Goal: Information Seeking & Learning: Learn about a topic

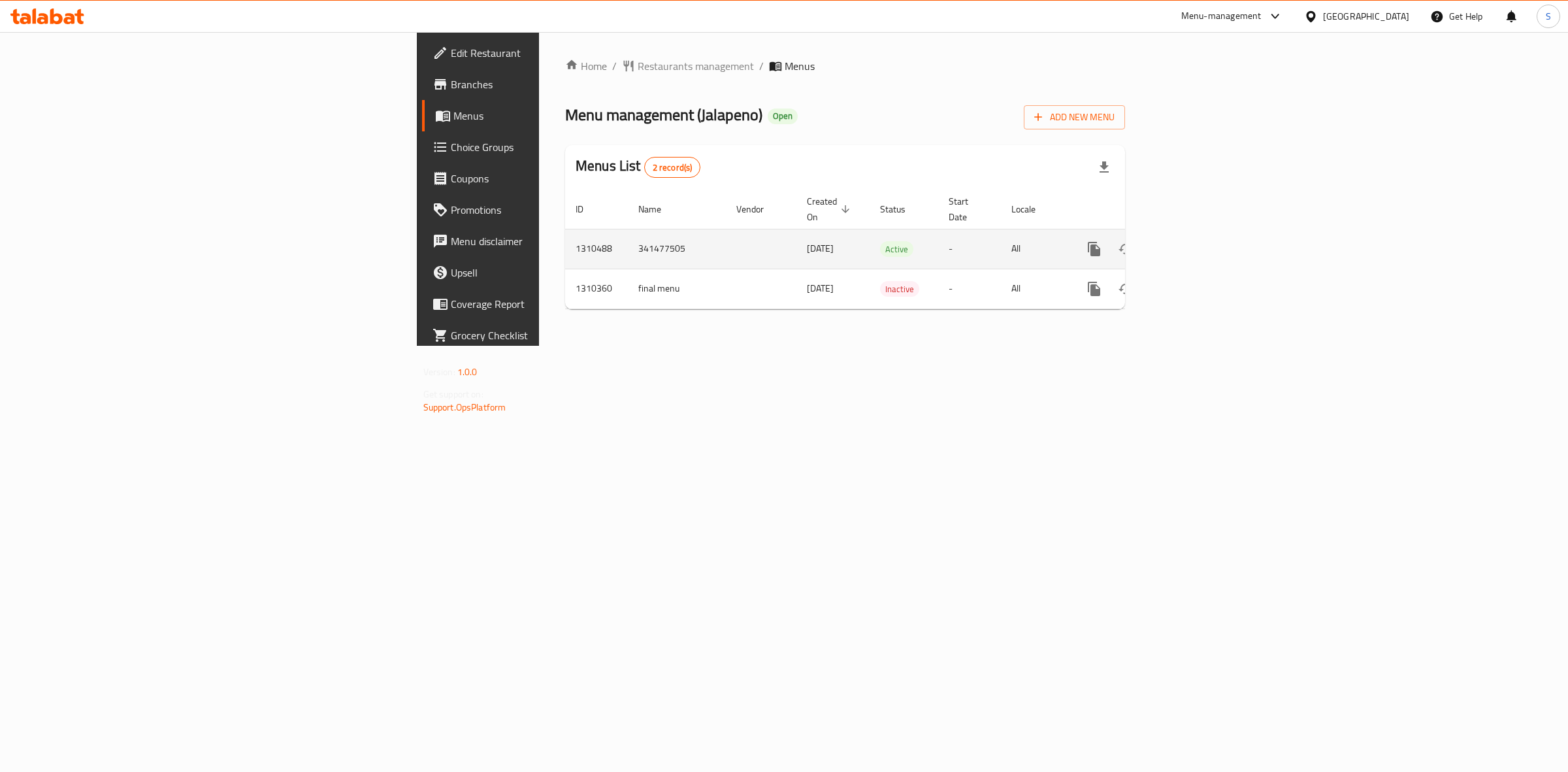
click at [1196, 241] on icon "enhanced table" at bounding box center [1188, 249] width 16 height 16
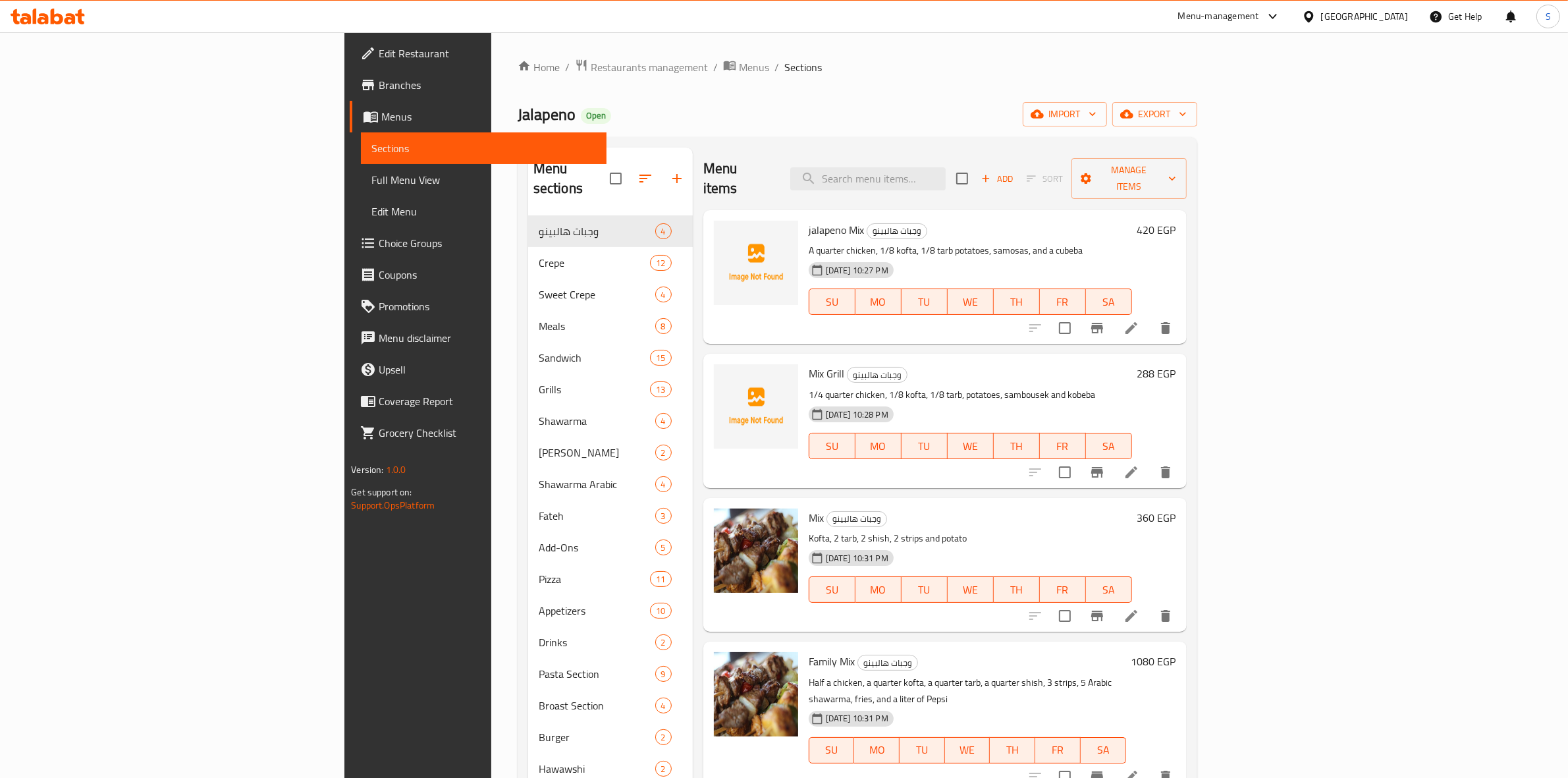
click at [1198, 96] on div "Home / Restaurants management / Menus / Sections Jalapeno Open import export Me…" at bounding box center [857, 497] width 680 height 877
click at [1187, 106] on span "export" at bounding box center [1154, 114] width 64 height 17
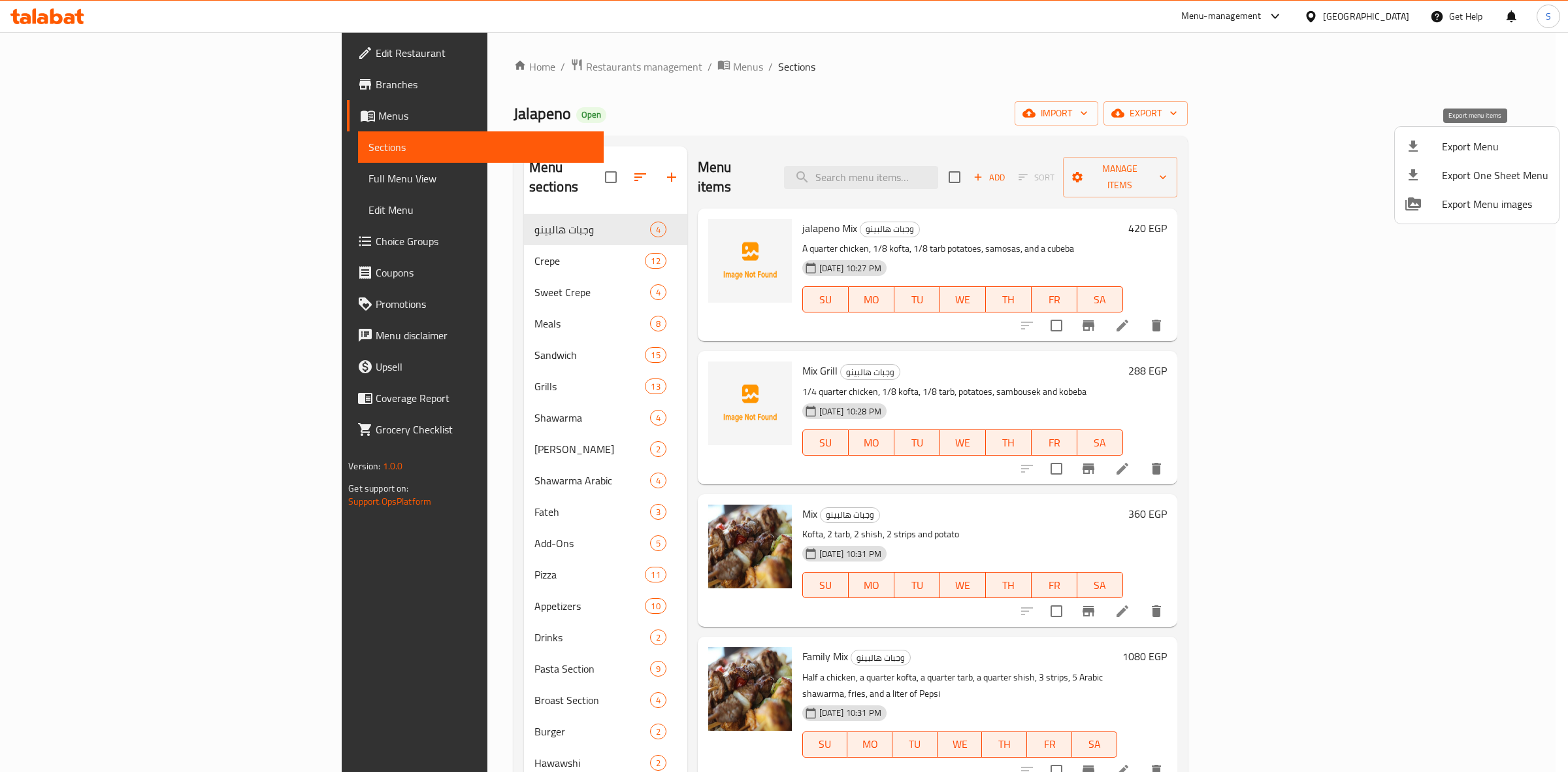
click at [1420, 145] on icon at bounding box center [1413, 146] width 16 height 16
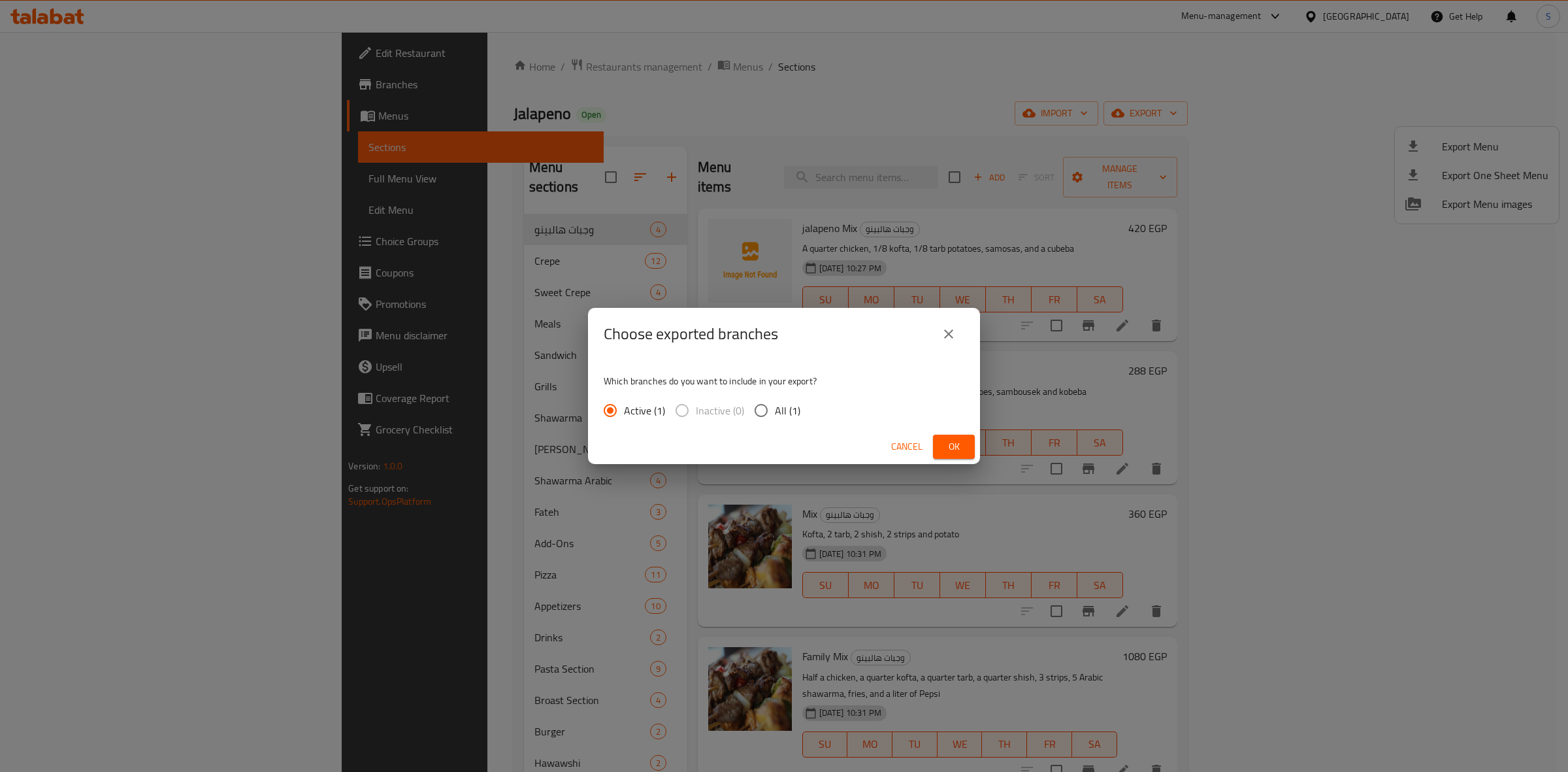
click at [783, 412] on span "All (1)" at bounding box center [788, 410] width 26 height 16
click at [775, 412] on input "All (1)" at bounding box center [761, 410] width 28 height 28
radio input "true"
click at [949, 442] on span "Ok" at bounding box center [953, 447] width 21 height 16
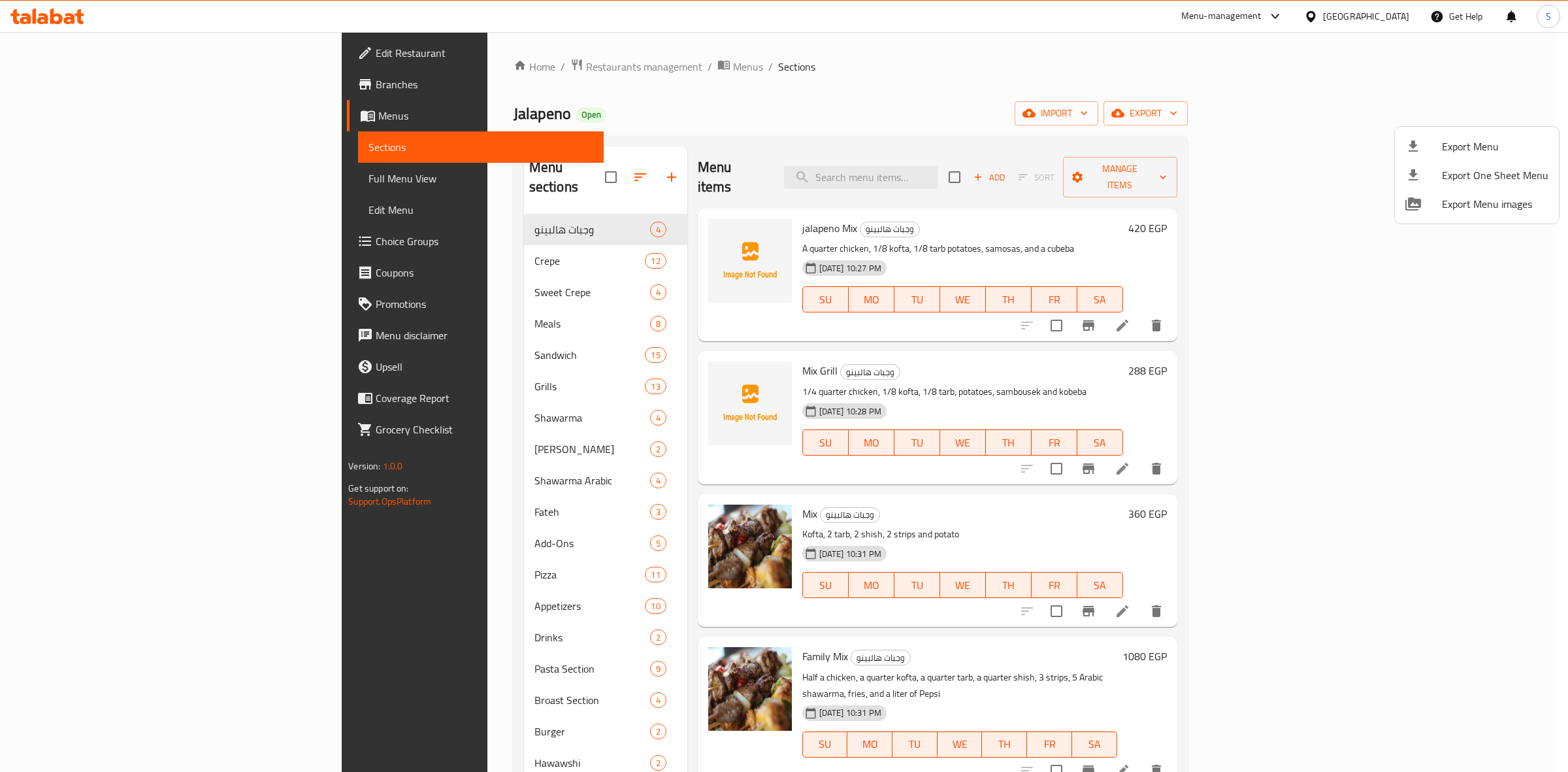
click at [122, 189] on div at bounding box center [784, 386] width 1568 height 772
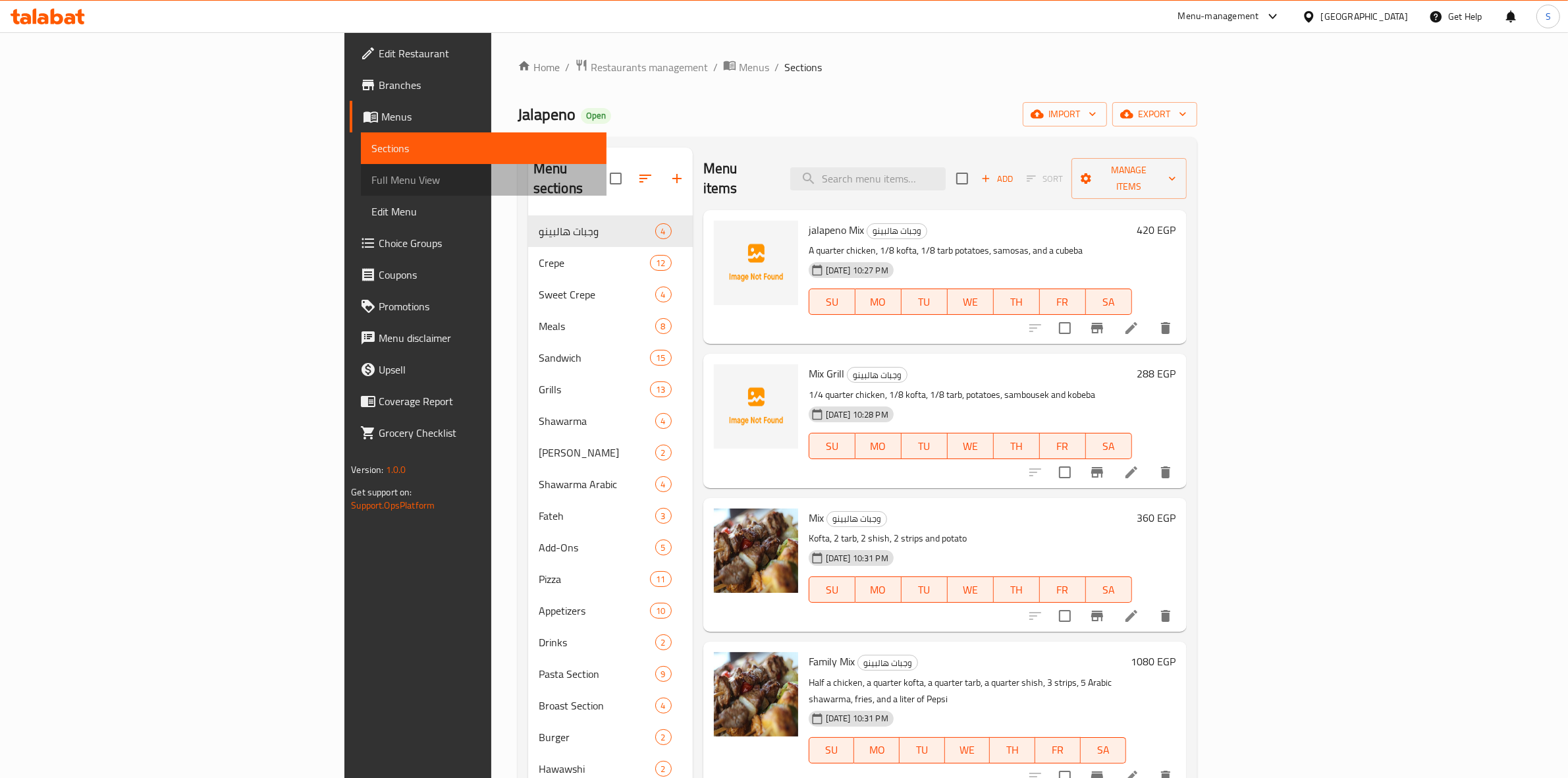
click at [361, 191] on link "Full Menu View" at bounding box center [484, 179] width 246 height 32
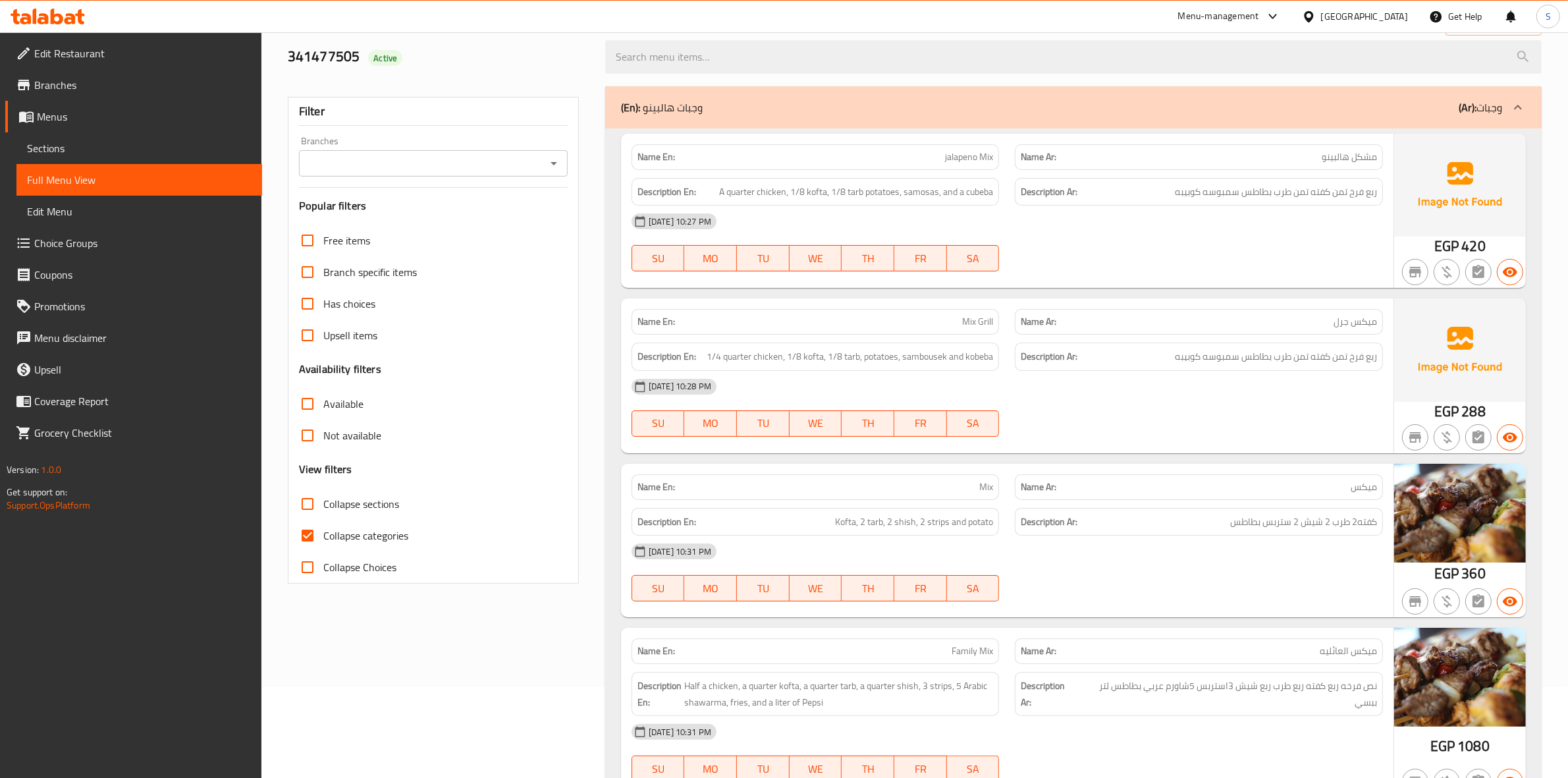
scroll to position [247, 0]
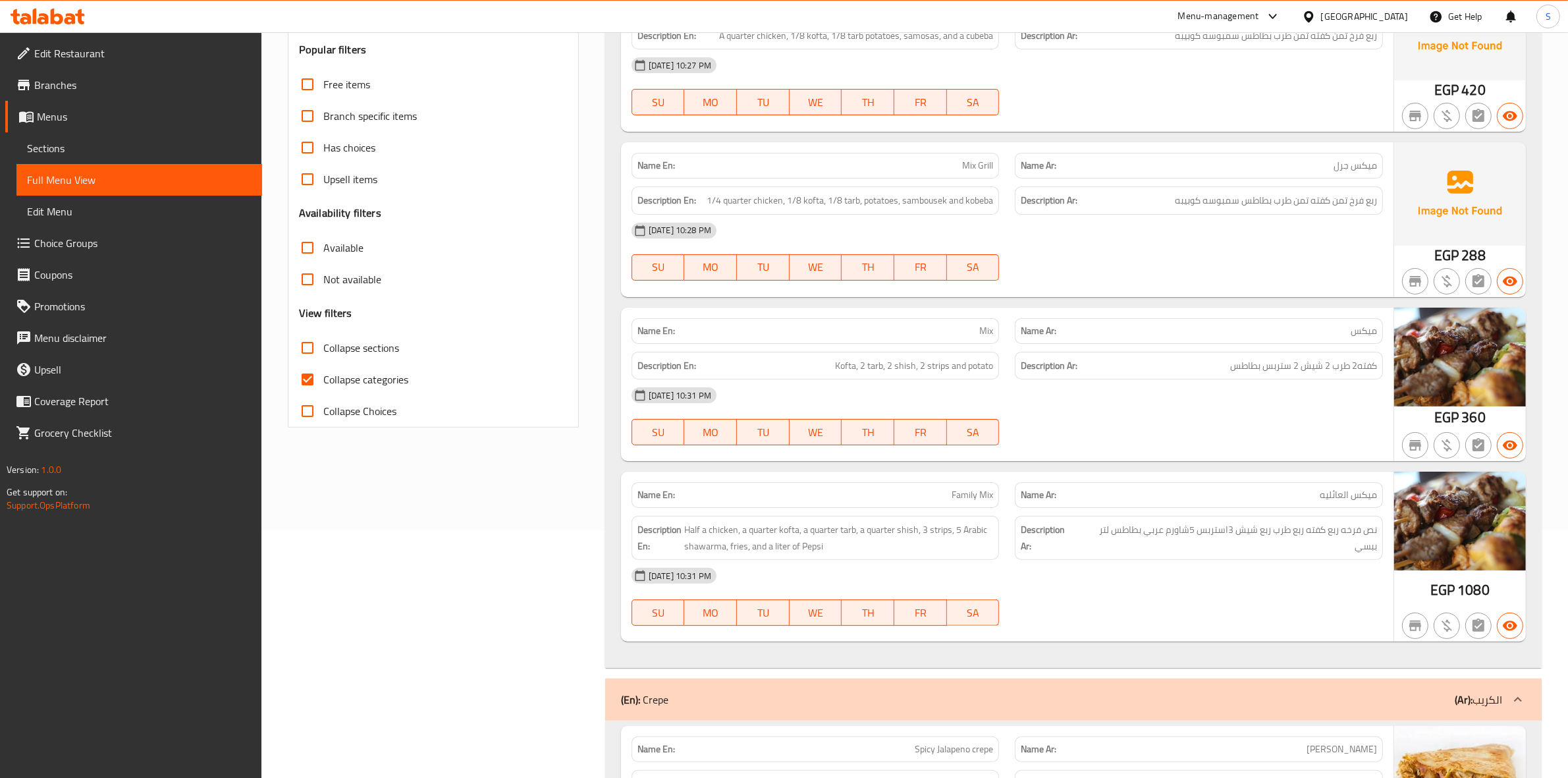
click at [399, 389] on label "Collapse categories" at bounding box center [350, 379] width 116 height 32
click at [323, 389] on input "Collapse categories" at bounding box center [307, 379] width 32 height 32
checkbox input "false"
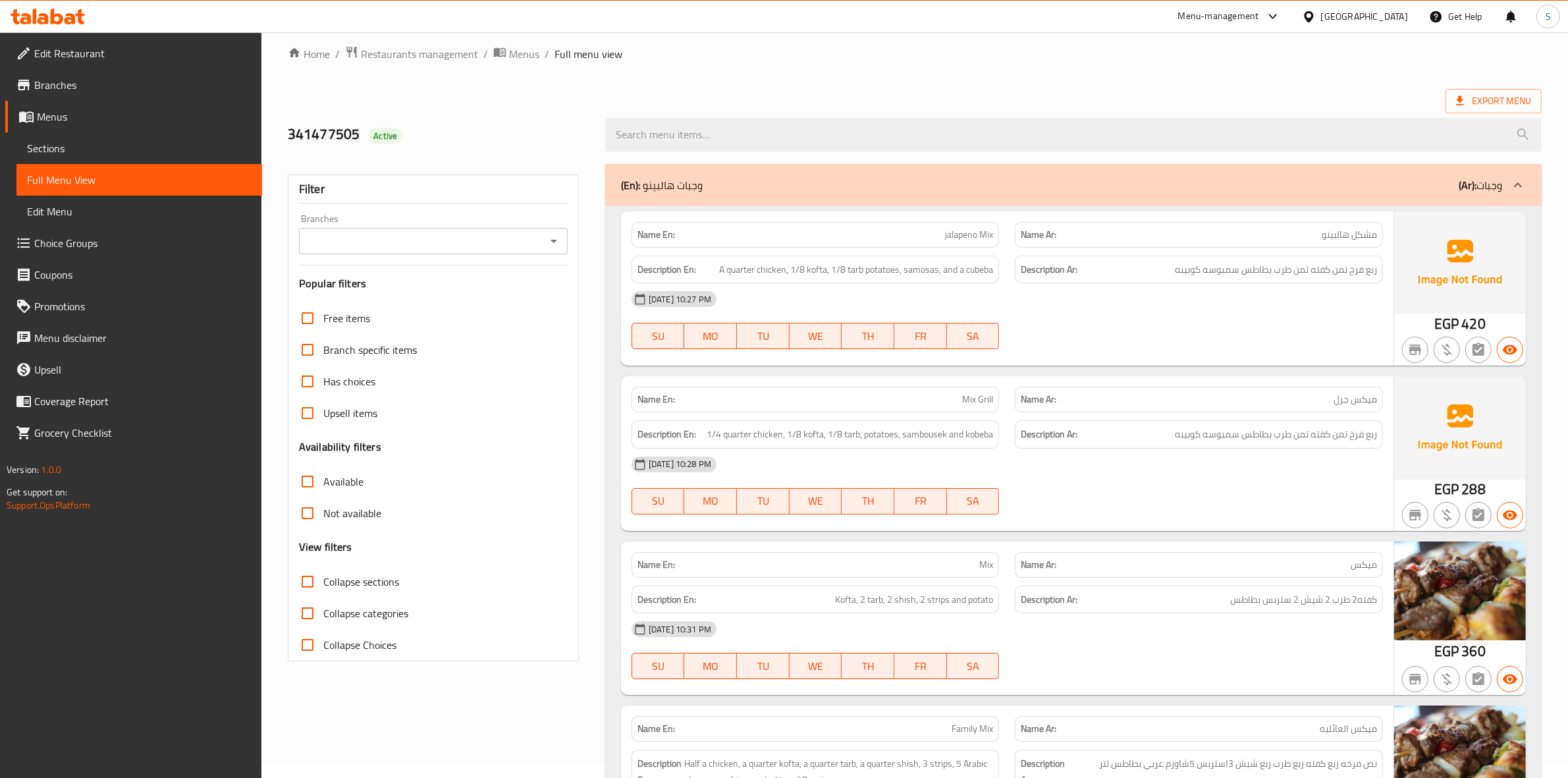
scroll to position [0, 0]
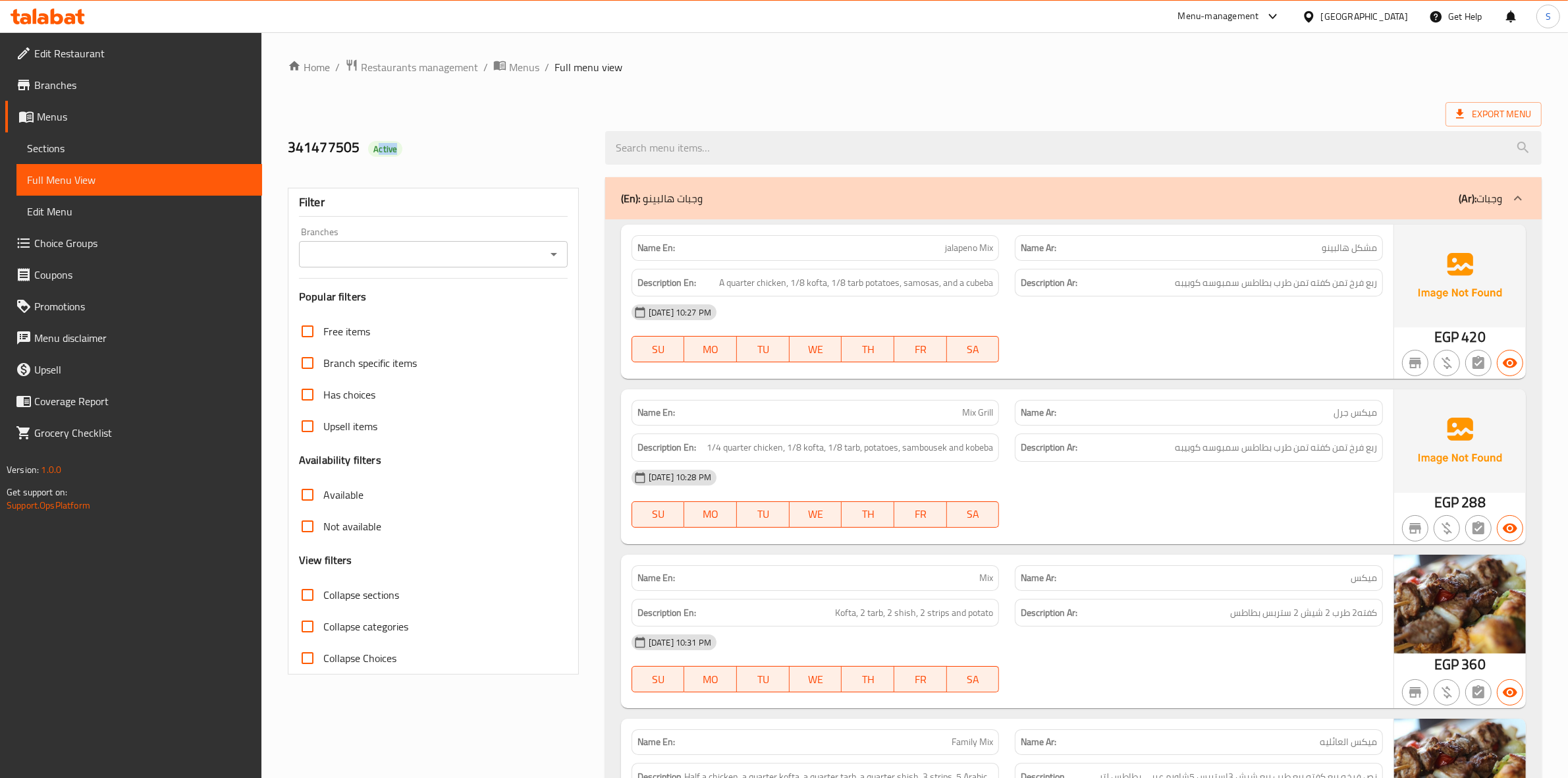
drag, startPoint x: 376, startPoint y: 146, endPoint x: 452, endPoint y: 153, distance: 76.3
click at [452, 153] on h2 "341477505 Active" at bounding box center [439, 148] width 302 height 20
copy span "ctive"
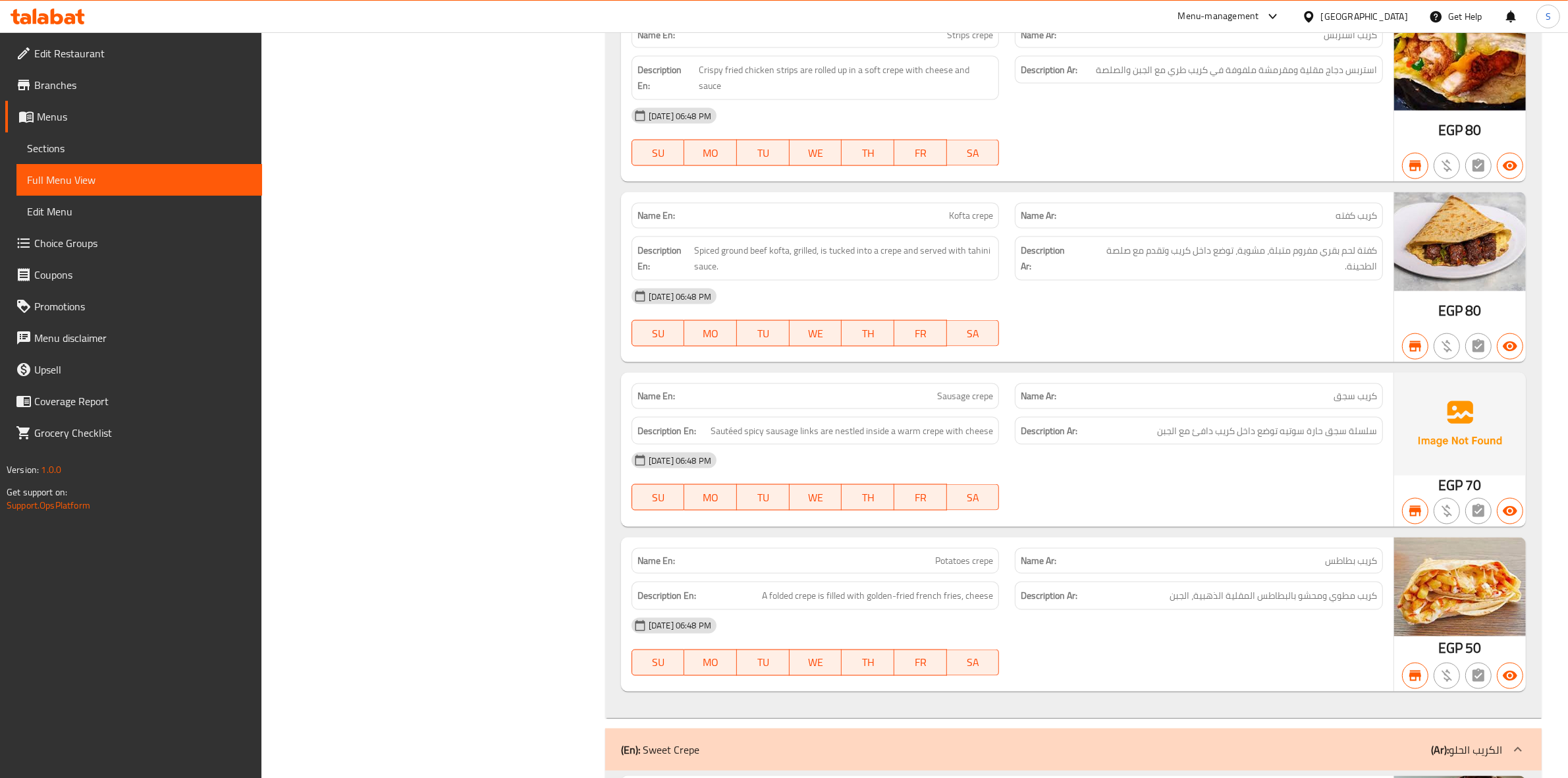
scroll to position [0, 0]
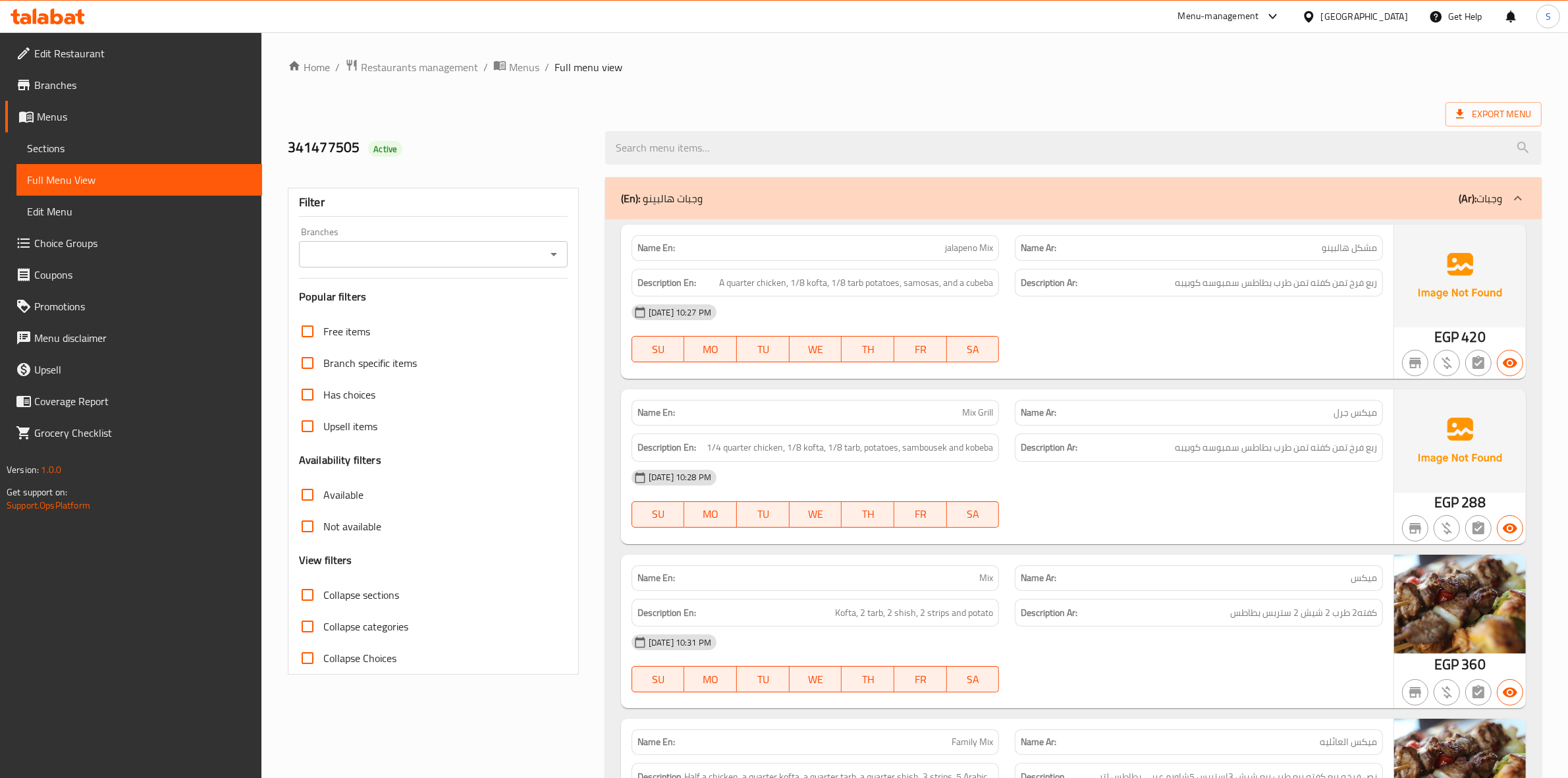
click at [316, 598] on input "Collapse sections" at bounding box center [307, 594] width 32 height 32
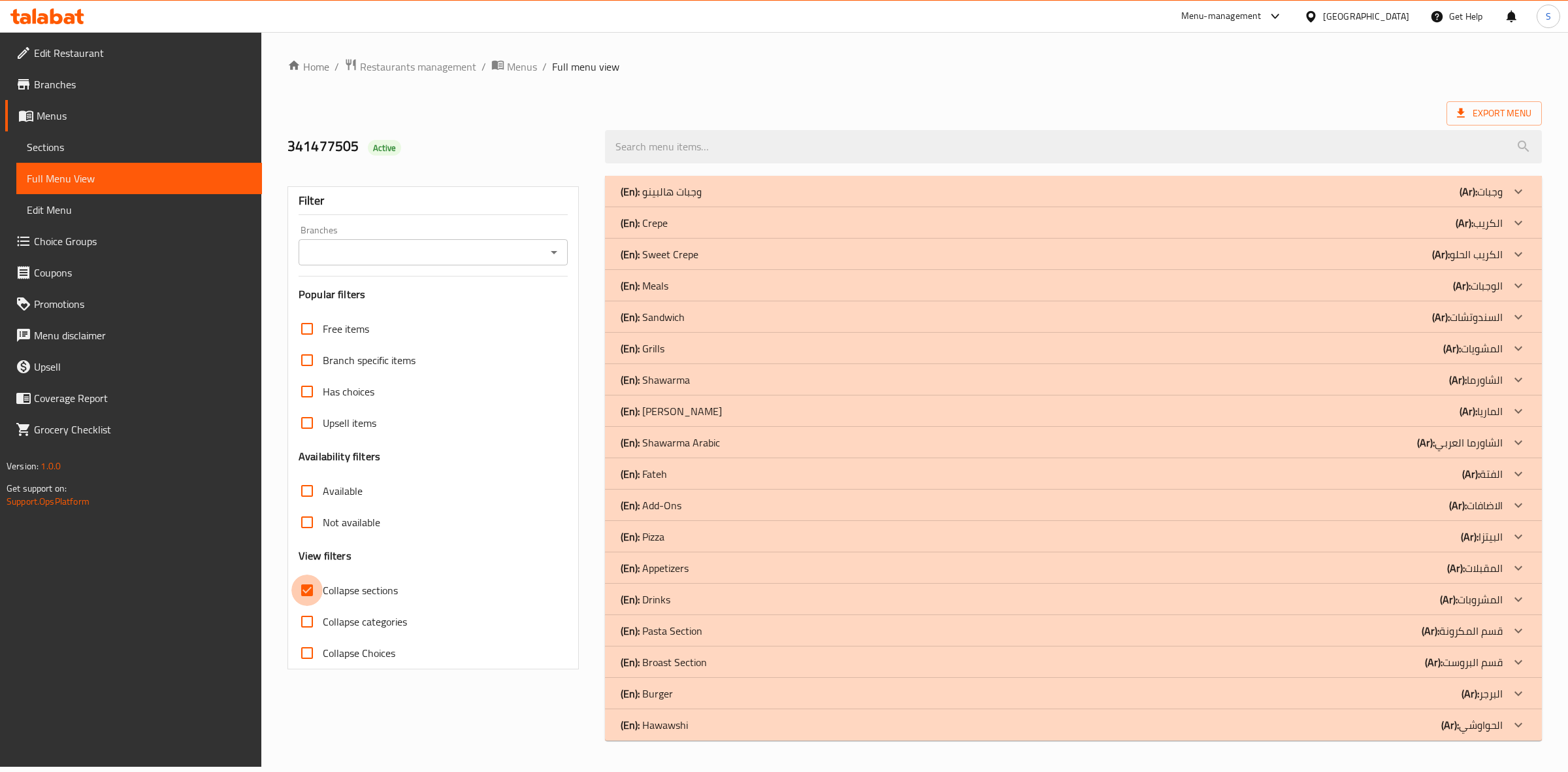
click at [310, 589] on input "Collapse sections" at bounding box center [307, 590] width 31 height 31
checkbox input "false"
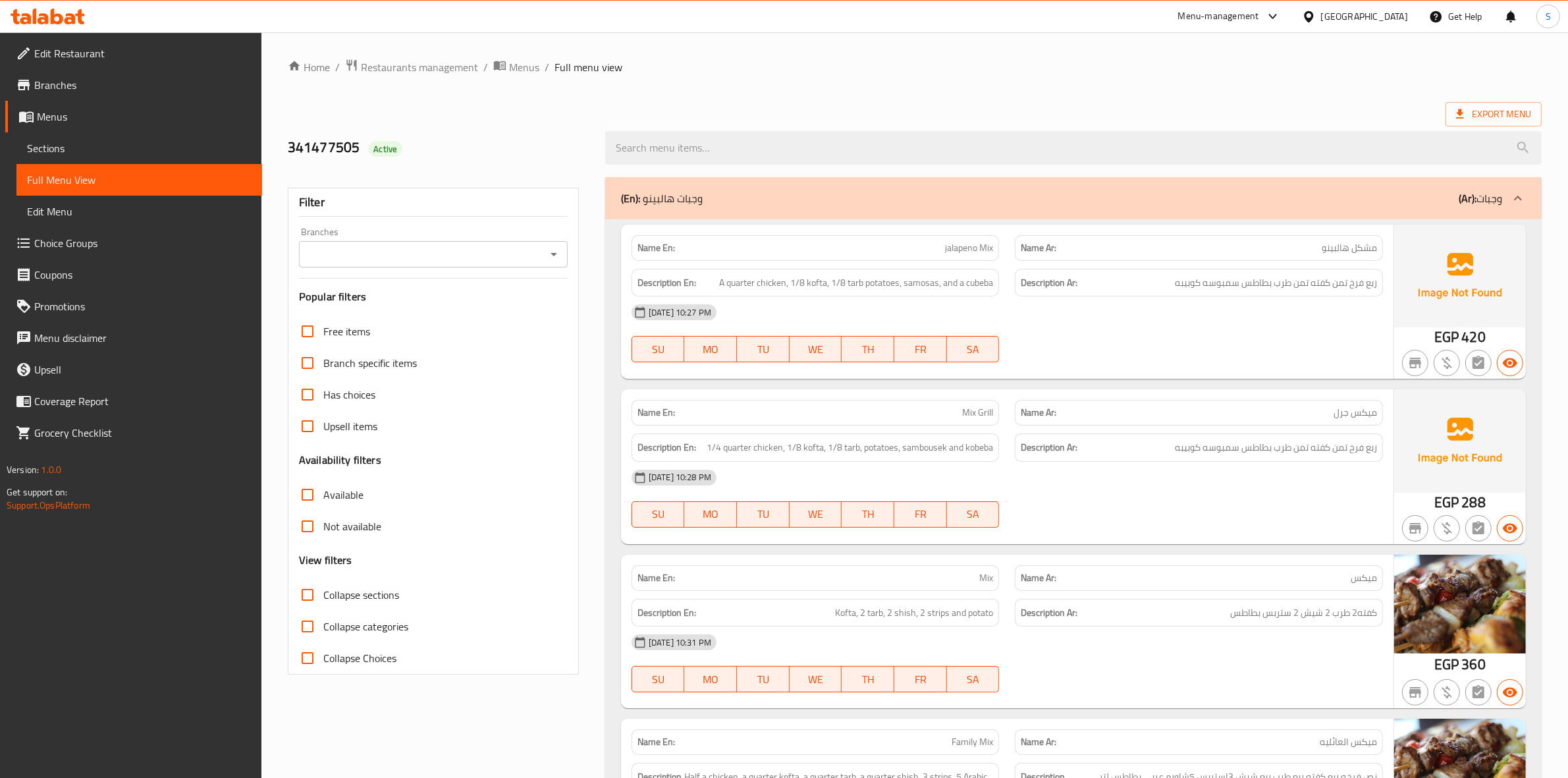
click at [806, 212] on div "(En): وجبات هالبينو (Ar): وجبات" at bounding box center [1073, 198] width 937 height 42
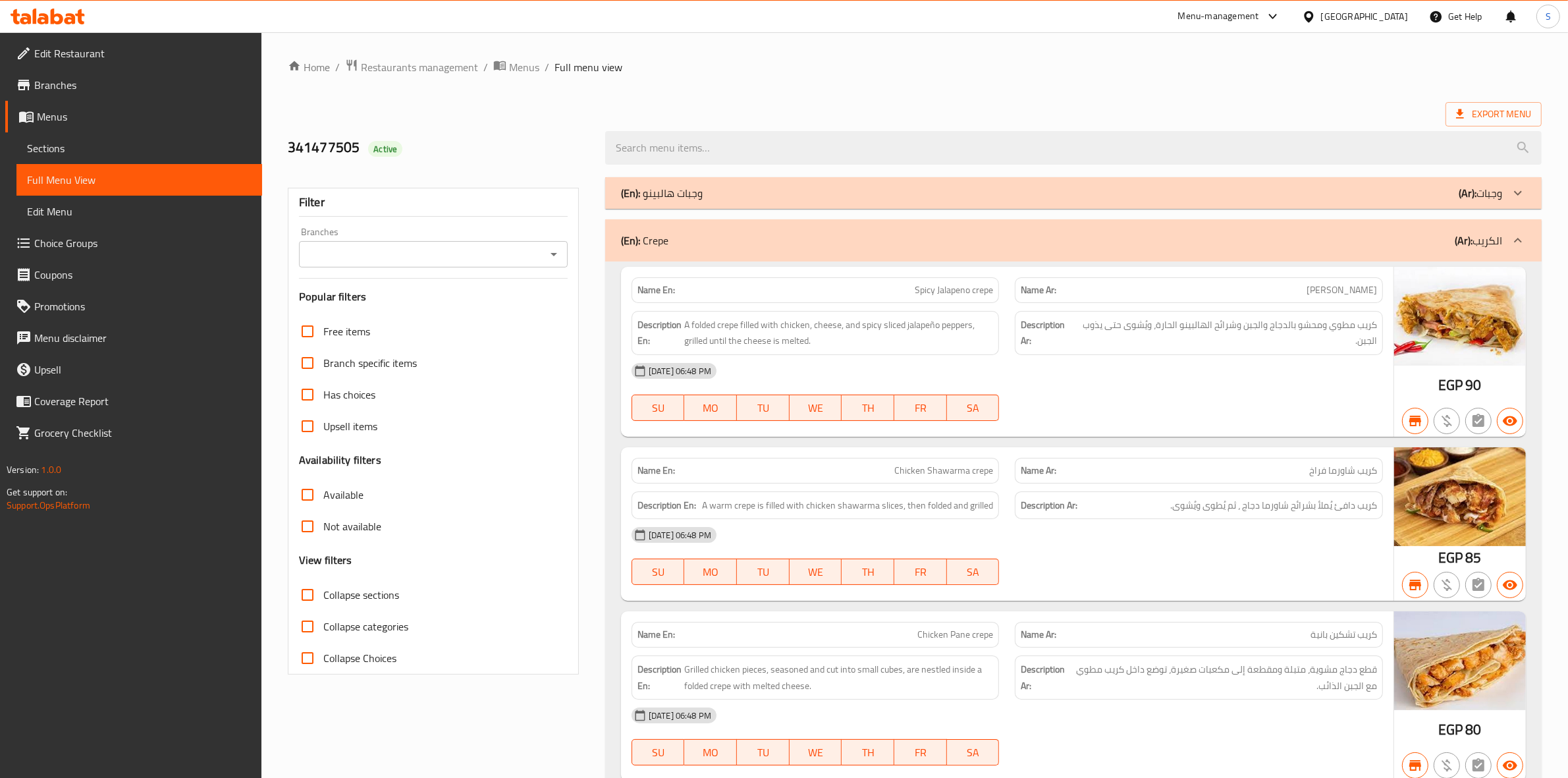
click at [725, 234] on div "(En): Crepe (Ar): الكريب" at bounding box center [1062, 240] width 882 height 16
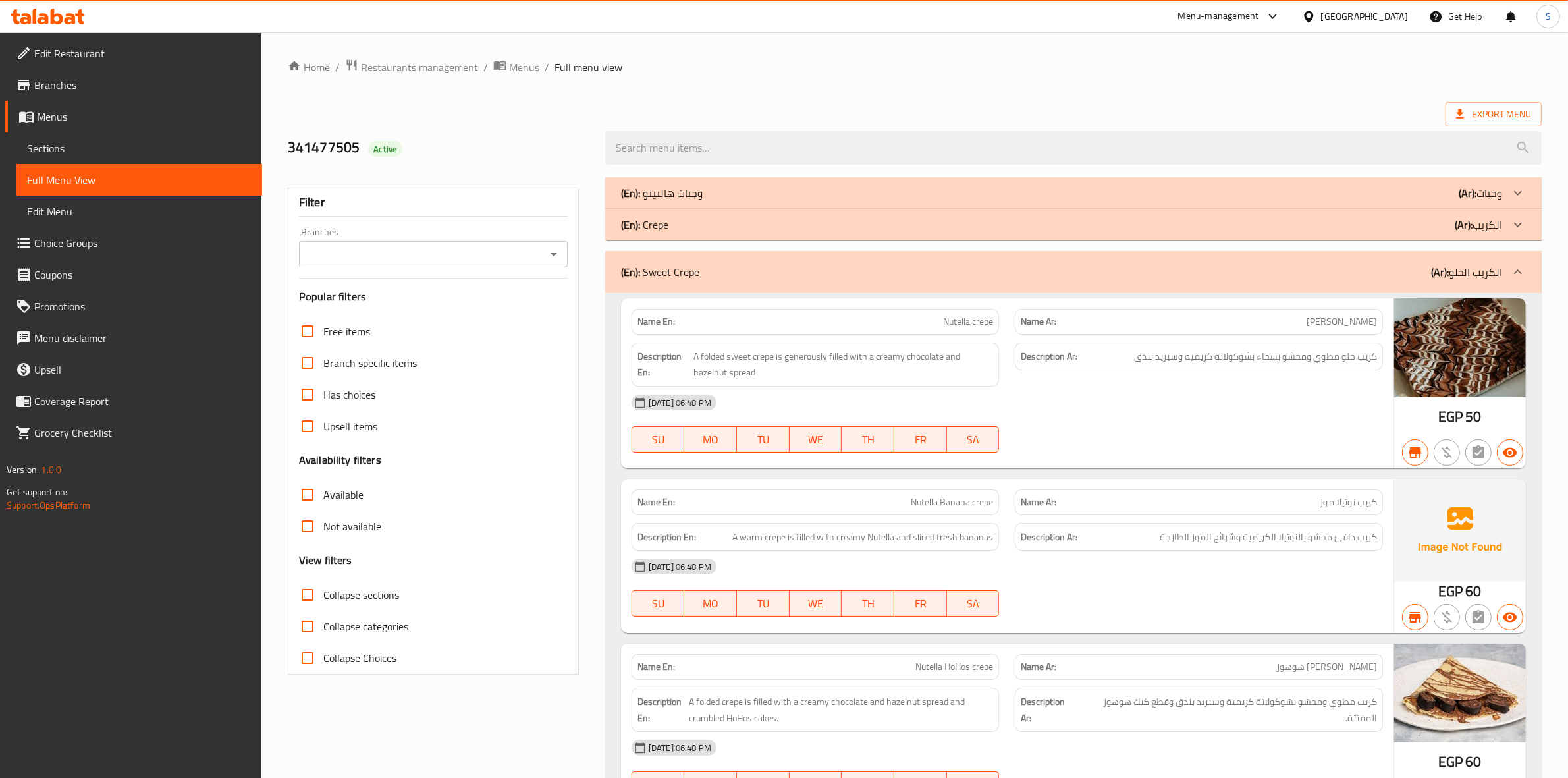
click at [717, 282] on div "(En): Sweet Crepe (Ar): الكريب الحلو" at bounding box center [1073, 272] width 937 height 42
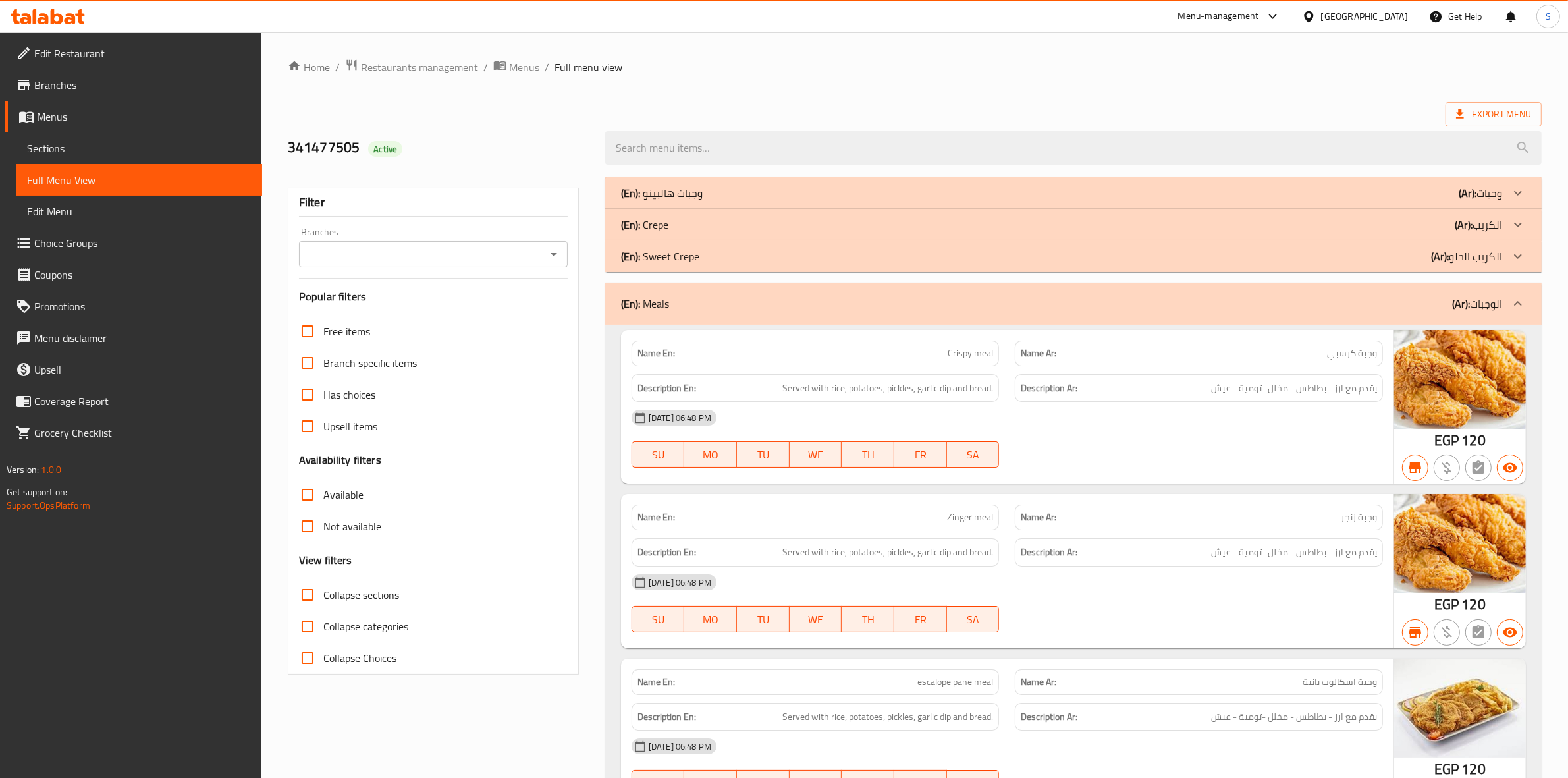
click at [675, 315] on div "(En): Meals (Ar): الوجبات" at bounding box center [1073, 304] width 937 height 42
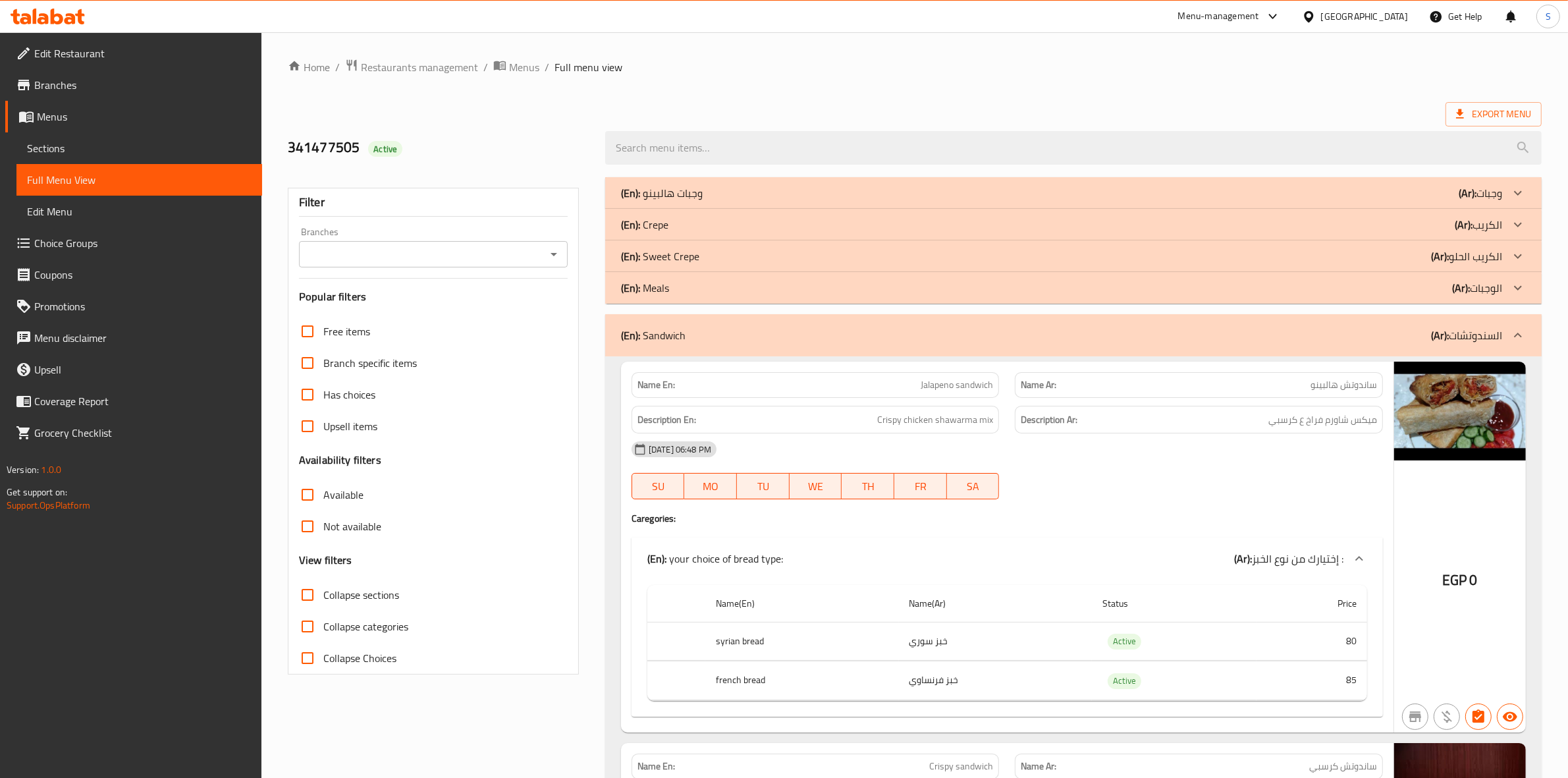
click at [659, 332] on p "(En): Sandwich" at bounding box center [653, 335] width 65 height 16
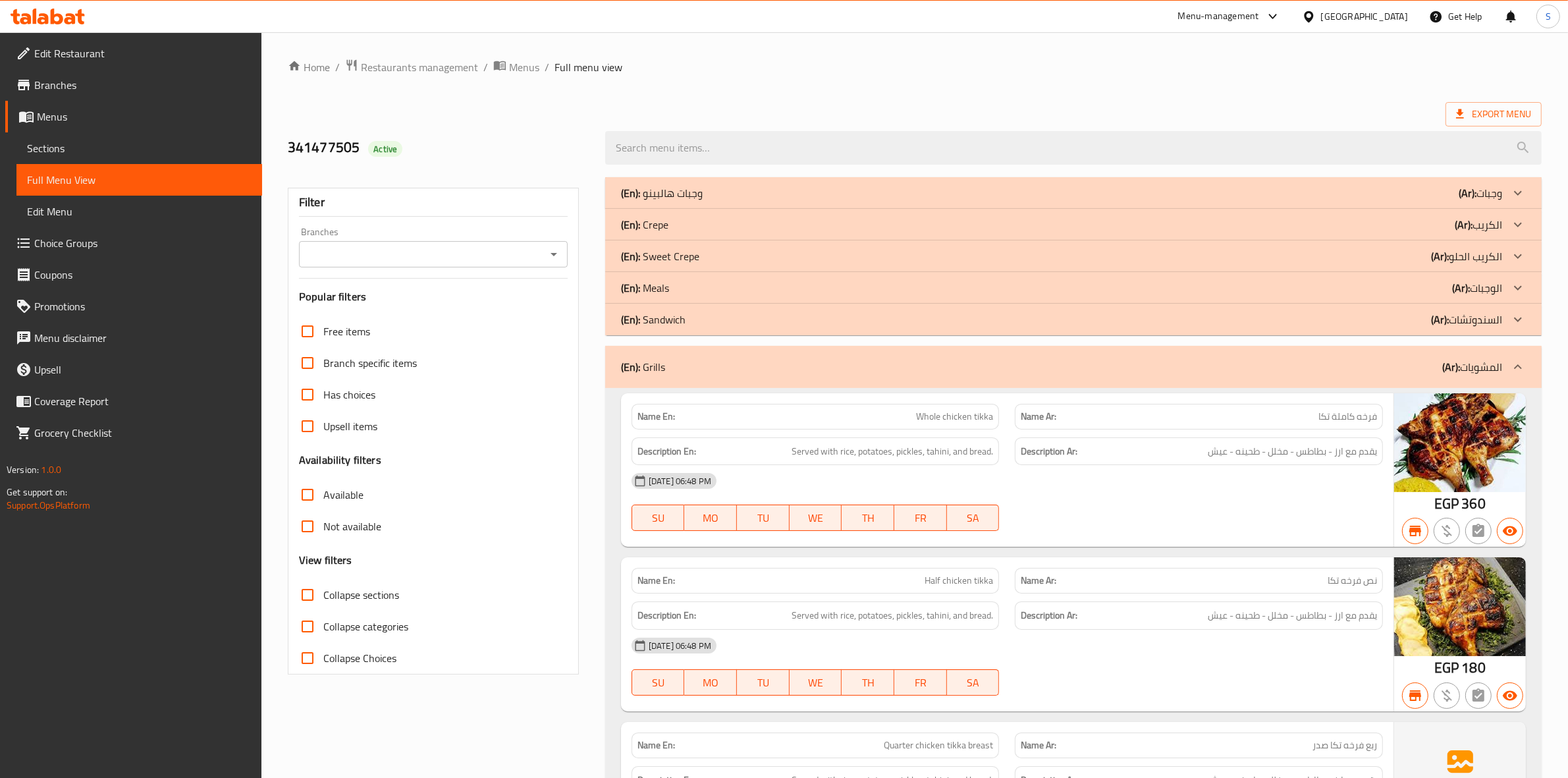
click at [680, 357] on div "(En): Grills (Ar): المشويات" at bounding box center [1073, 367] width 937 height 42
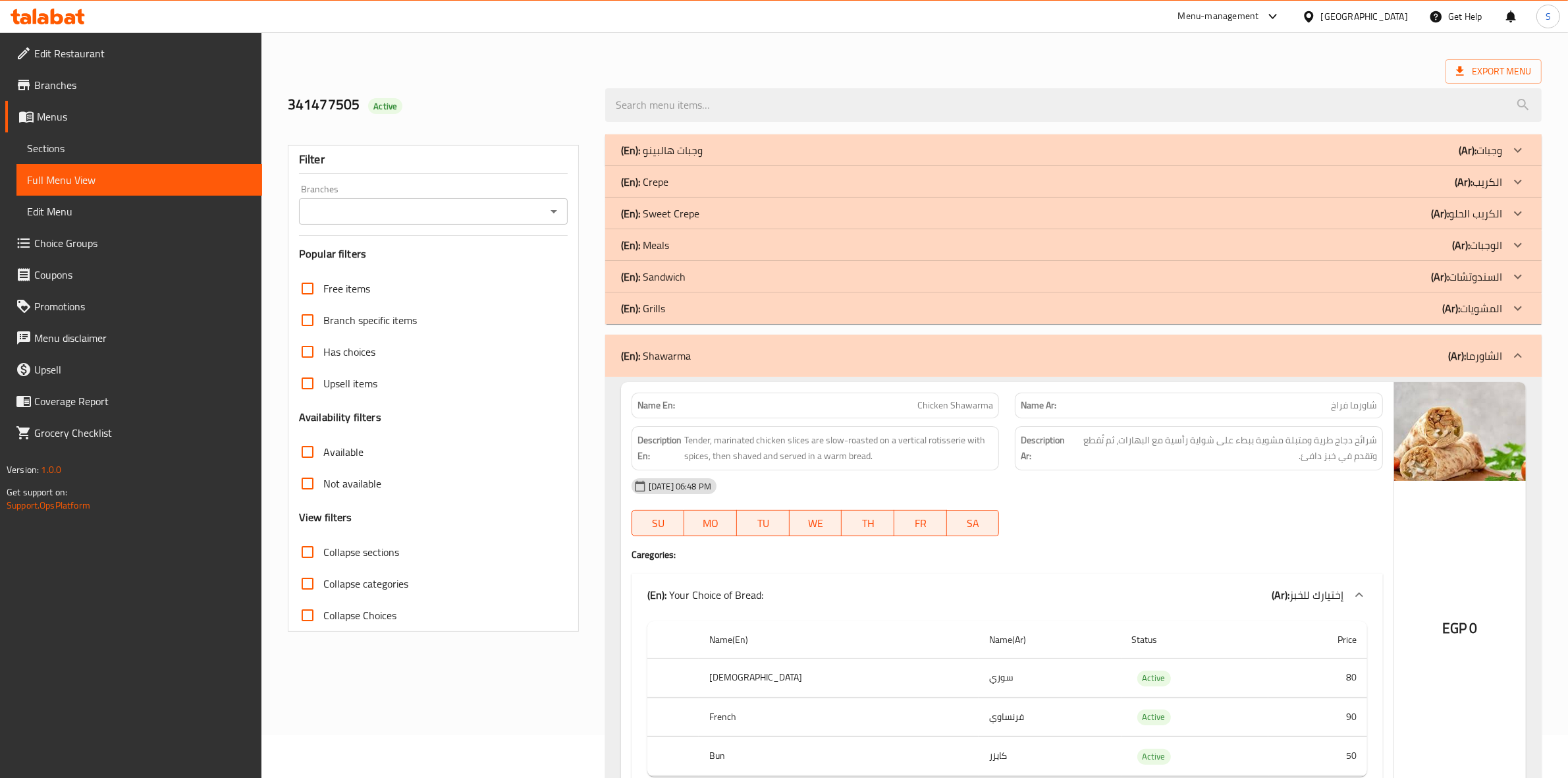
scroll to position [83, 0]
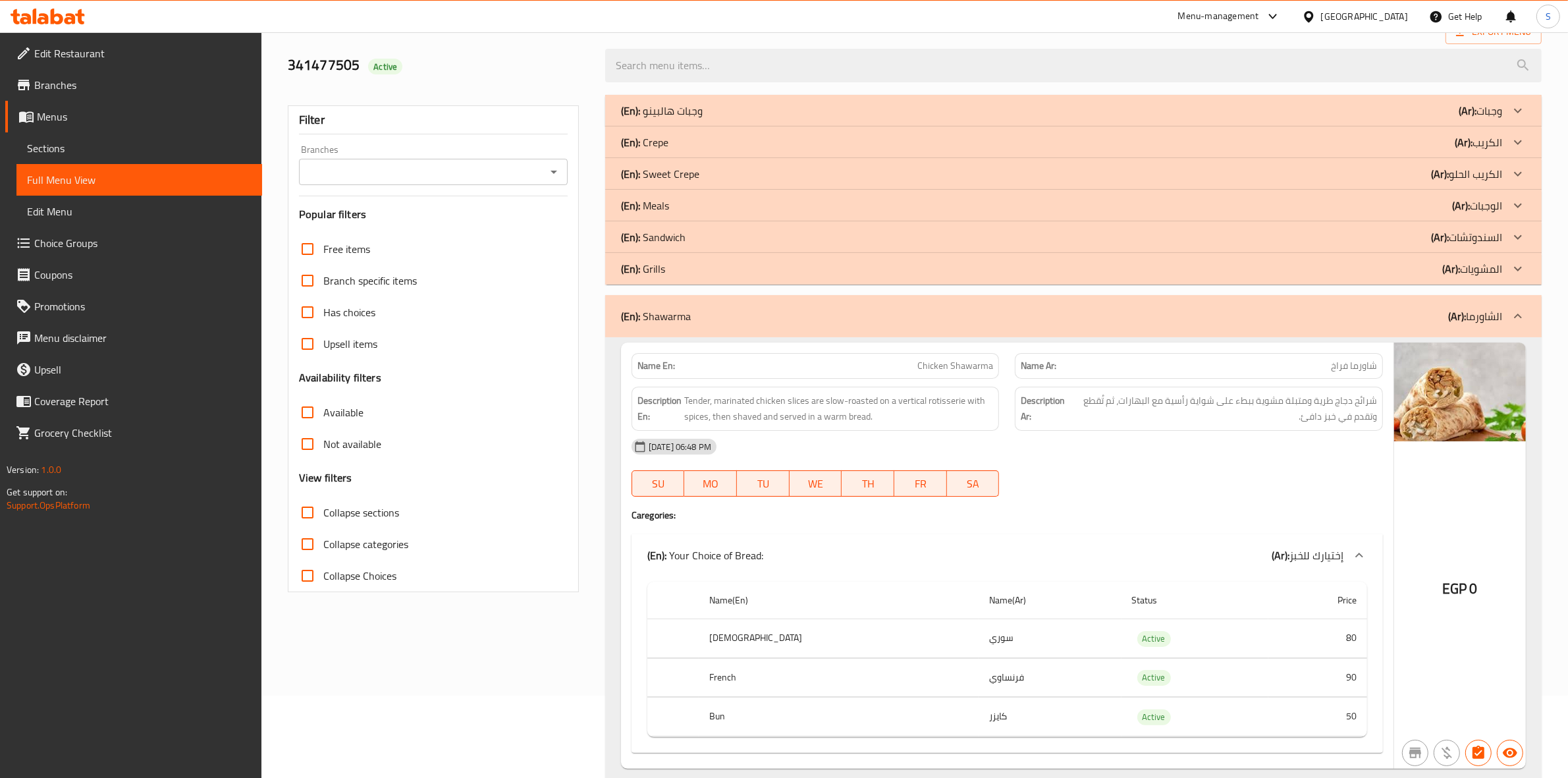
click at [659, 200] on p "(En): Meals" at bounding box center [645, 205] width 48 height 16
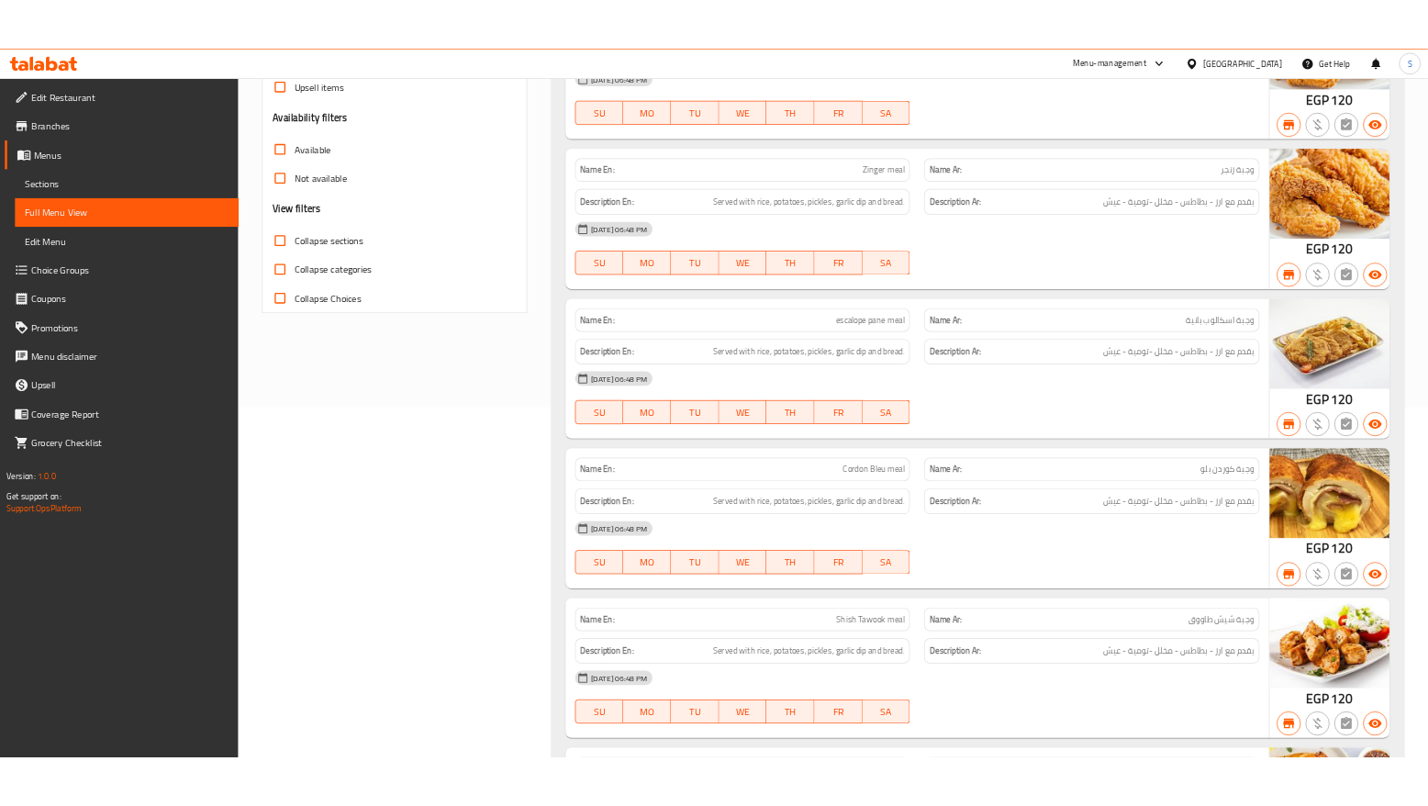
scroll to position [0, 0]
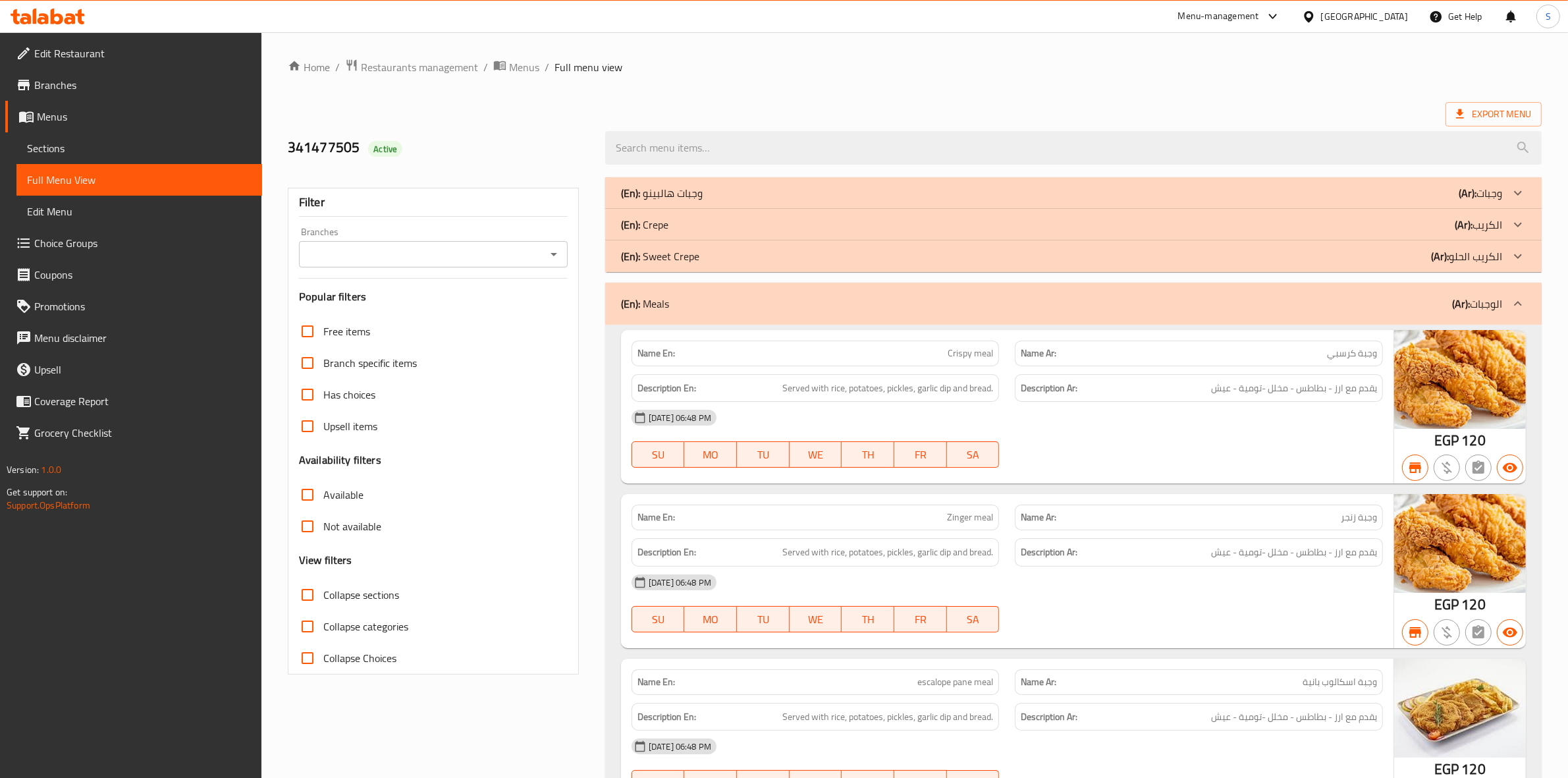
click at [666, 305] on p "(En): Meals" at bounding box center [645, 304] width 48 height 16
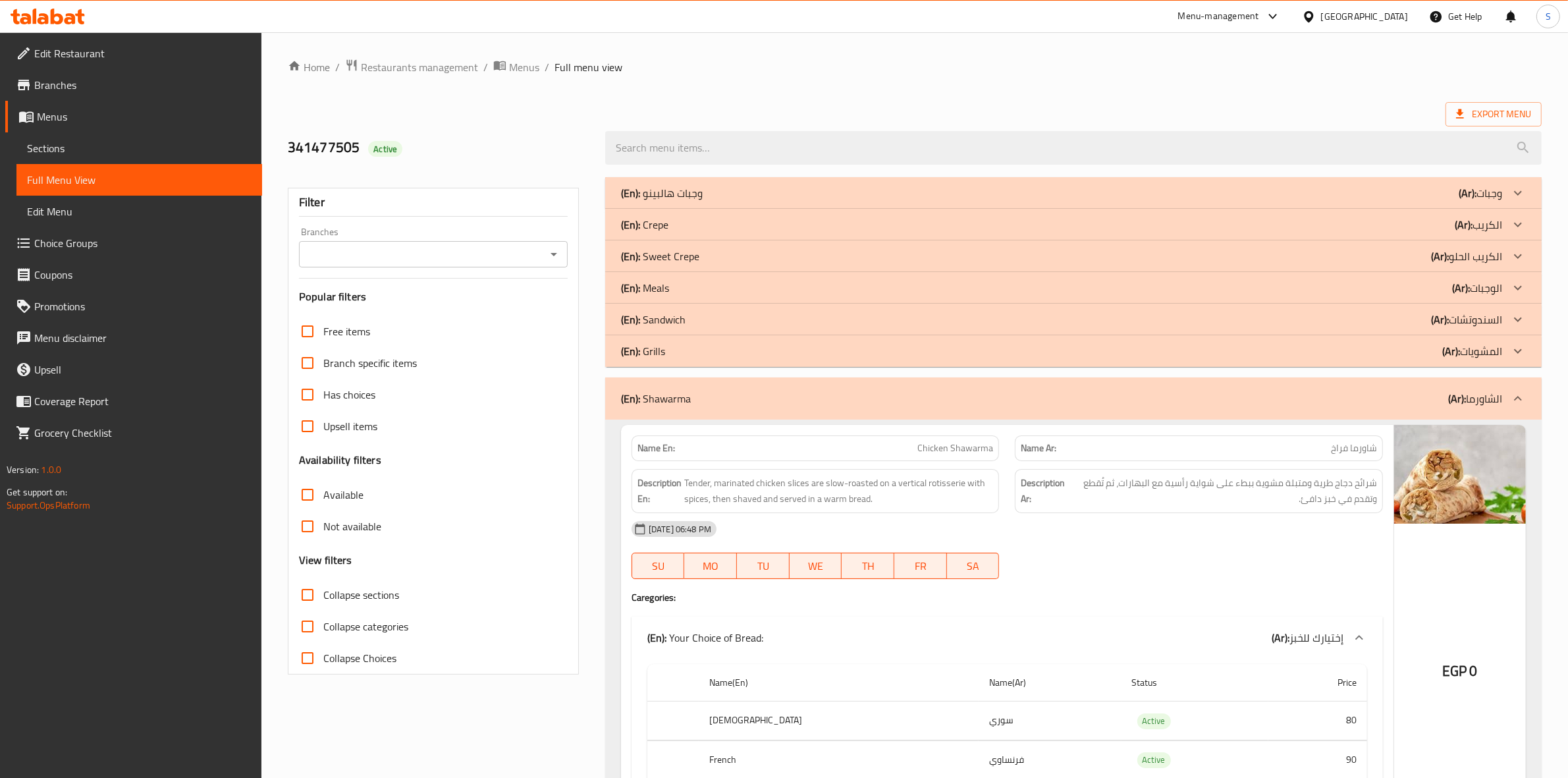
click at [714, 194] on div "(En): وجبات هالبينو (Ar): وجبات" at bounding box center [1062, 193] width 882 height 16
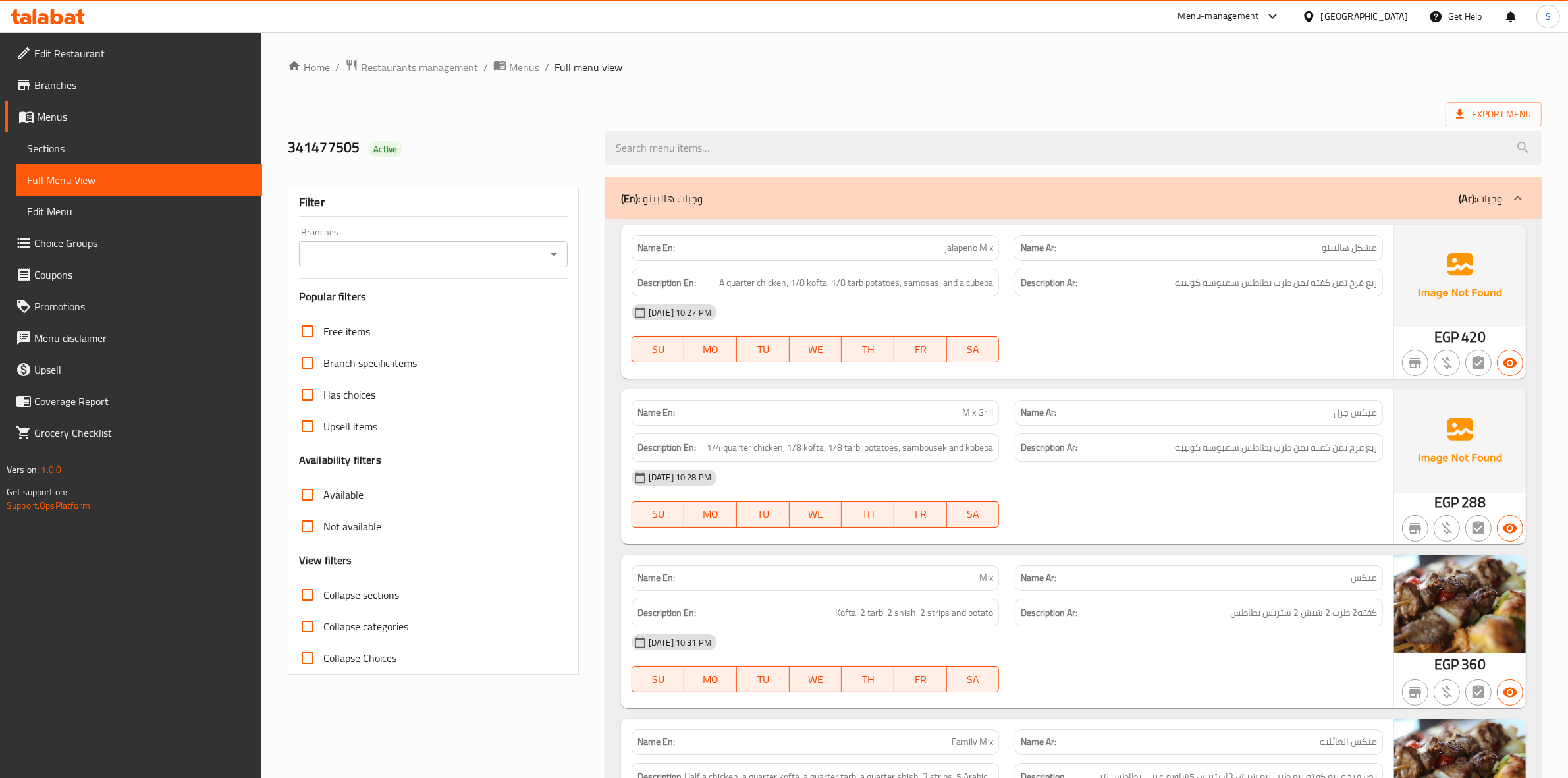
click at [714, 194] on div "(En): وجبات هالبينو (Ar): وجبات" at bounding box center [1062, 198] width 882 height 16
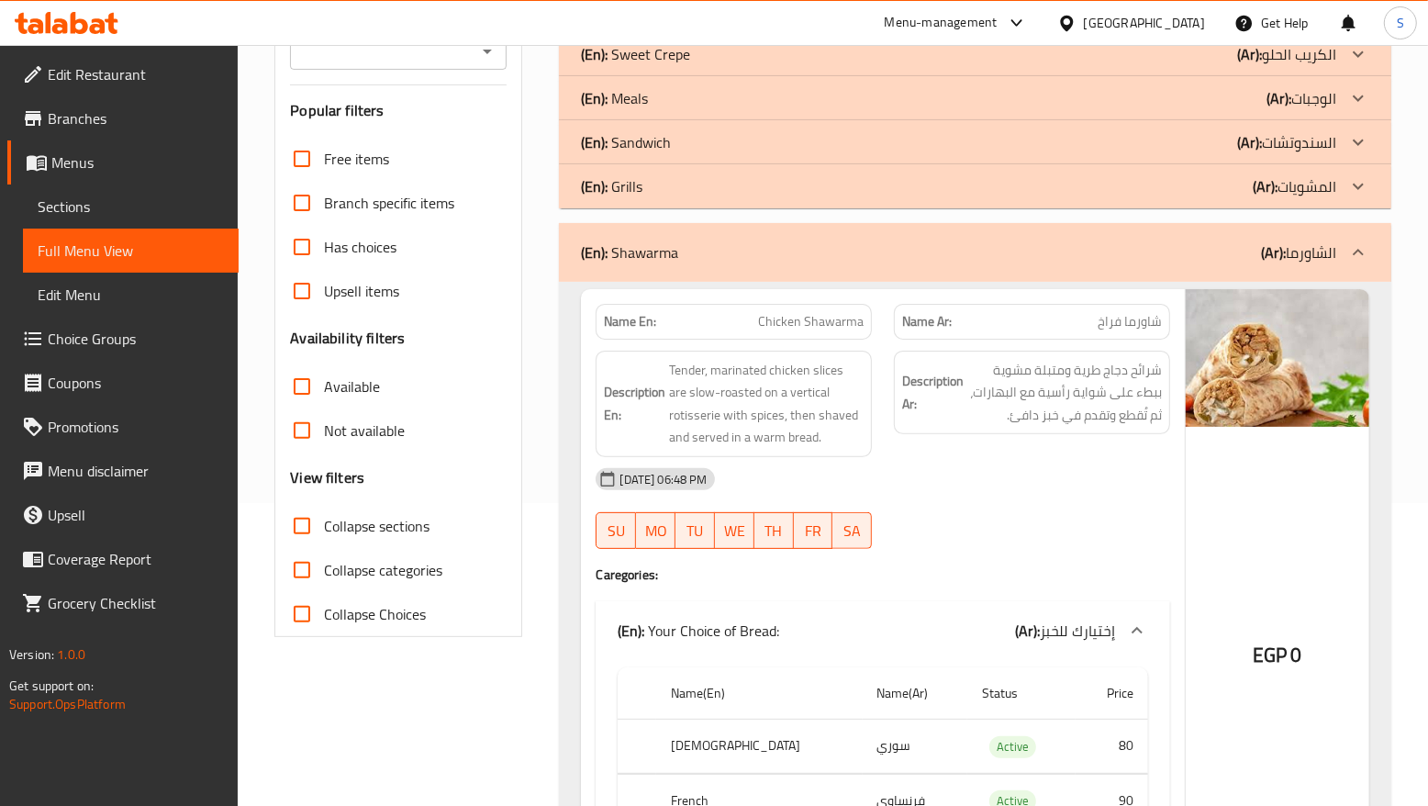
scroll to position [344, 0]
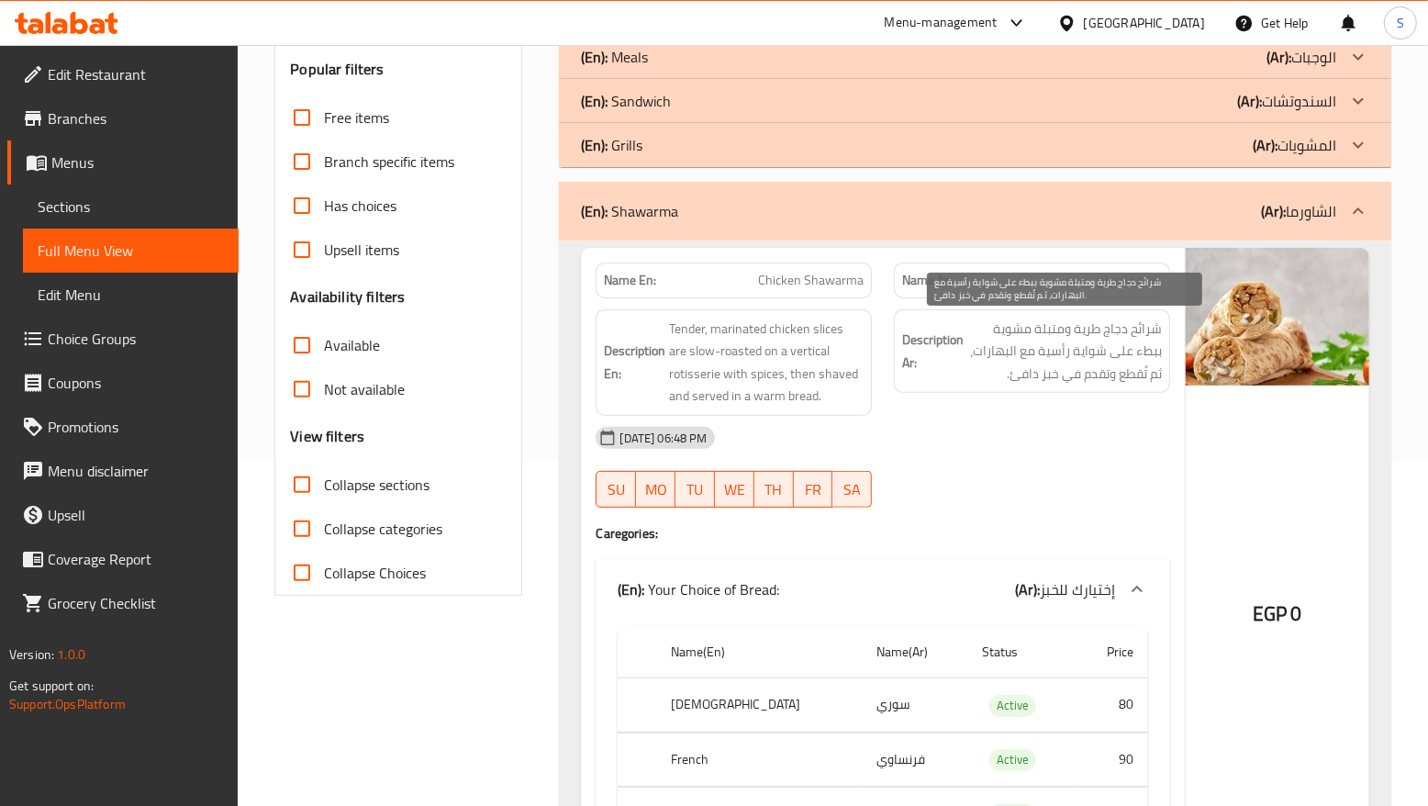
click at [1096, 335] on span "شرائح دجاج طرية ومتبلة مشوية ببطء على شواية رأسية مع البهارات، ثم تُقطع وتقدم ف…" at bounding box center [1064, 351] width 194 height 68
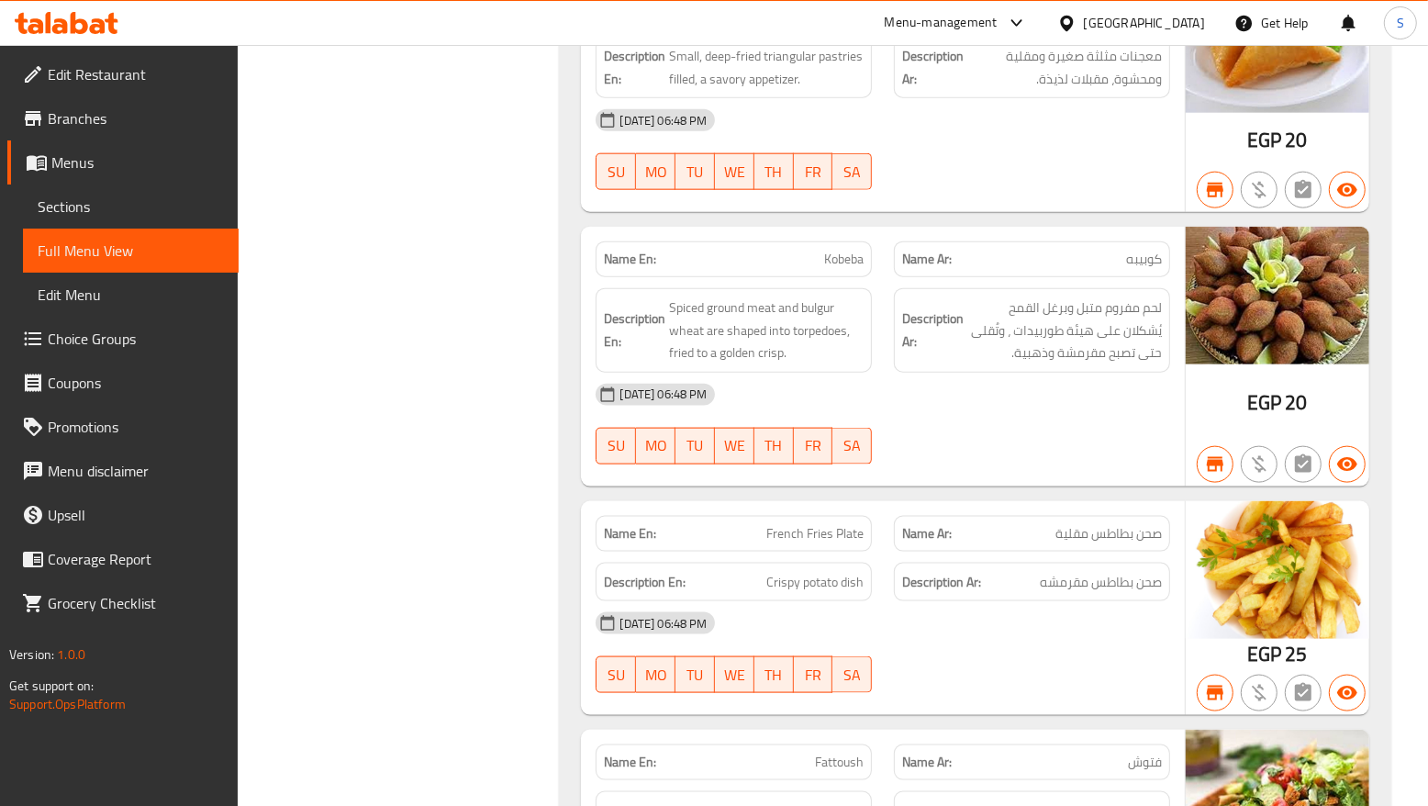
scroll to position [13303, 0]
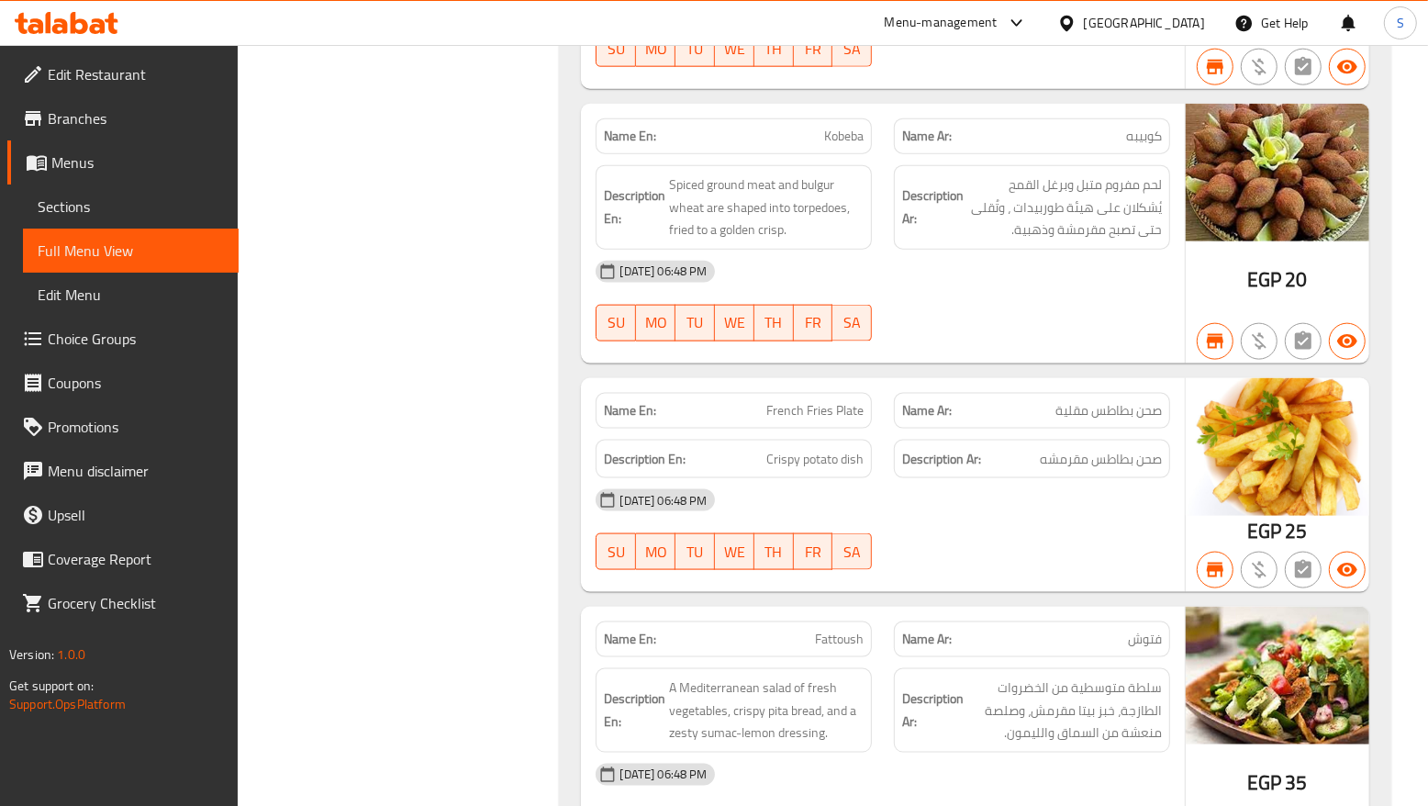
click at [812, 420] on span "French Fries Plate" at bounding box center [814, 410] width 97 height 19
copy span "French Fries Plate"
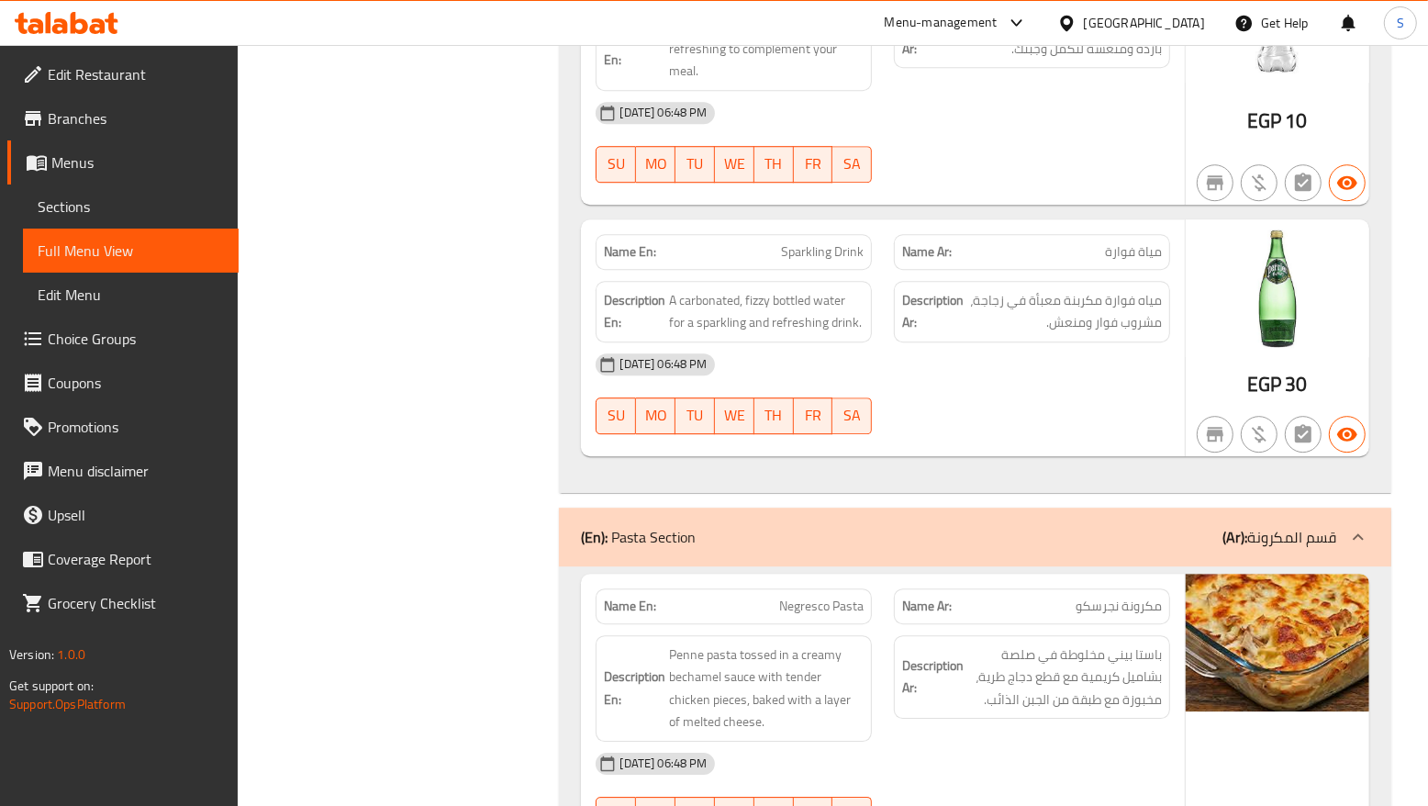
scroll to position [15826, 0]
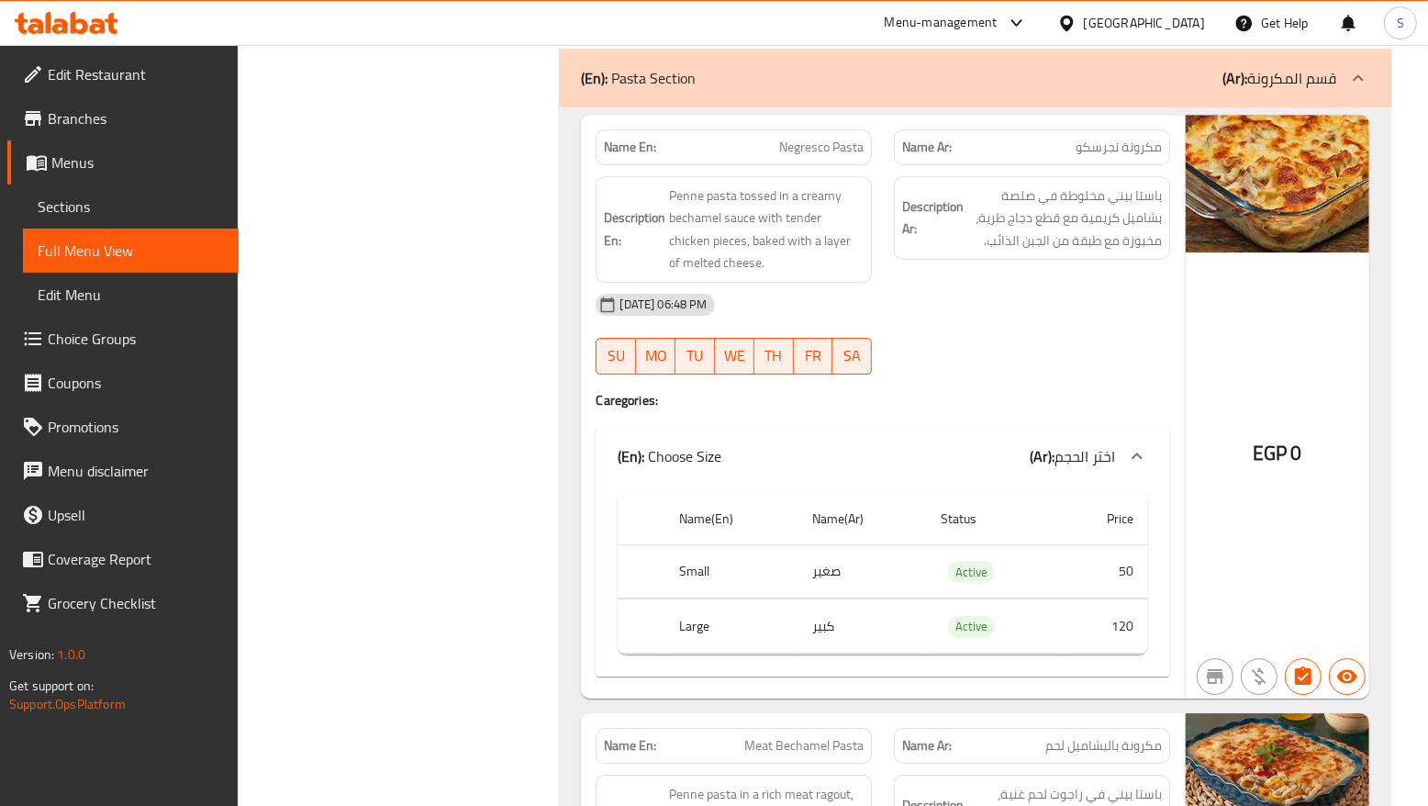
click at [1069, 470] on div "Name En: Negresco Pasta Name Ar: مكرونة نجرسكو Description En: Penne pasta toss…" at bounding box center [882, 406] width 603 height 583
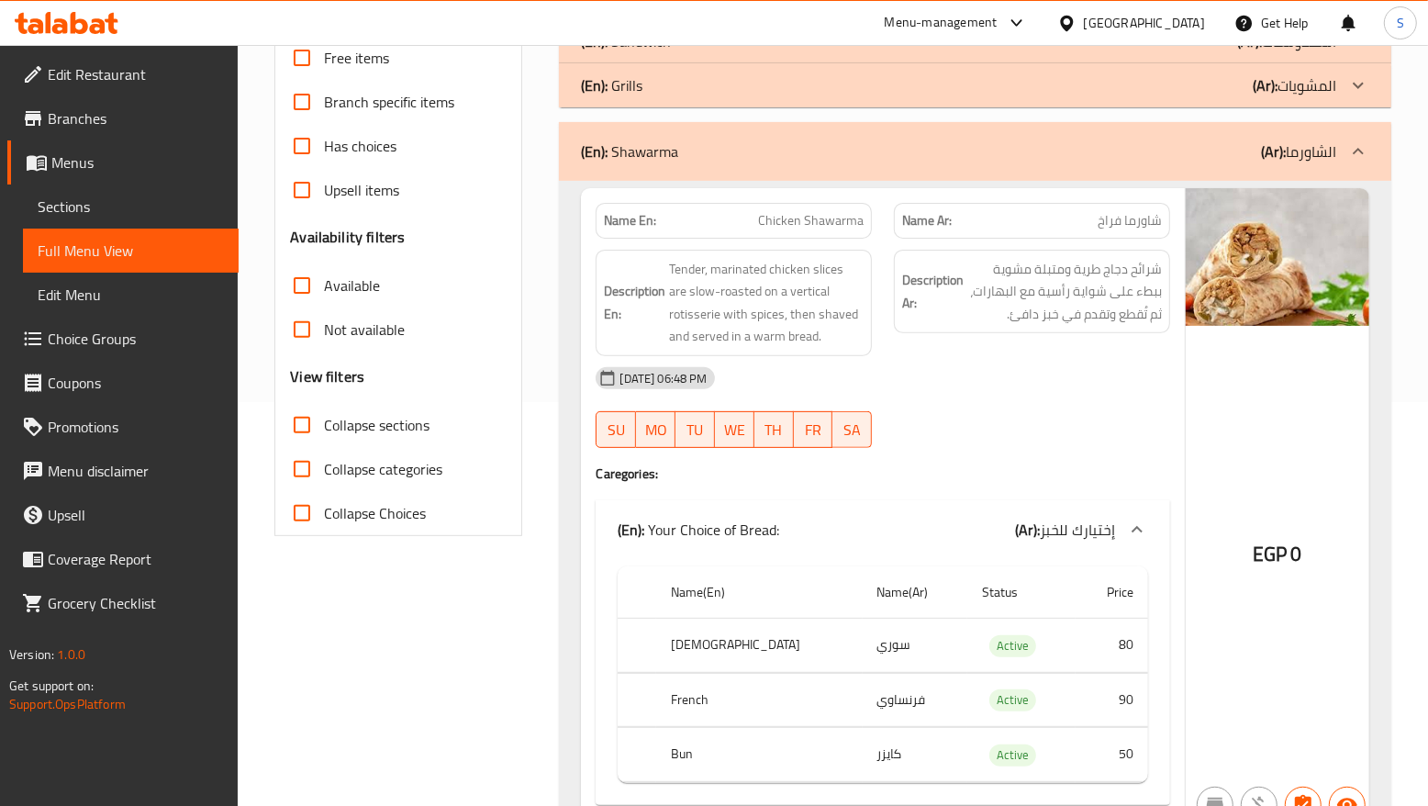
scroll to position [459, 0]
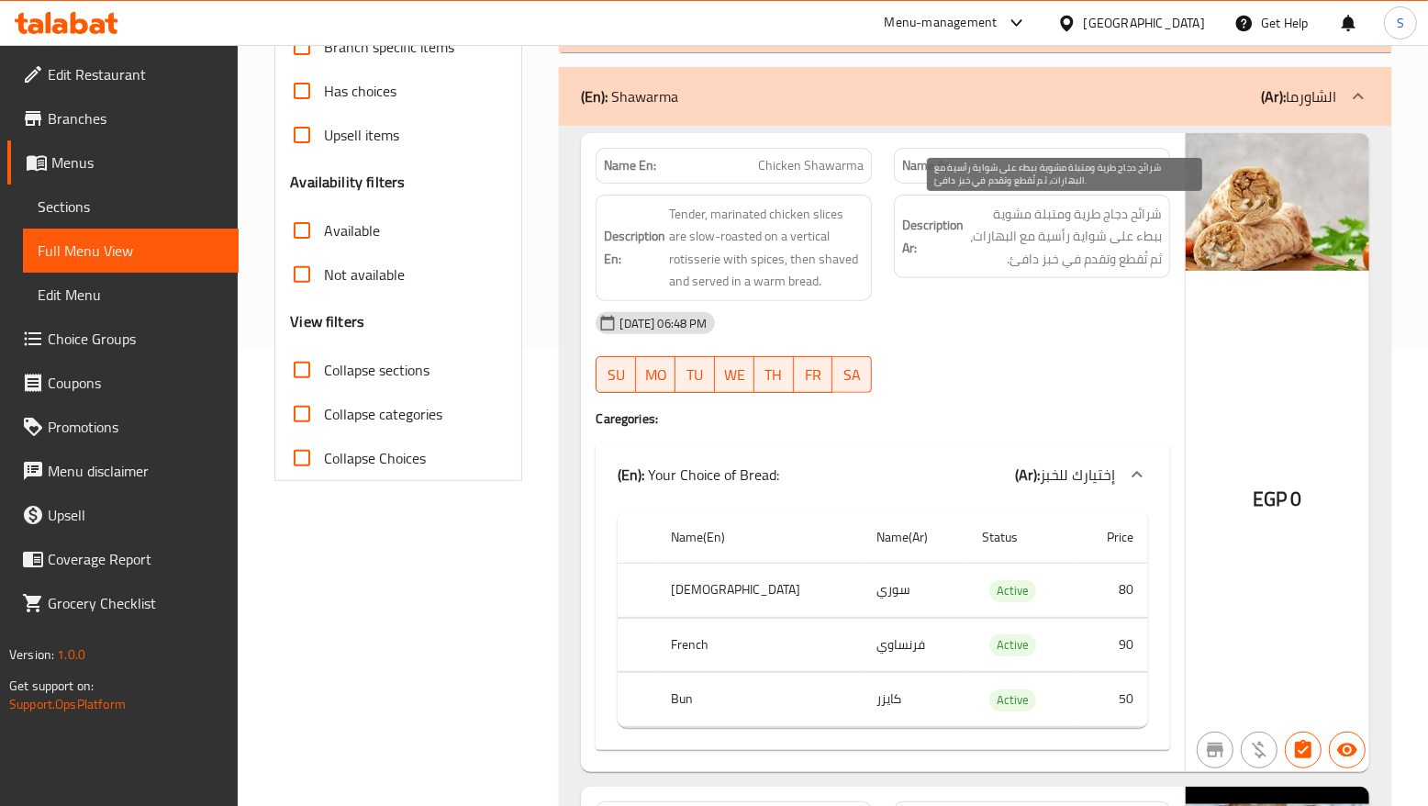
click at [1052, 255] on span "شرائح دجاج طرية ومتبلة مشوية ببطء على شواية رأسية مع البهارات، ثم تُقطع وتقدم ف…" at bounding box center [1064, 237] width 194 height 68
click at [1048, 248] on span "شرائح دجاج طرية ومتبلة مشوية ببطء على شواية رأسية مع البهارات، ثم تُقطع وتقدم ف…" at bounding box center [1064, 237] width 194 height 68
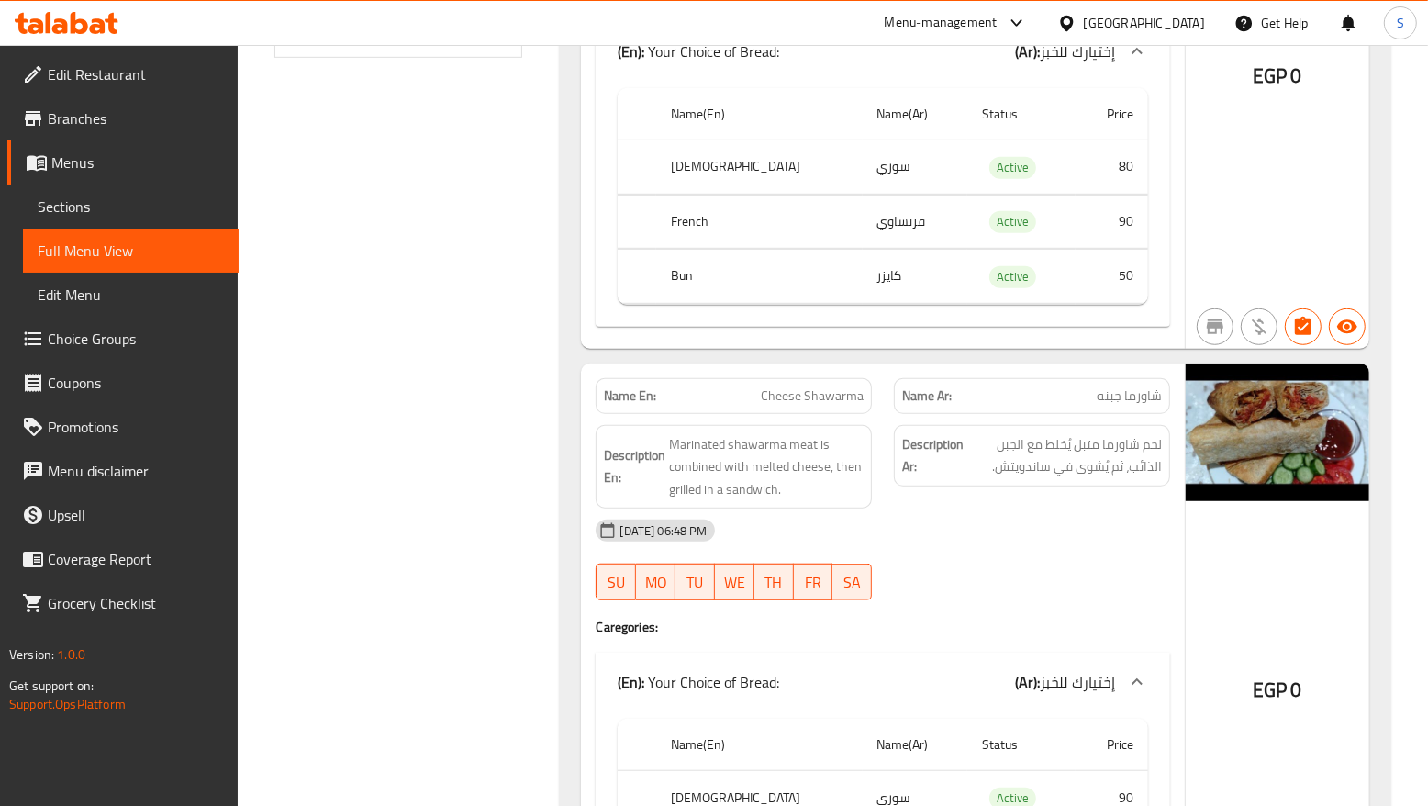
scroll to position [917, 0]
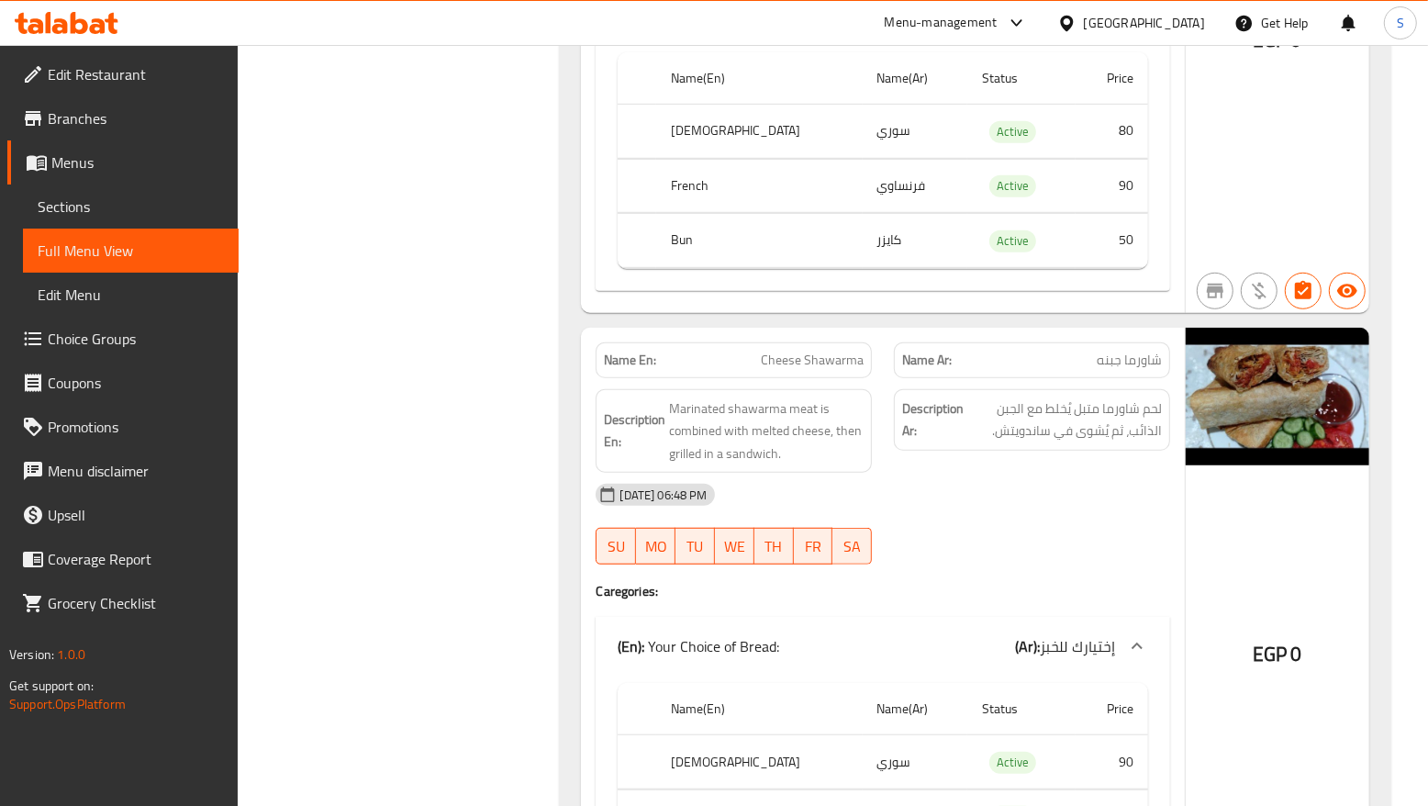
click at [922, 429] on strong "Description Ar:" at bounding box center [932, 419] width 61 height 45
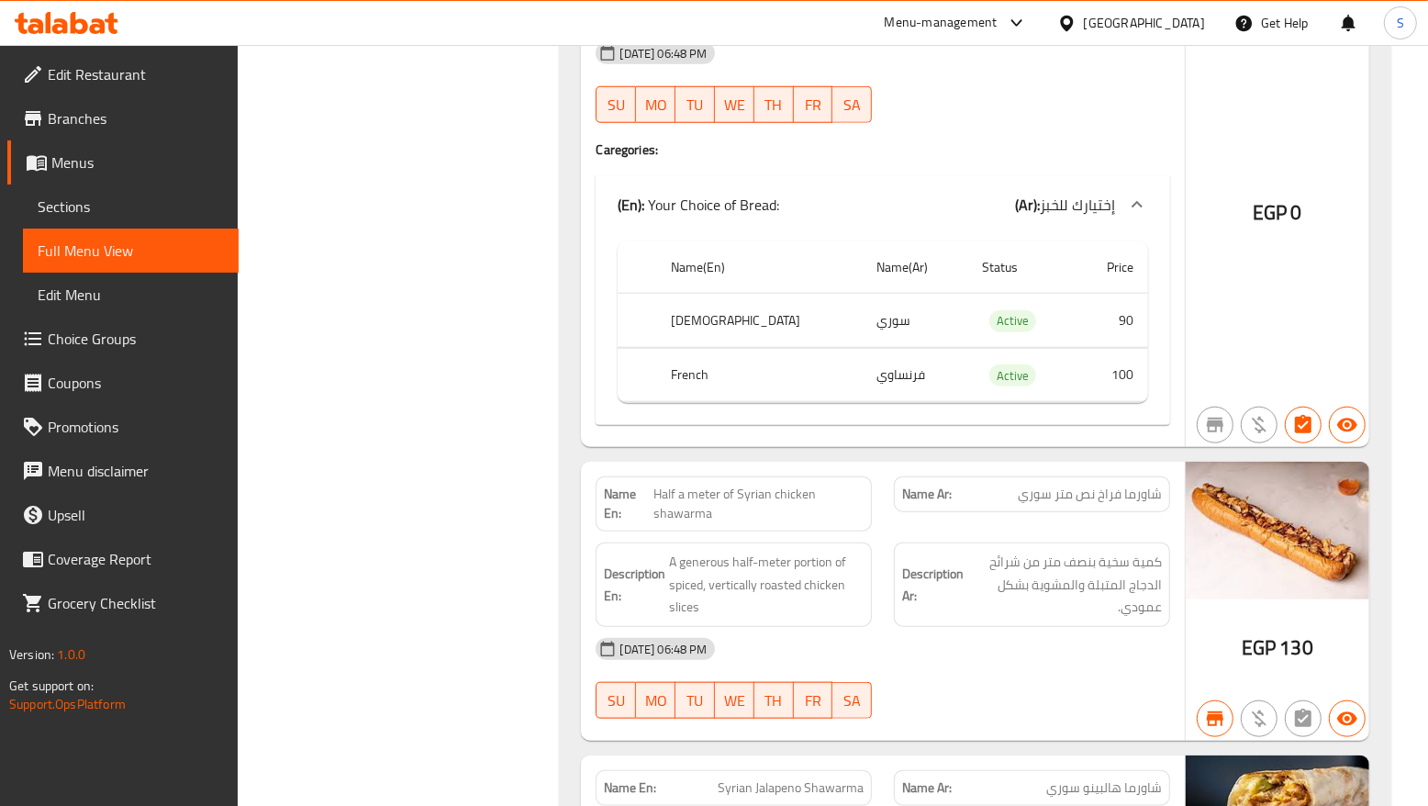
scroll to position [1491, 0]
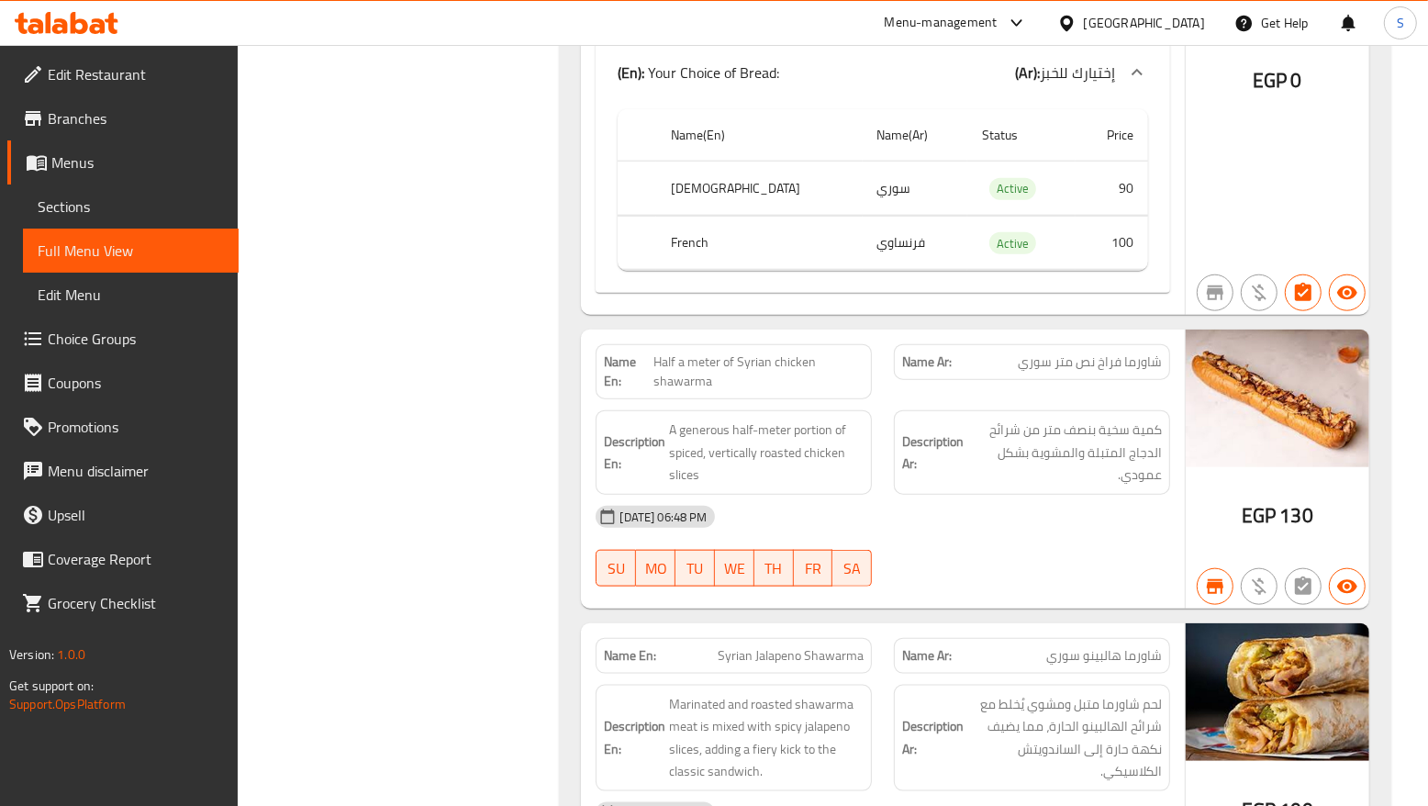
click at [1041, 539] on div "08-09-2025 06:48 PM" at bounding box center [881, 517] width 595 height 44
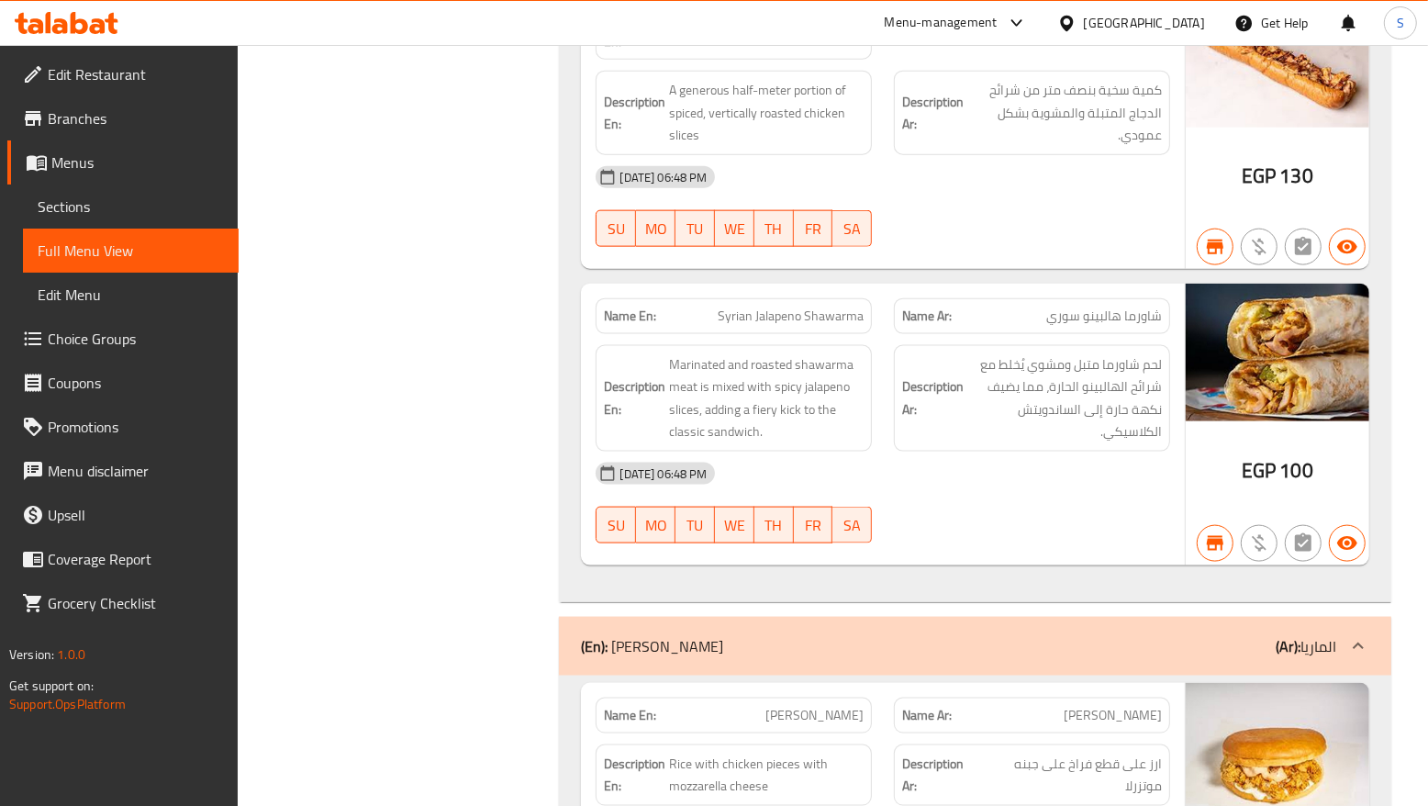
scroll to position [1835, 0]
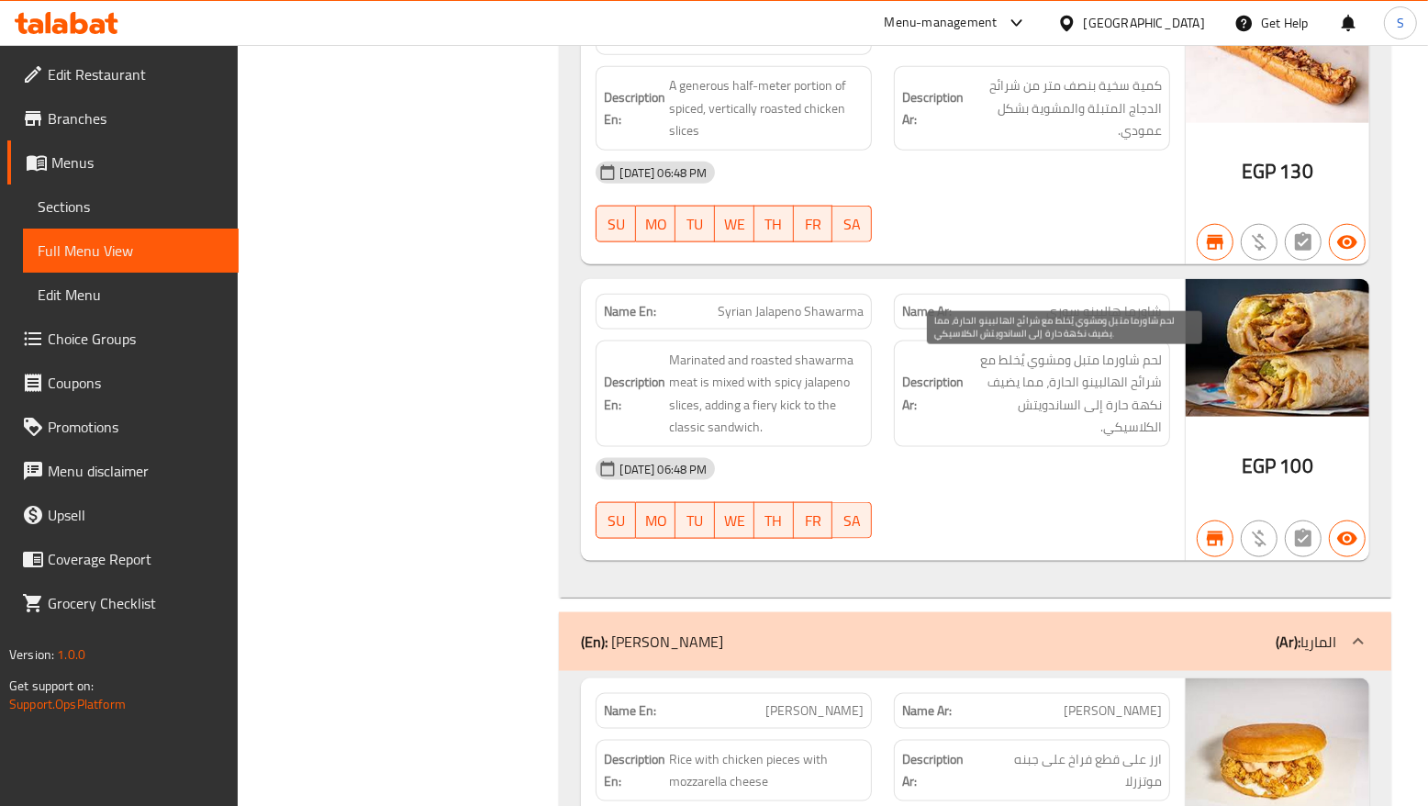
click at [986, 433] on span "لحم شاورما متبل ومشوي يُخلط مع شرائح الهالبينو الحارة، مما يضيف نكهة حارة إلى ا…" at bounding box center [1064, 394] width 194 height 90
click at [1102, 461] on div "08-09-2025 06:48 PM" at bounding box center [881, 469] width 595 height 44
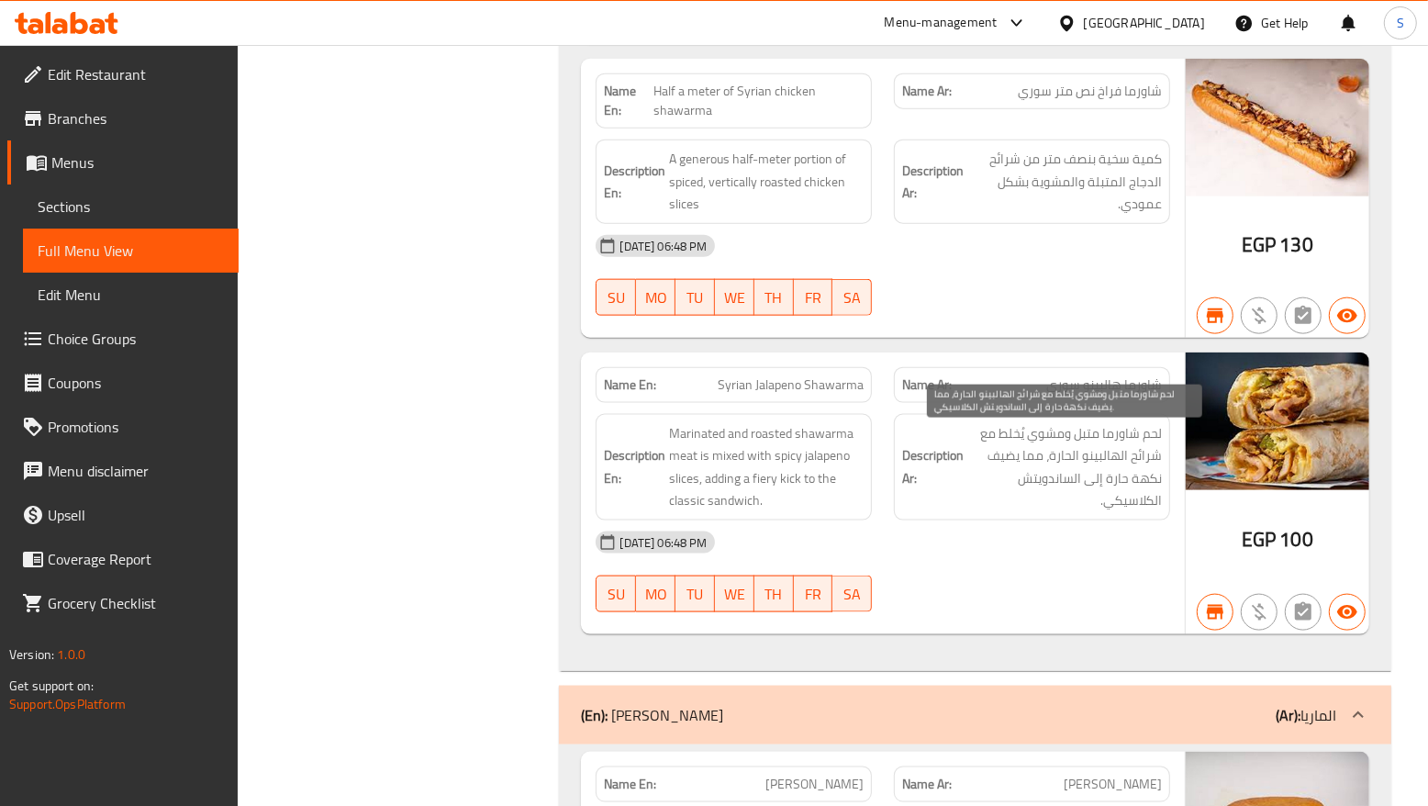
scroll to position [1720, 0]
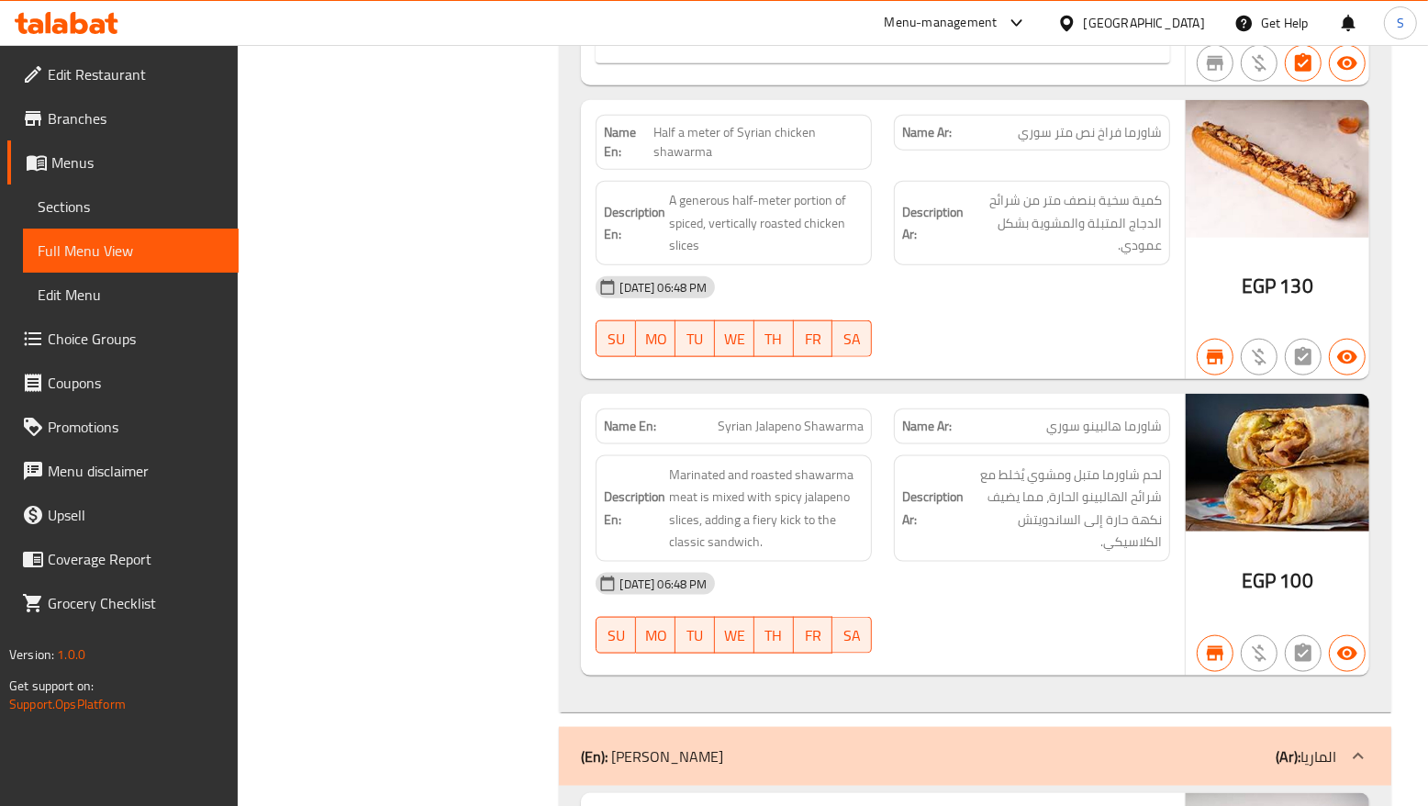
click at [1070, 364] on div at bounding box center [1032, 357] width 298 height 22
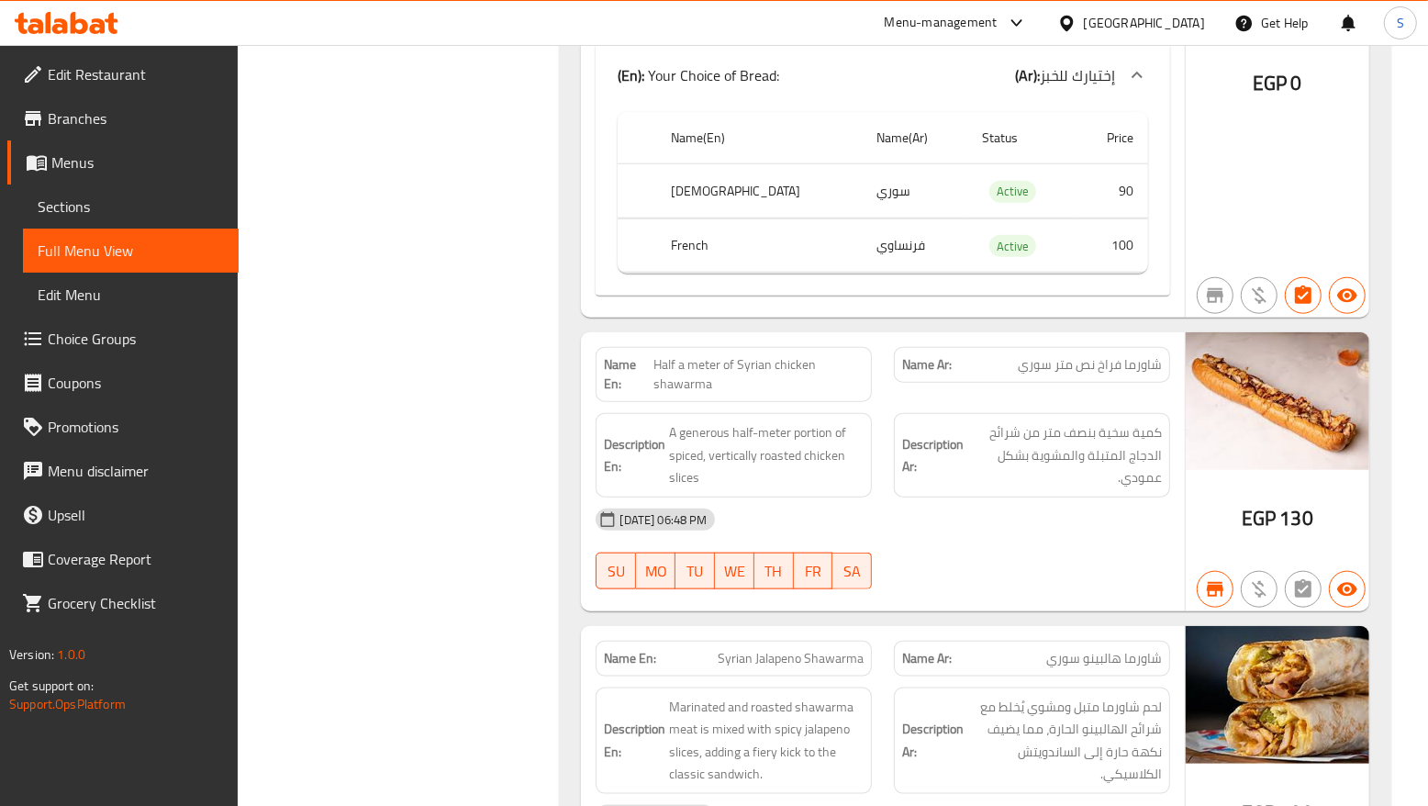
scroll to position [1376, 0]
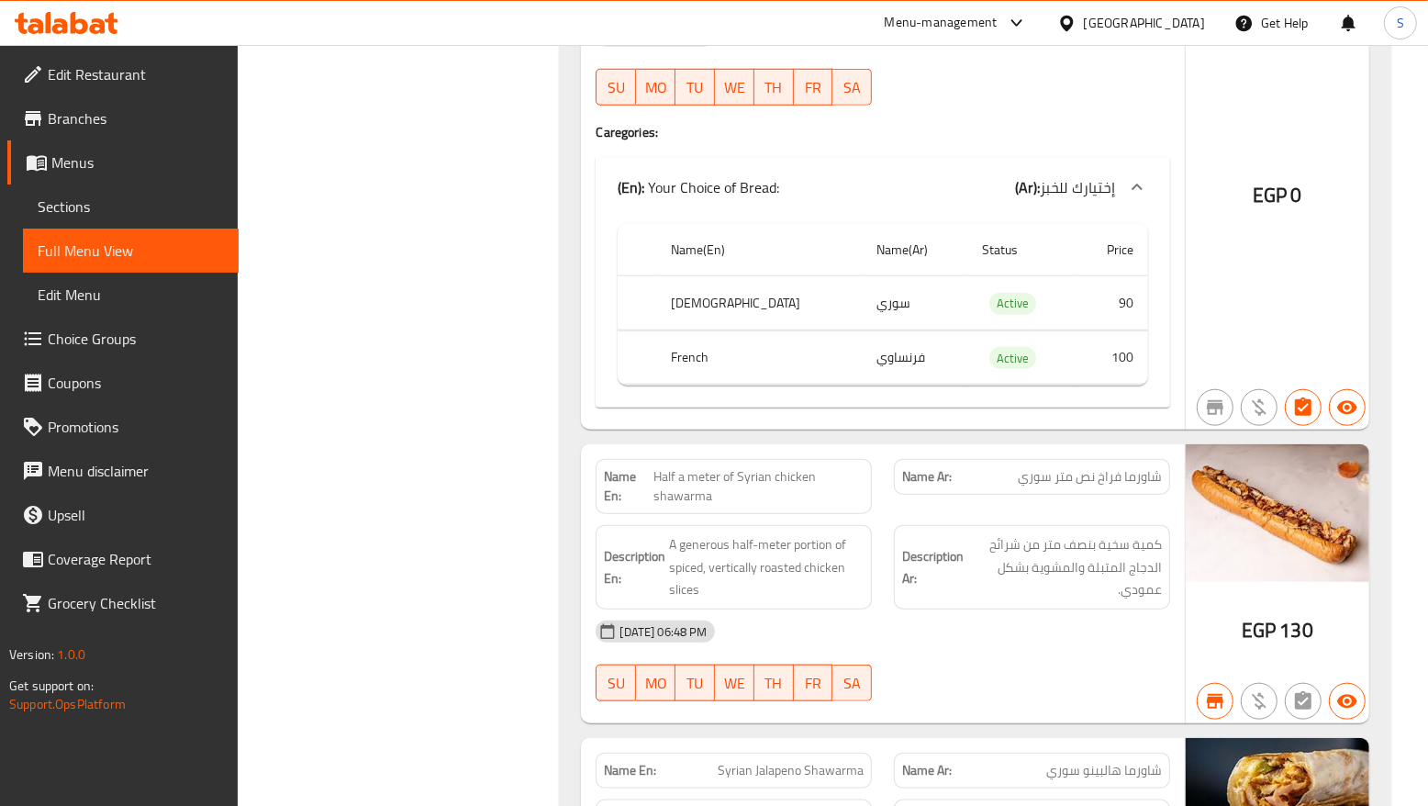
click at [936, 140] on h4 "Caregories:" at bounding box center [881, 132] width 573 height 18
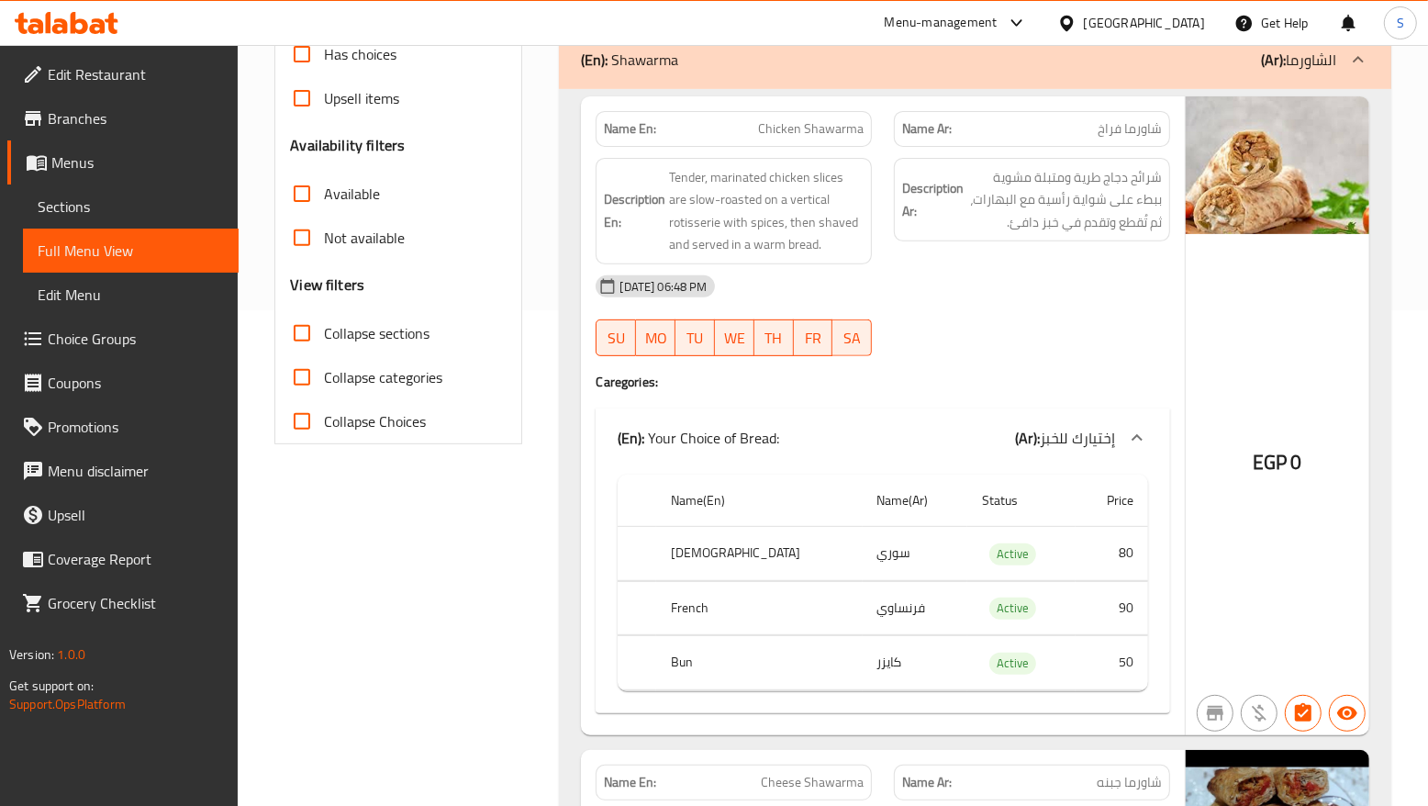
scroll to position [459, 0]
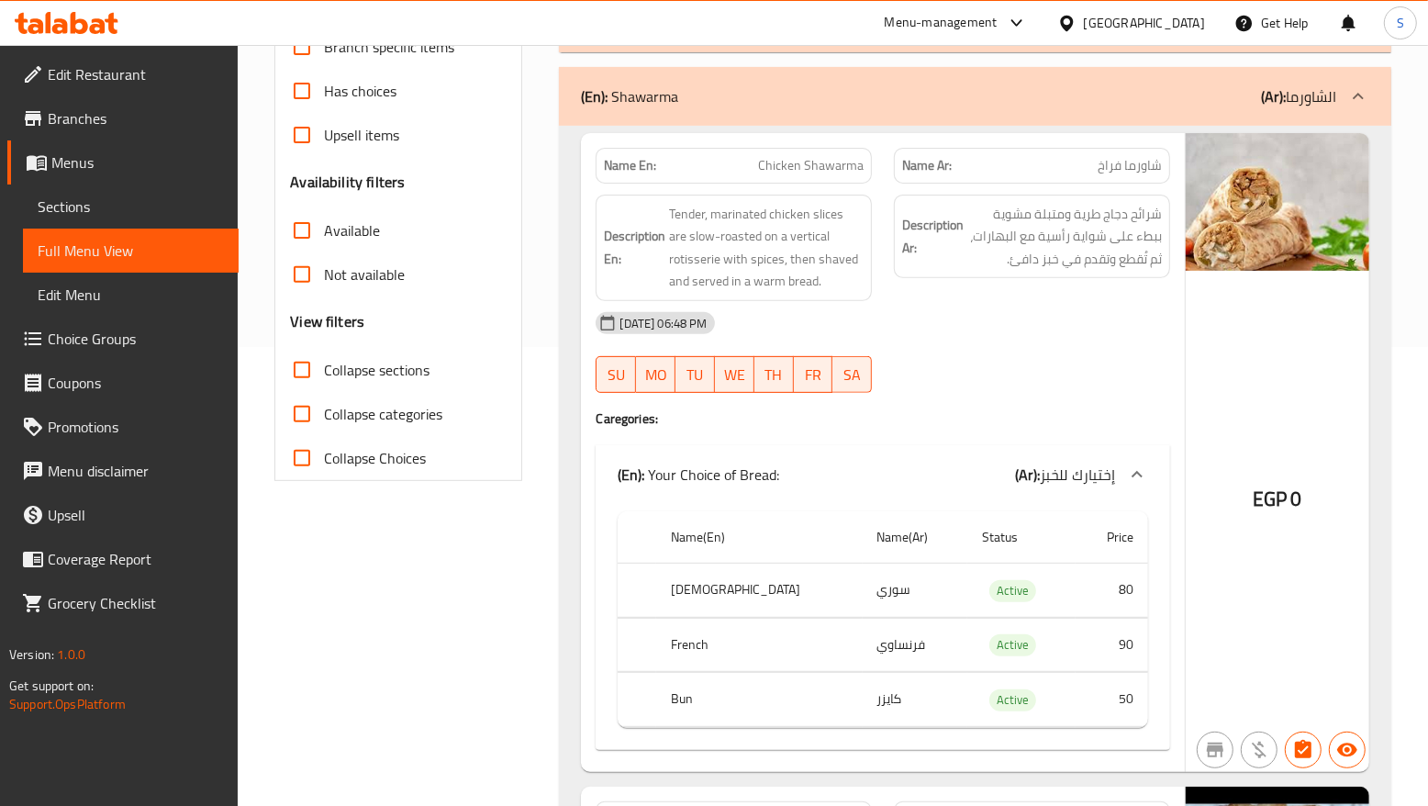
click at [1012, 310] on div "08-09-2025 06:48 PM" at bounding box center [881, 323] width 595 height 44
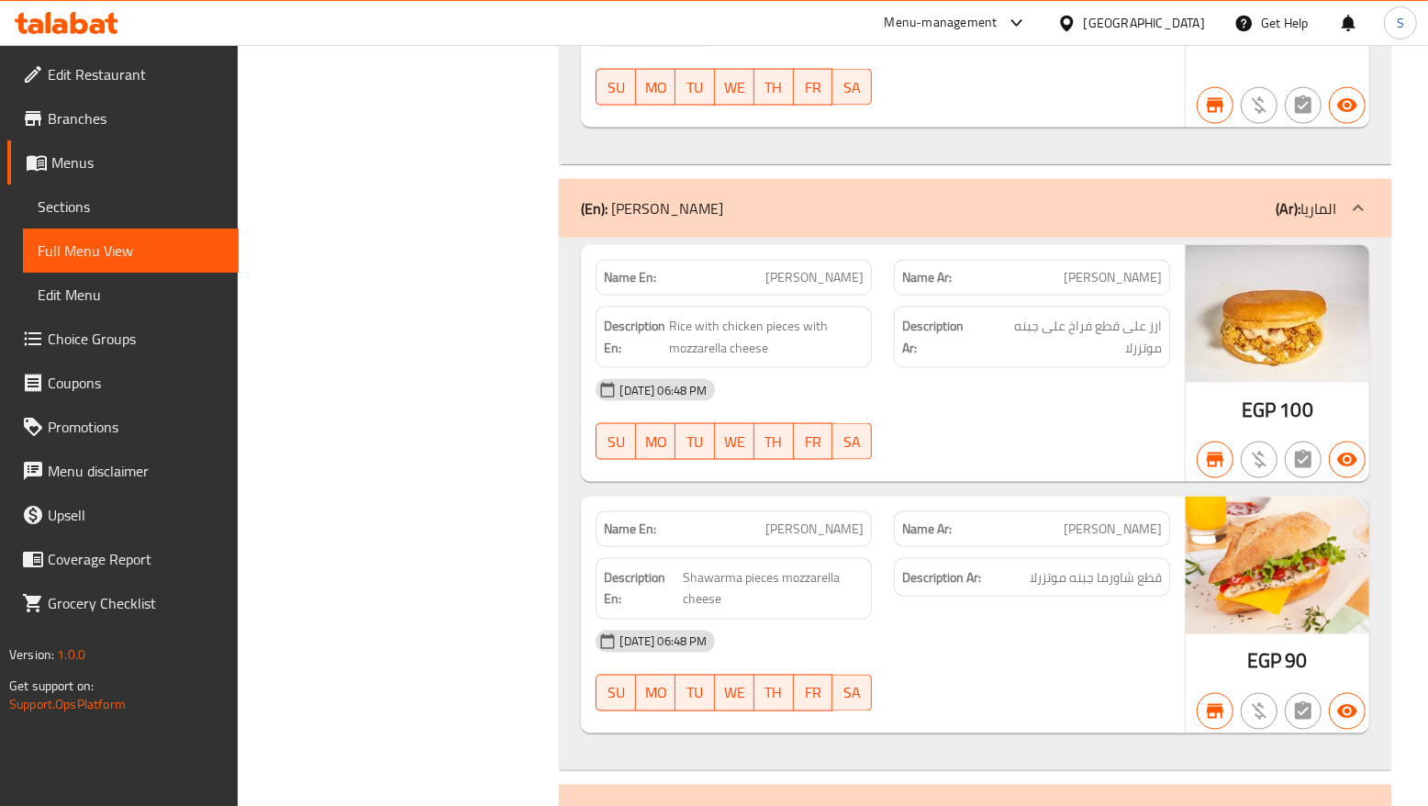
scroll to position [2294, 0]
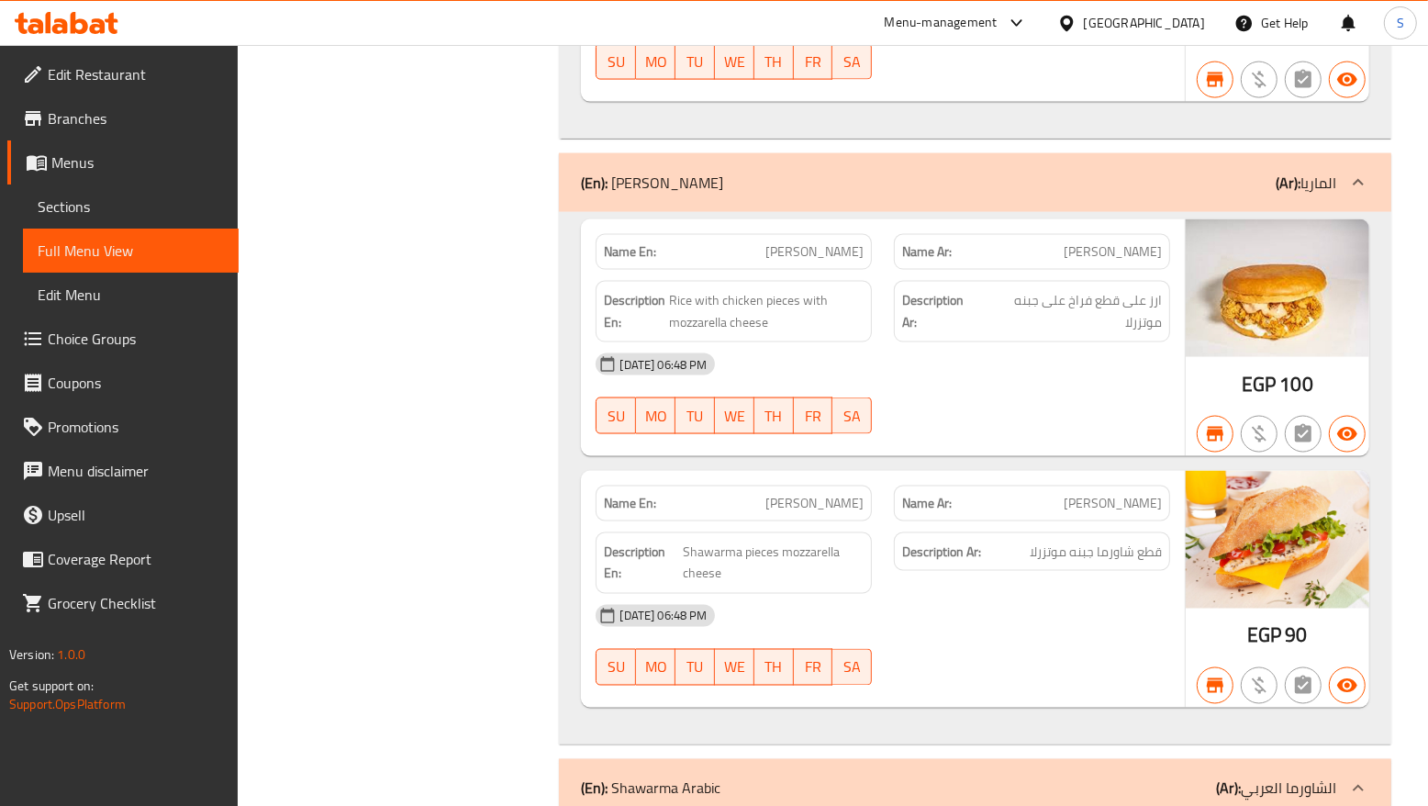
click at [1051, 617] on div "08-09-2025 06:48 PM" at bounding box center [881, 616] width 595 height 44
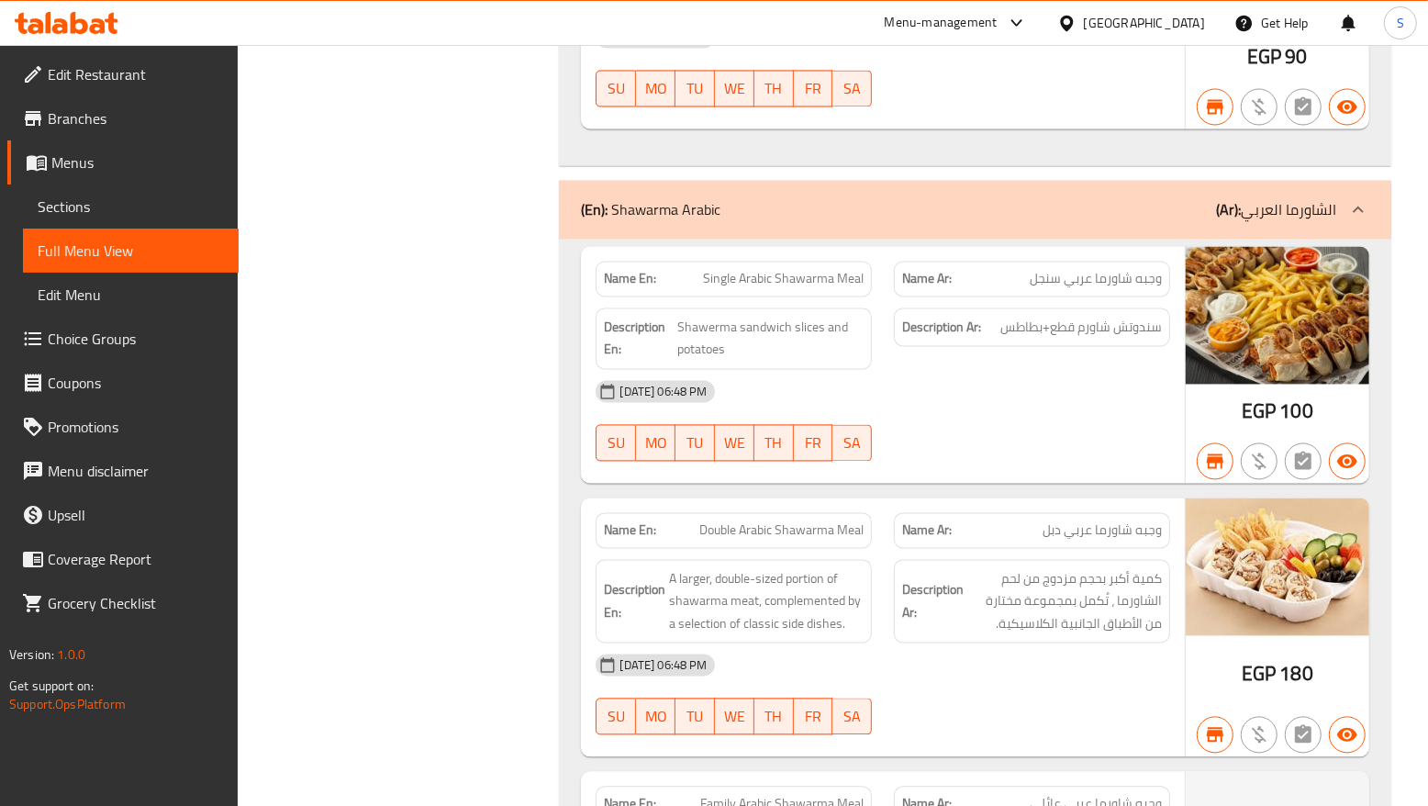
scroll to position [2867, 0]
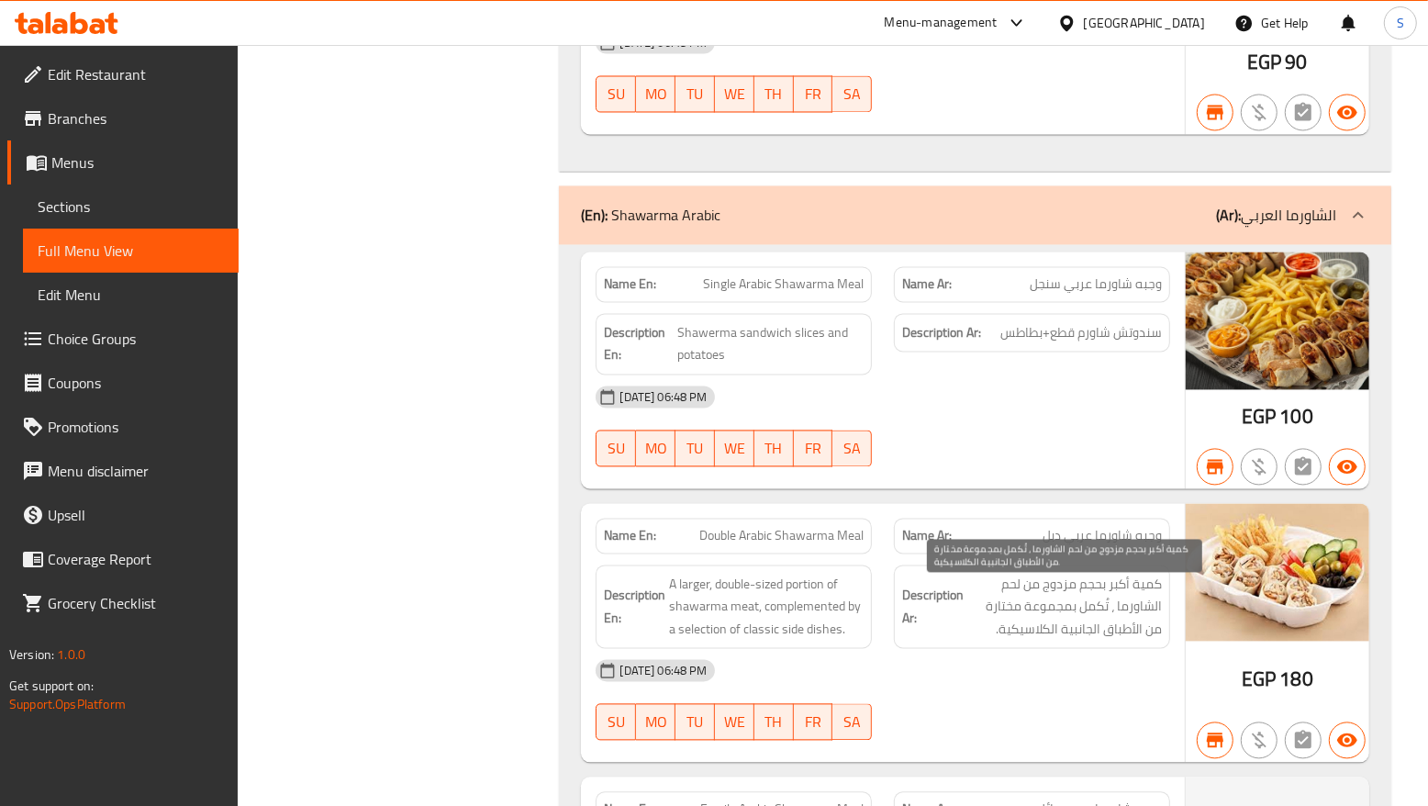
click at [1052, 635] on span "كمية أكبر بحجم مزدوج من لحم الشاورما ، تُكمل بمجموعة مختارة من الأطباق الجانبية…" at bounding box center [1064, 606] width 194 height 68
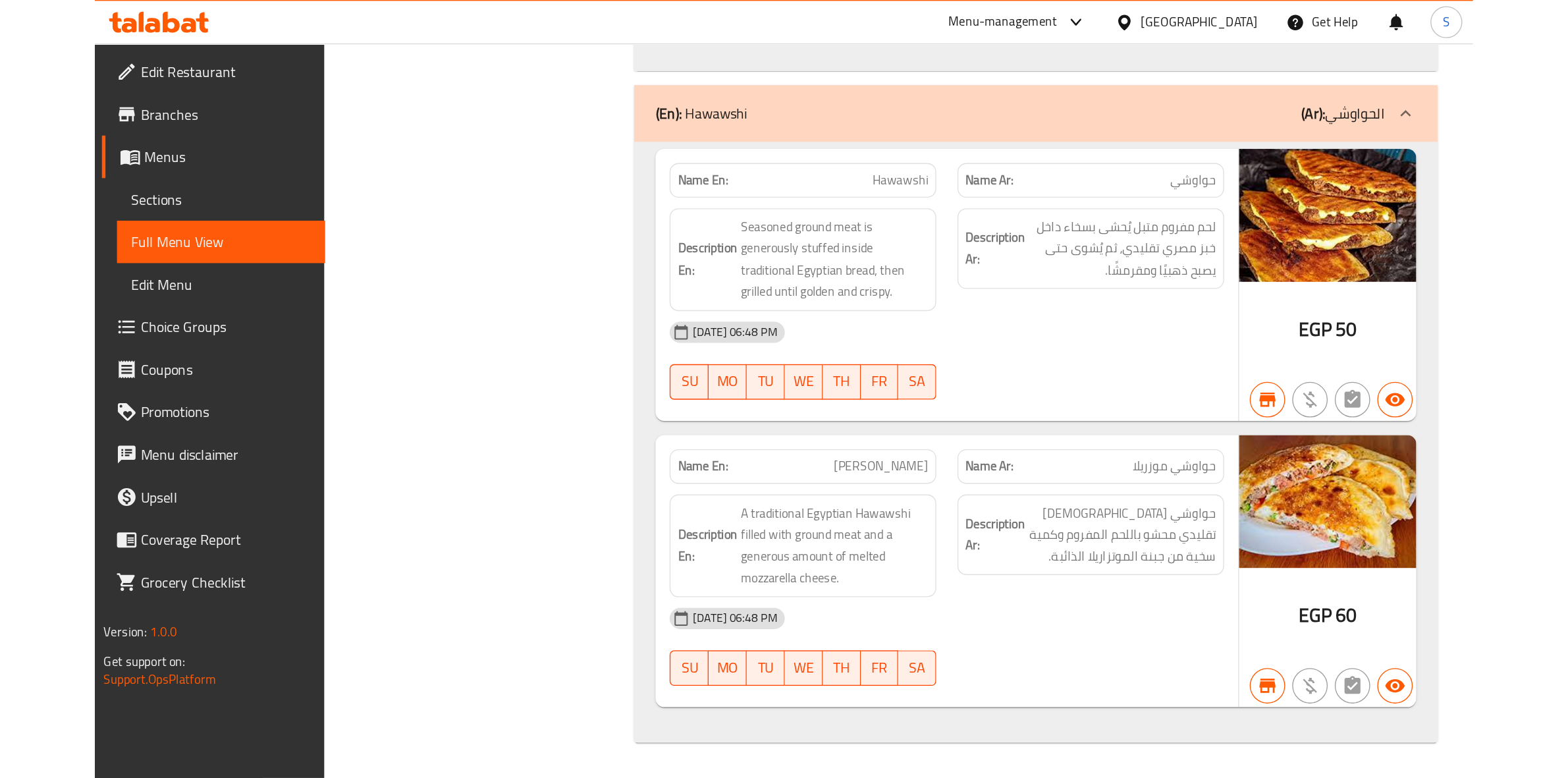
scroll to position [13827, 0]
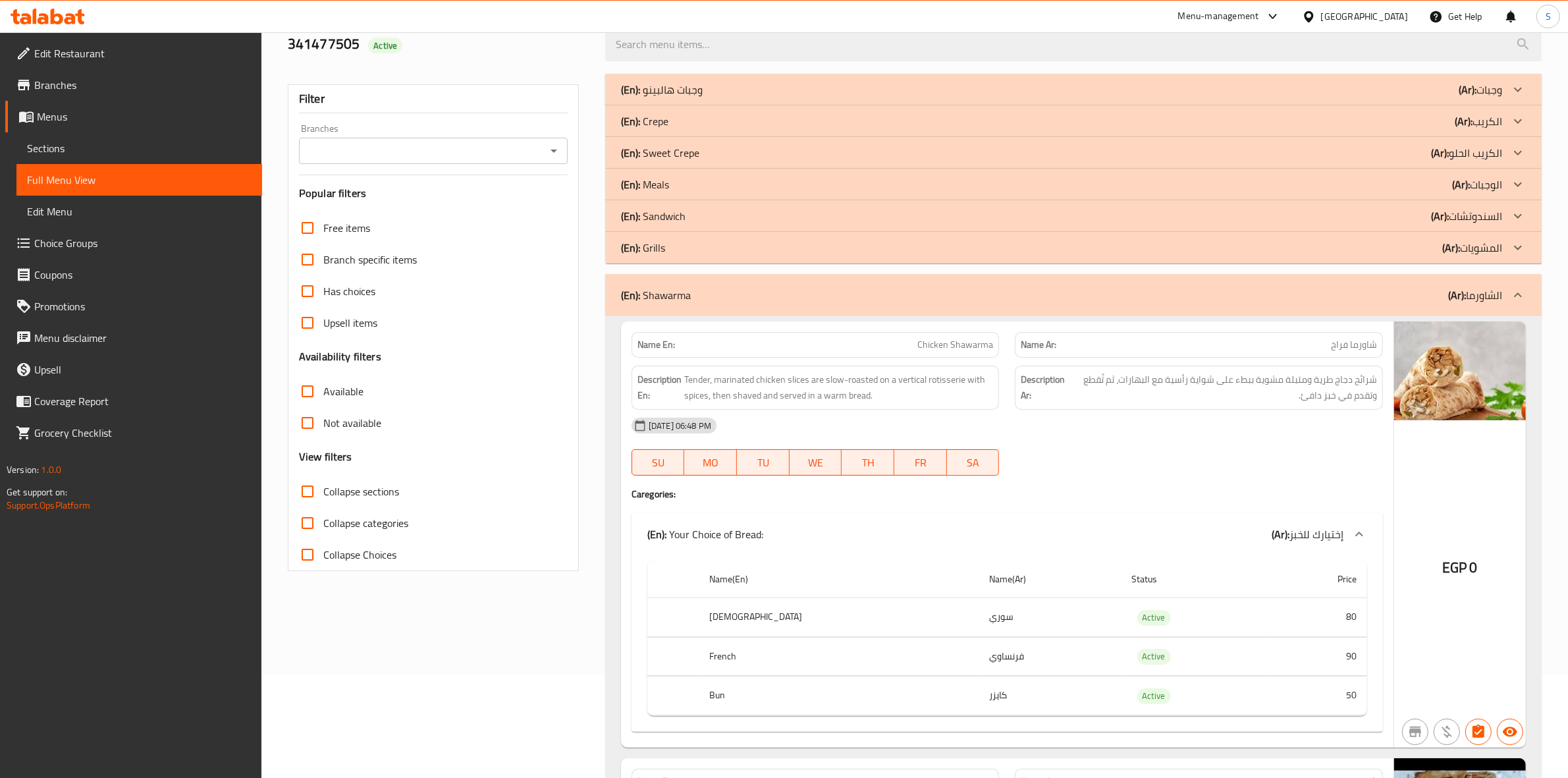
scroll to position [247, 0]
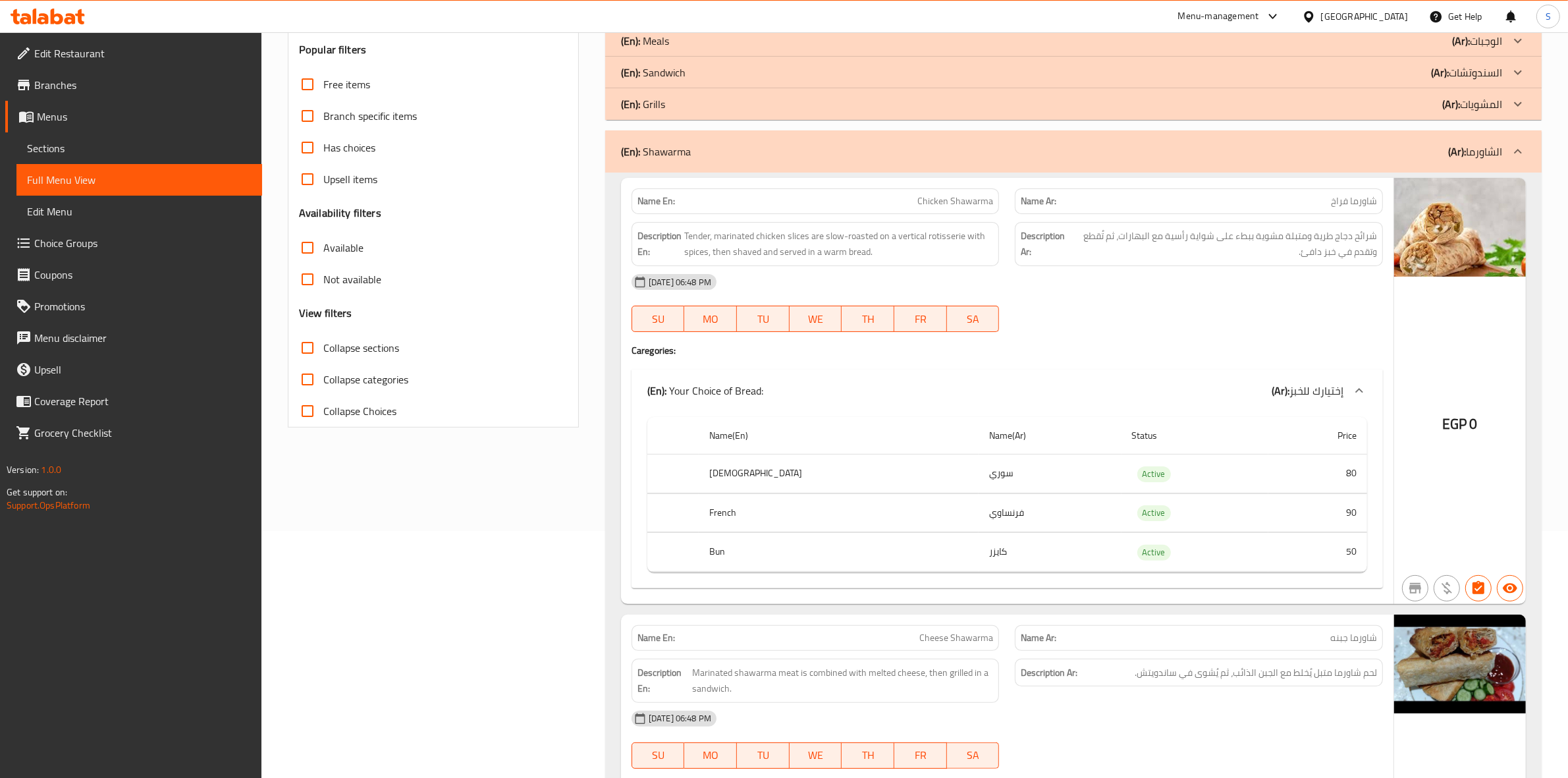
click at [1111, 289] on div "08-09-2025 06:48 PM" at bounding box center [1007, 282] width 767 height 32
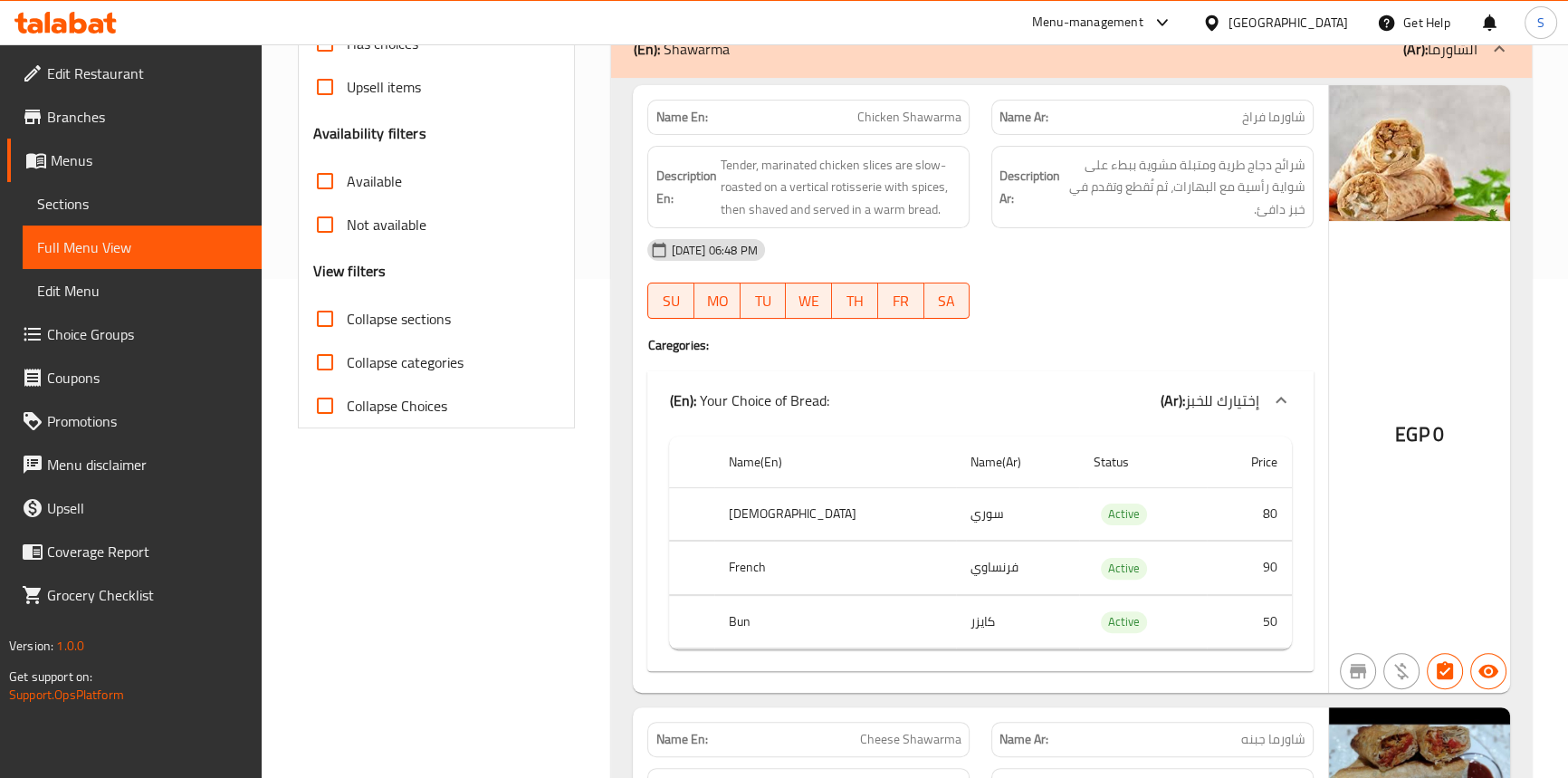
scroll to position [506, 0]
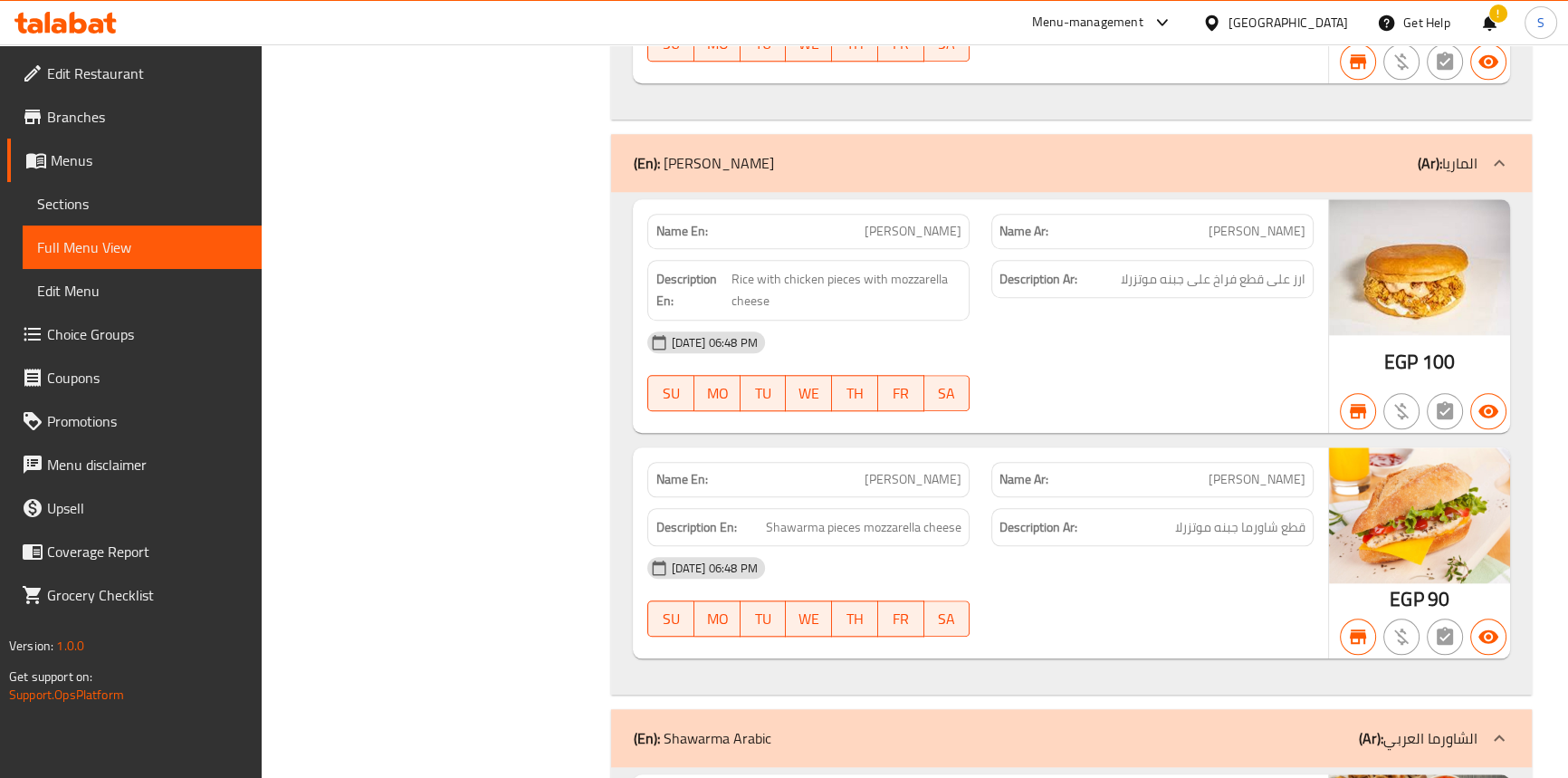
scroll to position [2255, 0]
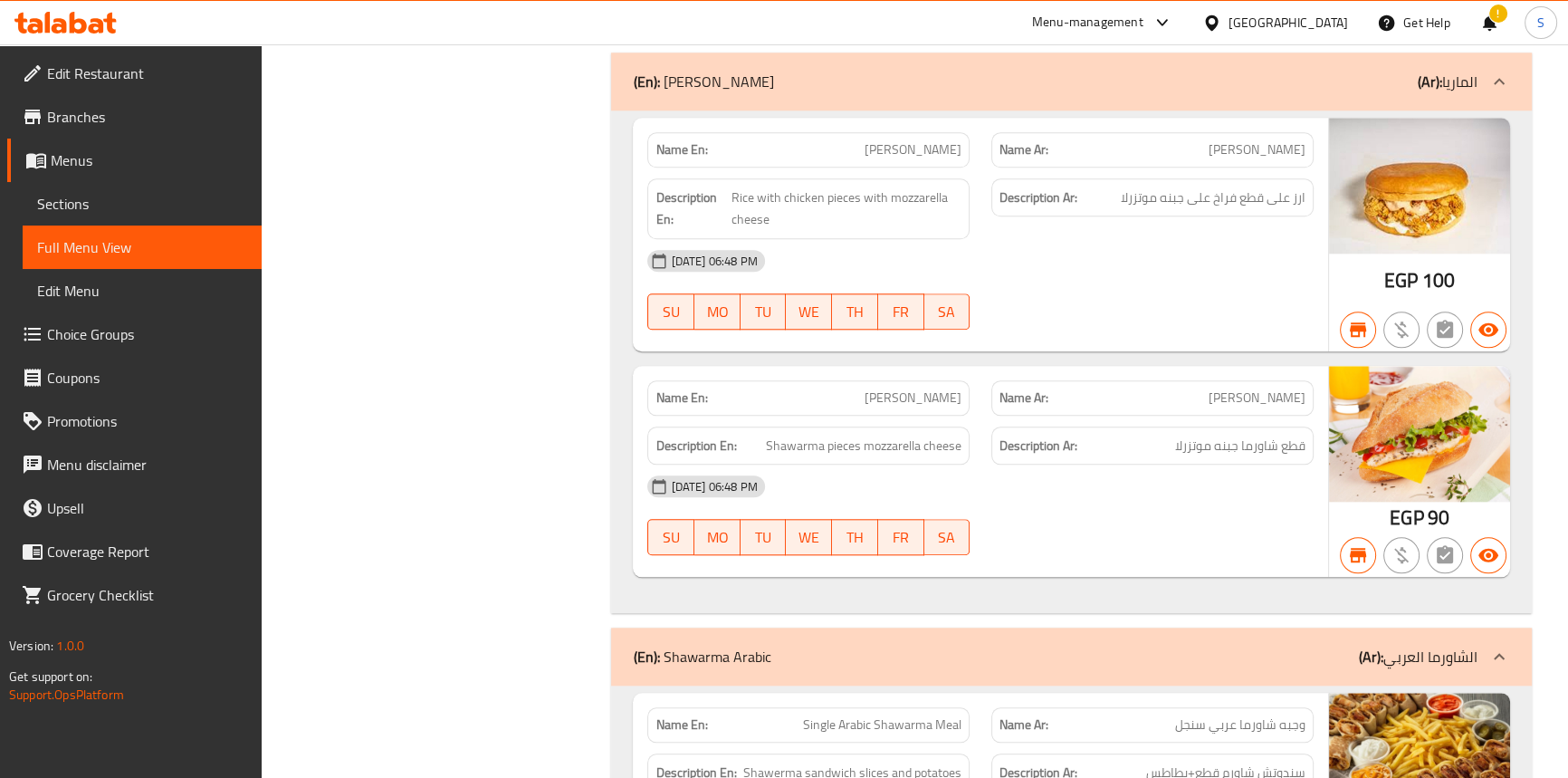
click at [921, 154] on span "Maria Crispi" at bounding box center [913, 149] width 97 height 19
copy span "Maria Crispi"
click at [938, 200] on span "Rice with chicken pieces with mozzarella cheese" at bounding box center [846, 208] width 230 height 44
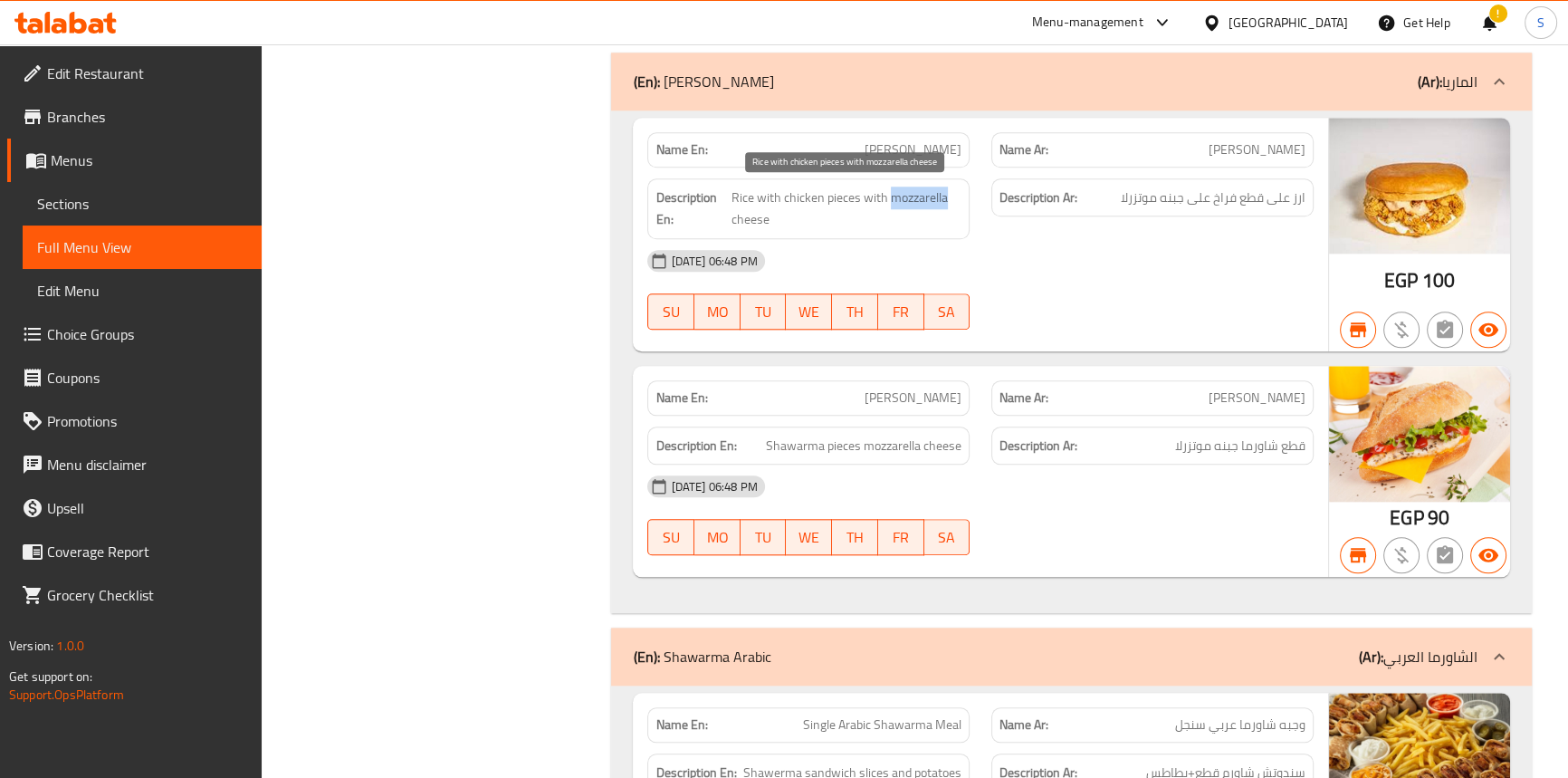
click at [938, 200] on span "Rice with chicken pieces with mozzarella cheese" at bounding box center [846, 208] width 230 height 44
copy span "Rice with chicken pieces with mozzarella cheese"
click at [924, 147] on span "Maria Crispi" at bounding box center [913, 149] width 97 height 19
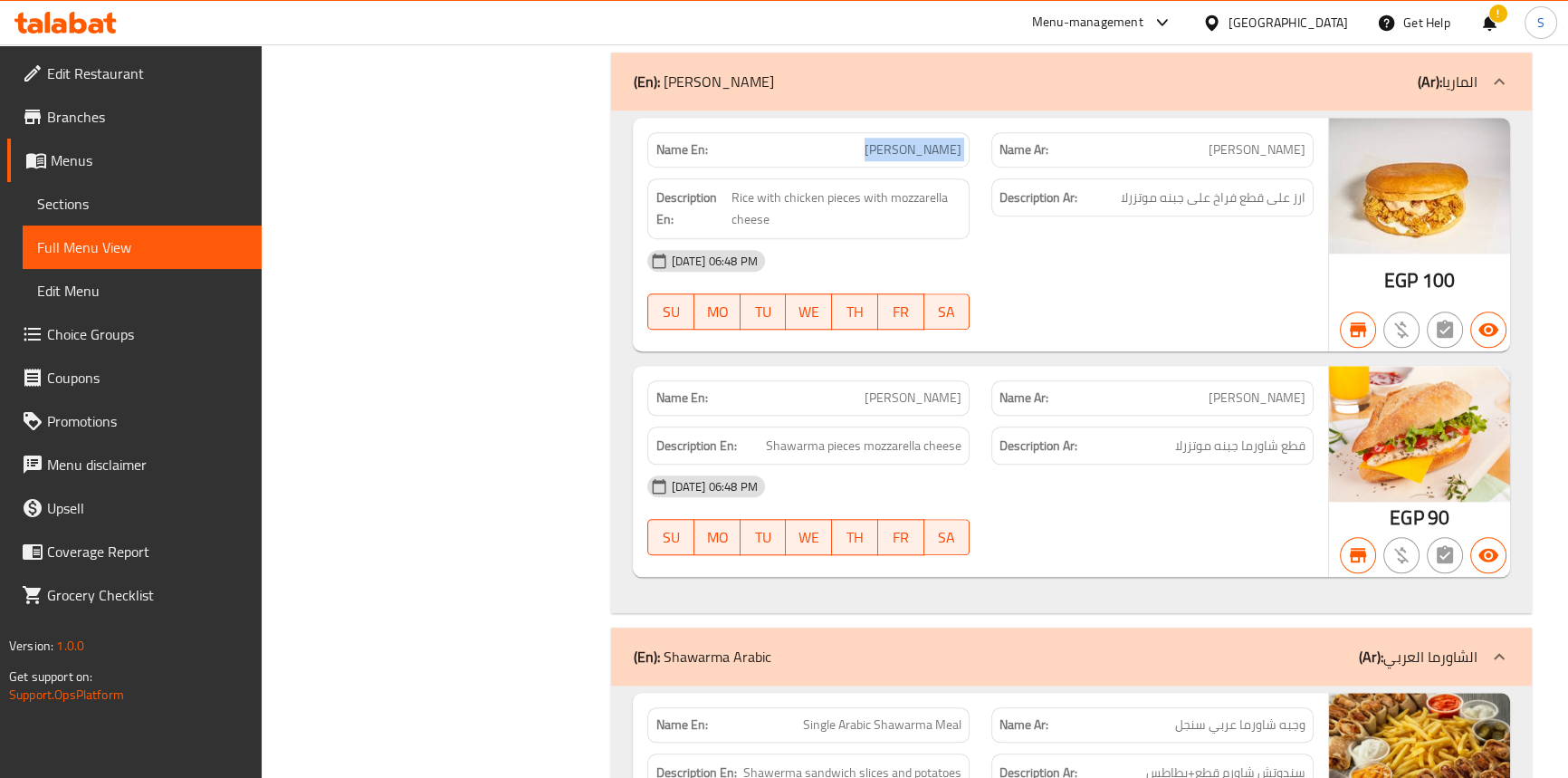
click at [924, 147] on span "Maria Crispi" at bounding box center [913, 149] width 97 height 19
copy span "Maria Crispi"
click at [1150, 444] on h6 "Description Ar: قطع شاورما جبنه موتزرلا" at bounding box center [1153, 445] width 306 height 23
click at [868, 452] on span "Shawarma pieces mozzarella cheese" at bounding box center [863, 445] width 195 height 23
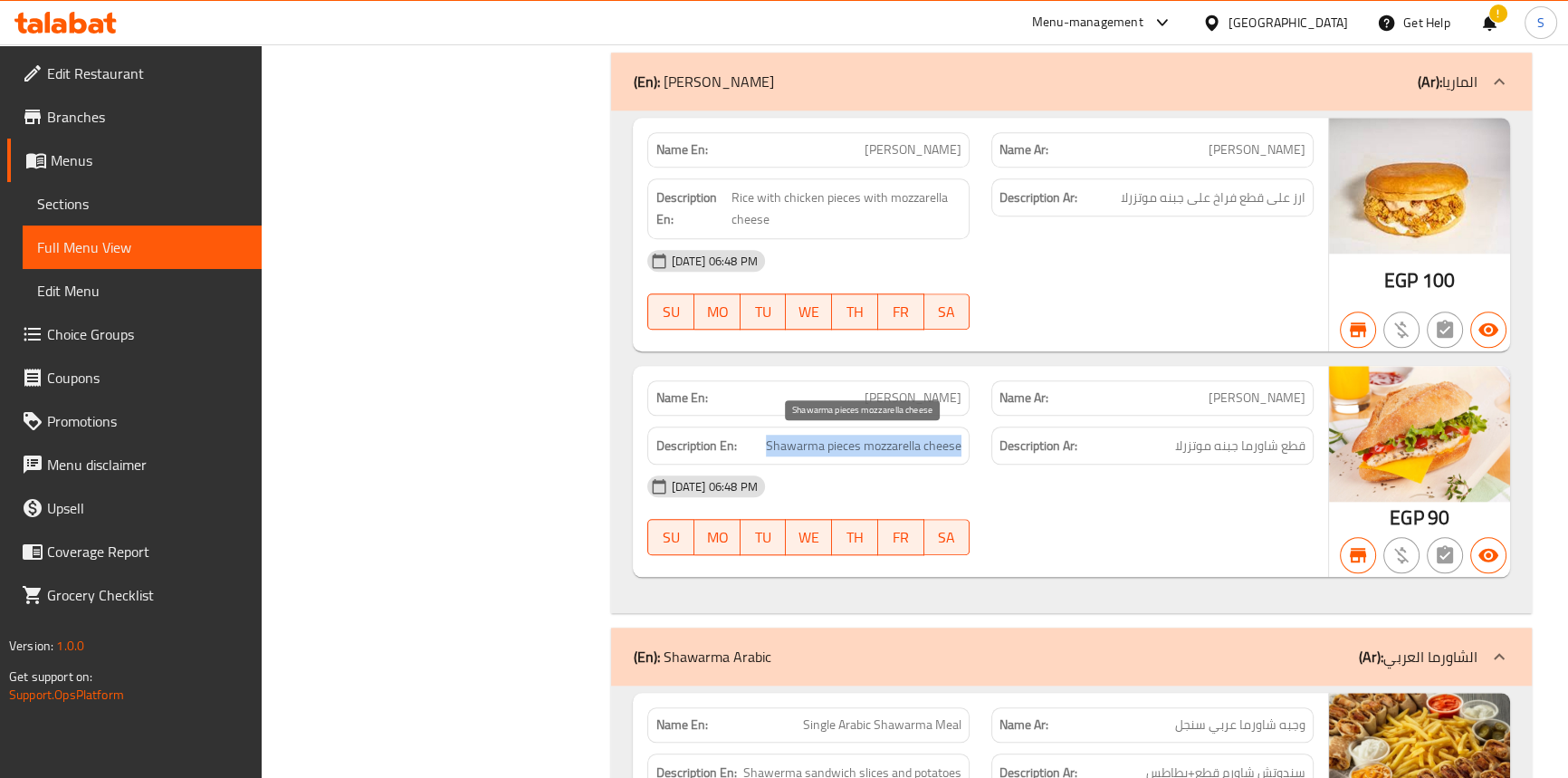
click at [868, 452] on span "Shawarma pieces mozzarella cheese" at bounding box center [863, 445] width 195 height 23
copy span "Shawarma pieces mozzarella cheese"
click at [933, 395] on span "[PERSON_NAME]" at bounding box center [913, 398] width 97 height 19
copy span "[PERSON_NAME]"
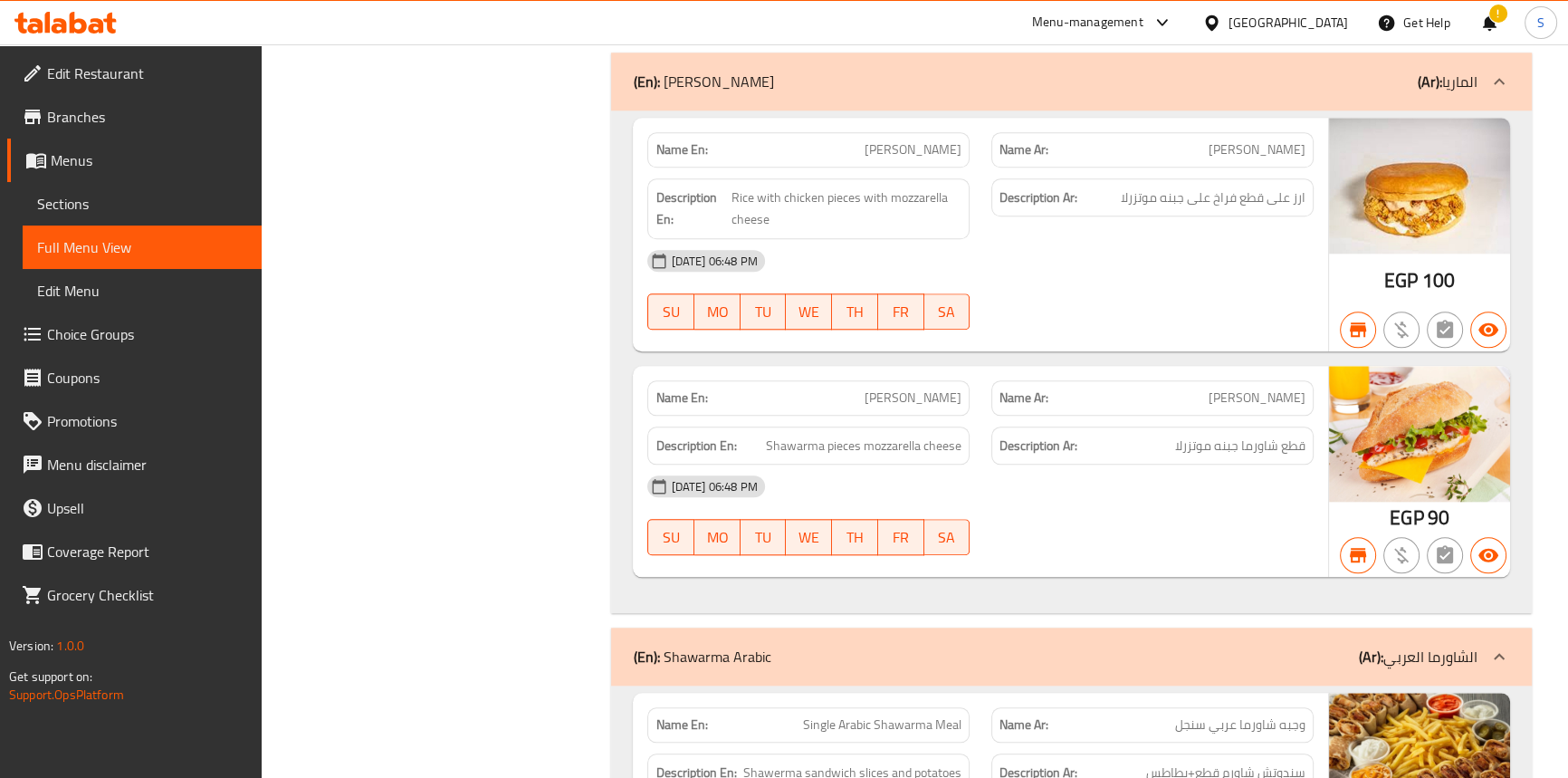
click at [1242, 497] on div "08-09-2025 06:48 PM" at bounding box center [980, 487] width 687 height 43
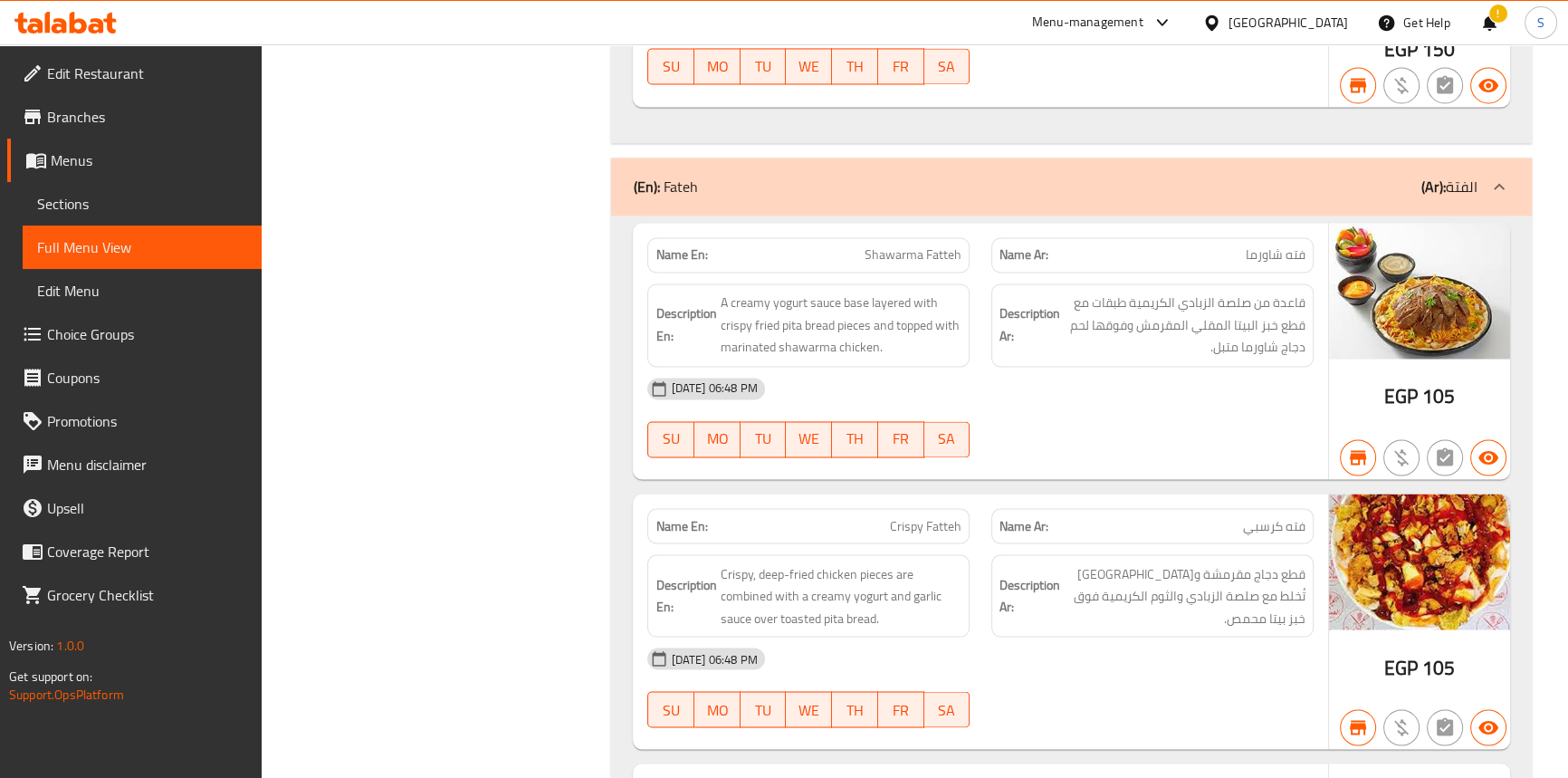
scroll to position [3903, 0]
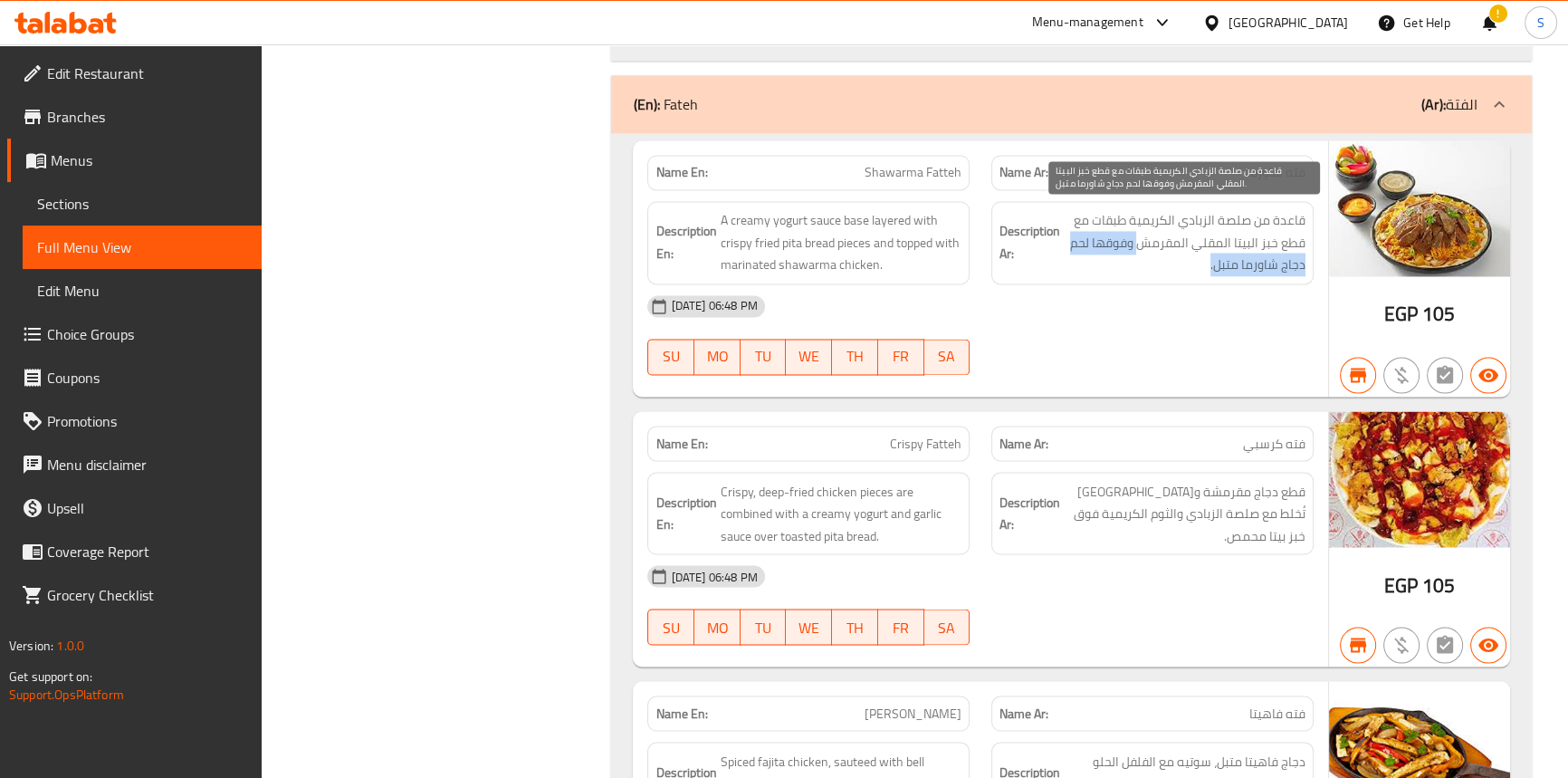
drag, startPoint x: 1136, startPoint y: 235, endPoint x: 1113, endPoint y: 262, distance: 35.5
click at [1113, 262] on span "قاعدة من صلصة الزبادي الكريمية طبقات مع قطع خبز البيتا المقلي المقرمش وفوقها لح…" at bounding box center [1184, 243] width 242 height 67
copy span "وفوقها لحم دجاج شاورما متبل."
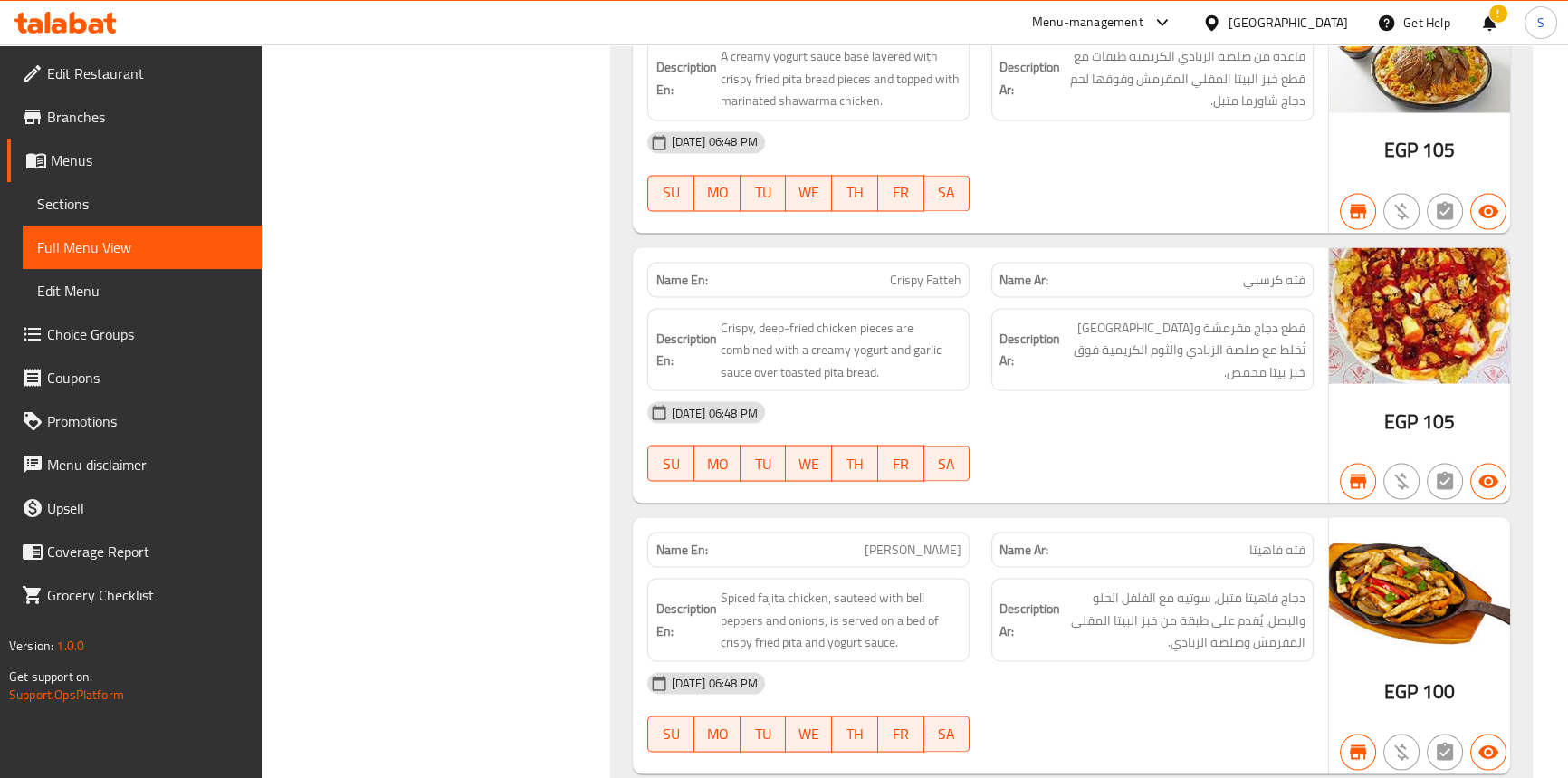
click at [1177, 407] on div "08-09-2025 06:48 PM" at bounding box center [980, 412] width 687 height 43
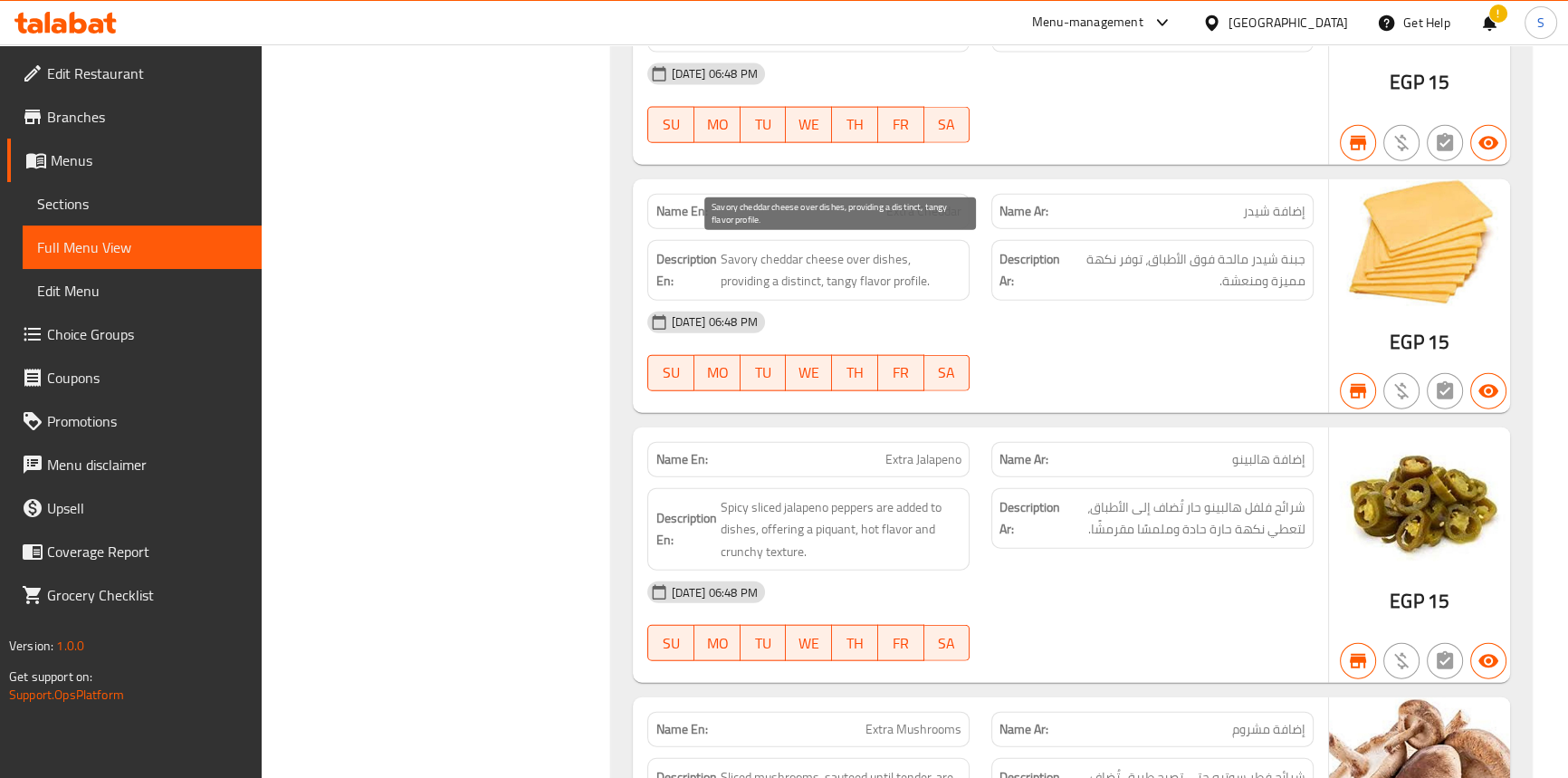
scroll to position [5303, 0]
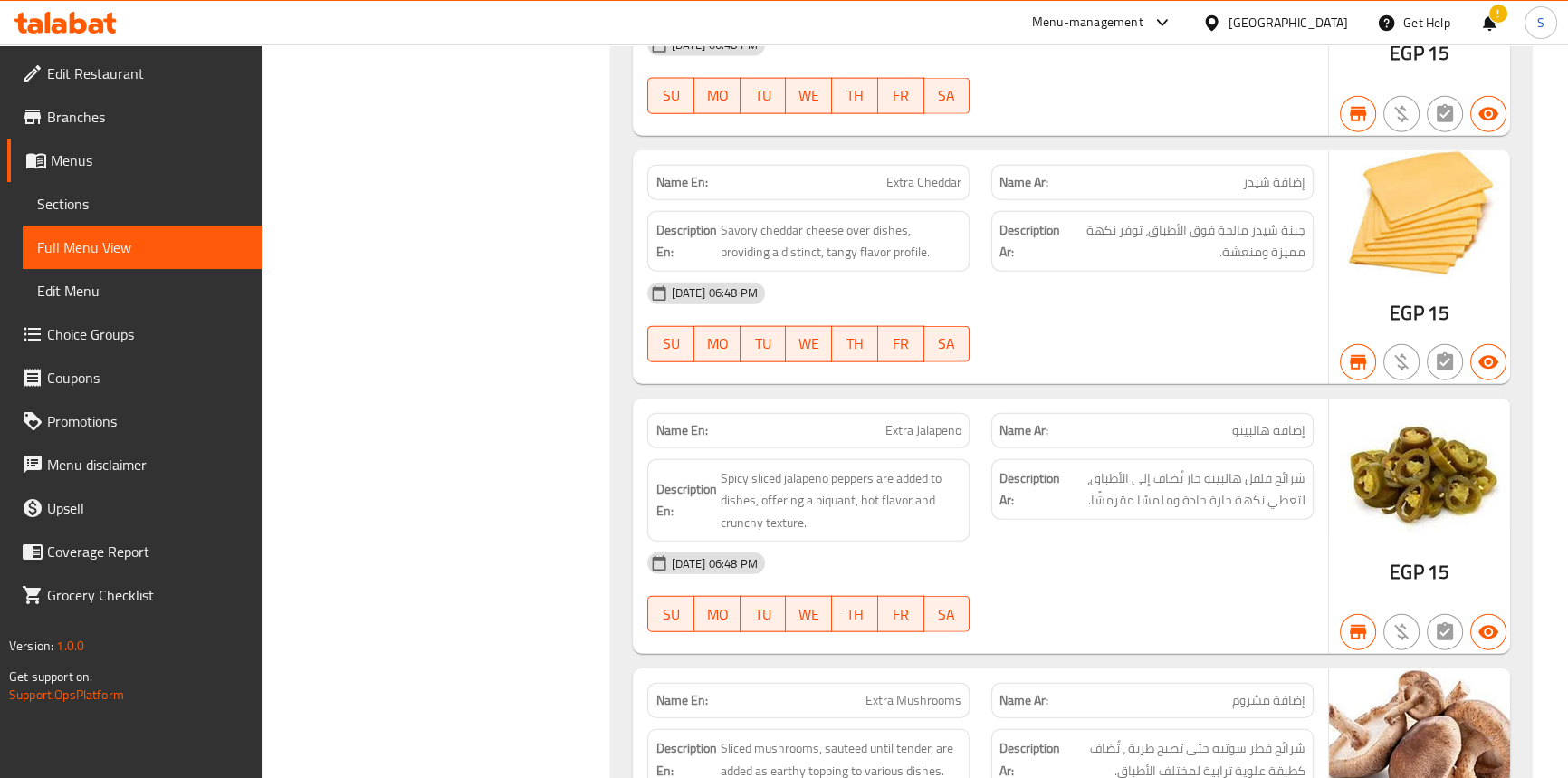
click at [1238, 317] on div "08-09-2025 06:48 PM SU MO TU WE TH FR SA" at bounding box center [980, 322] width 687 height 102
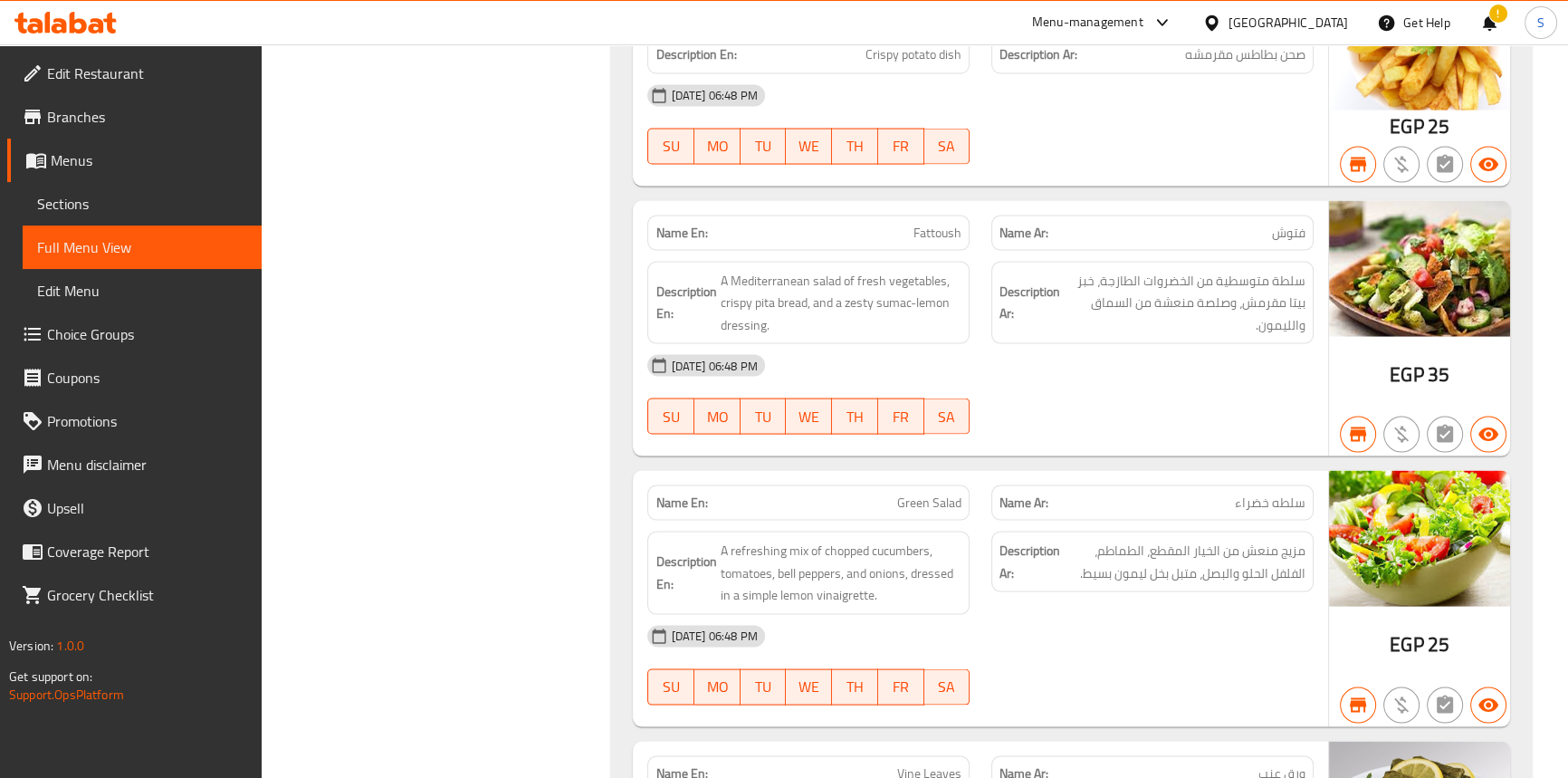
scroll to position [13207, 0]
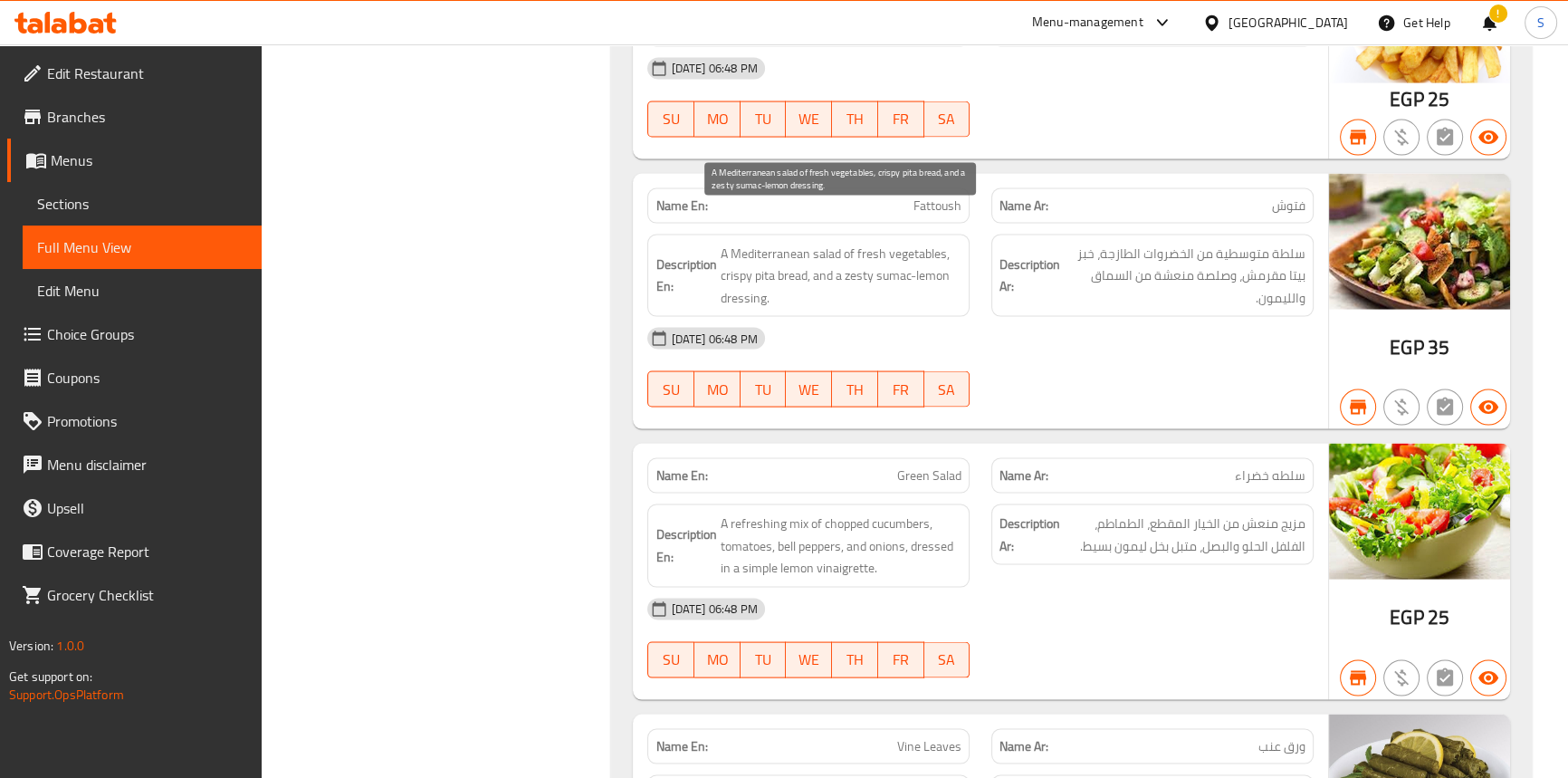
click at [852, 245] on span "A Mediterranean salad of fresh vegetables, crispy pita bread, and a zesty sumac…" at bounding box center [840, 276] width 242 height 67
copy span "zesty"
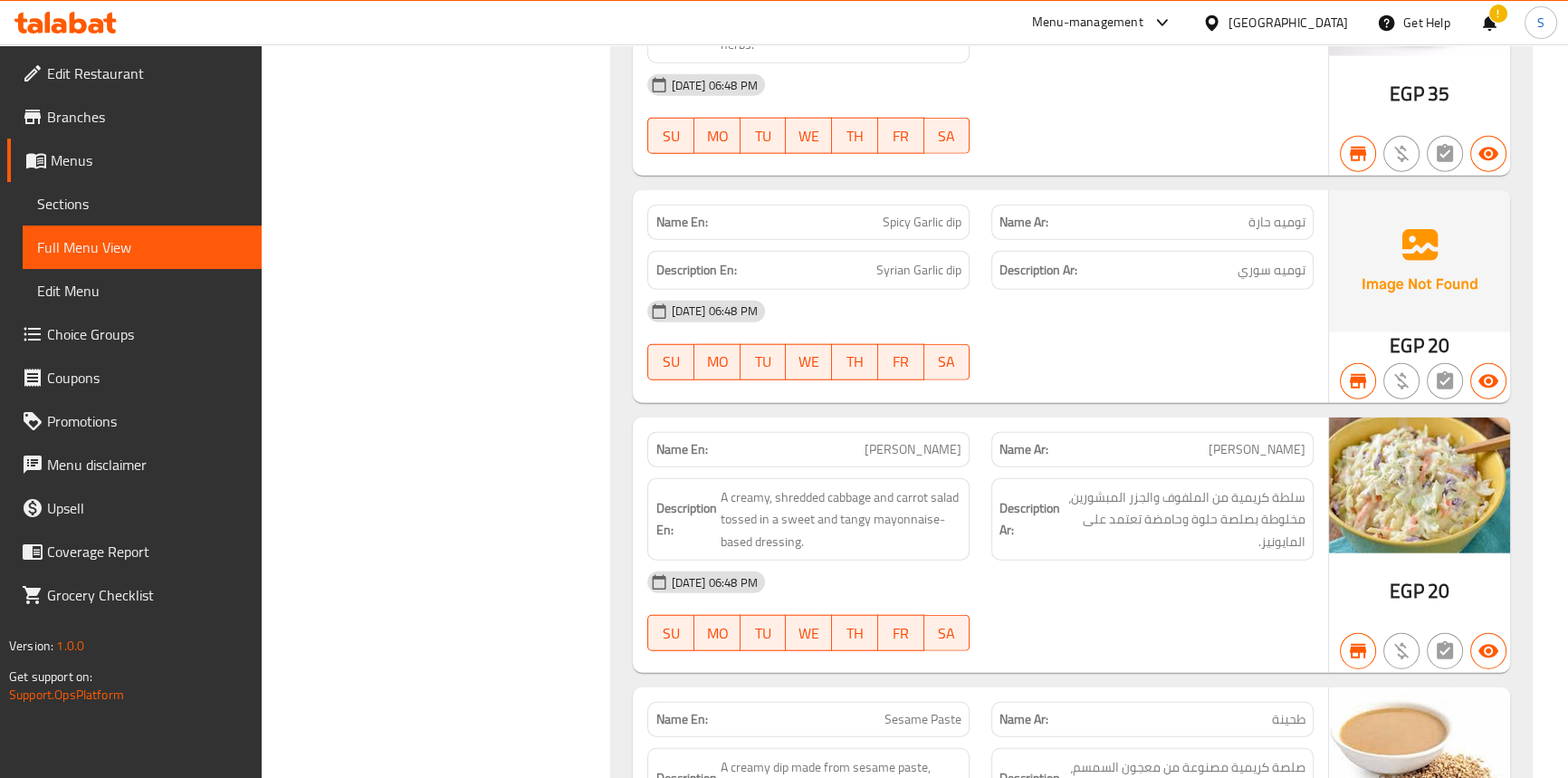
scroll to position [14031, 0]
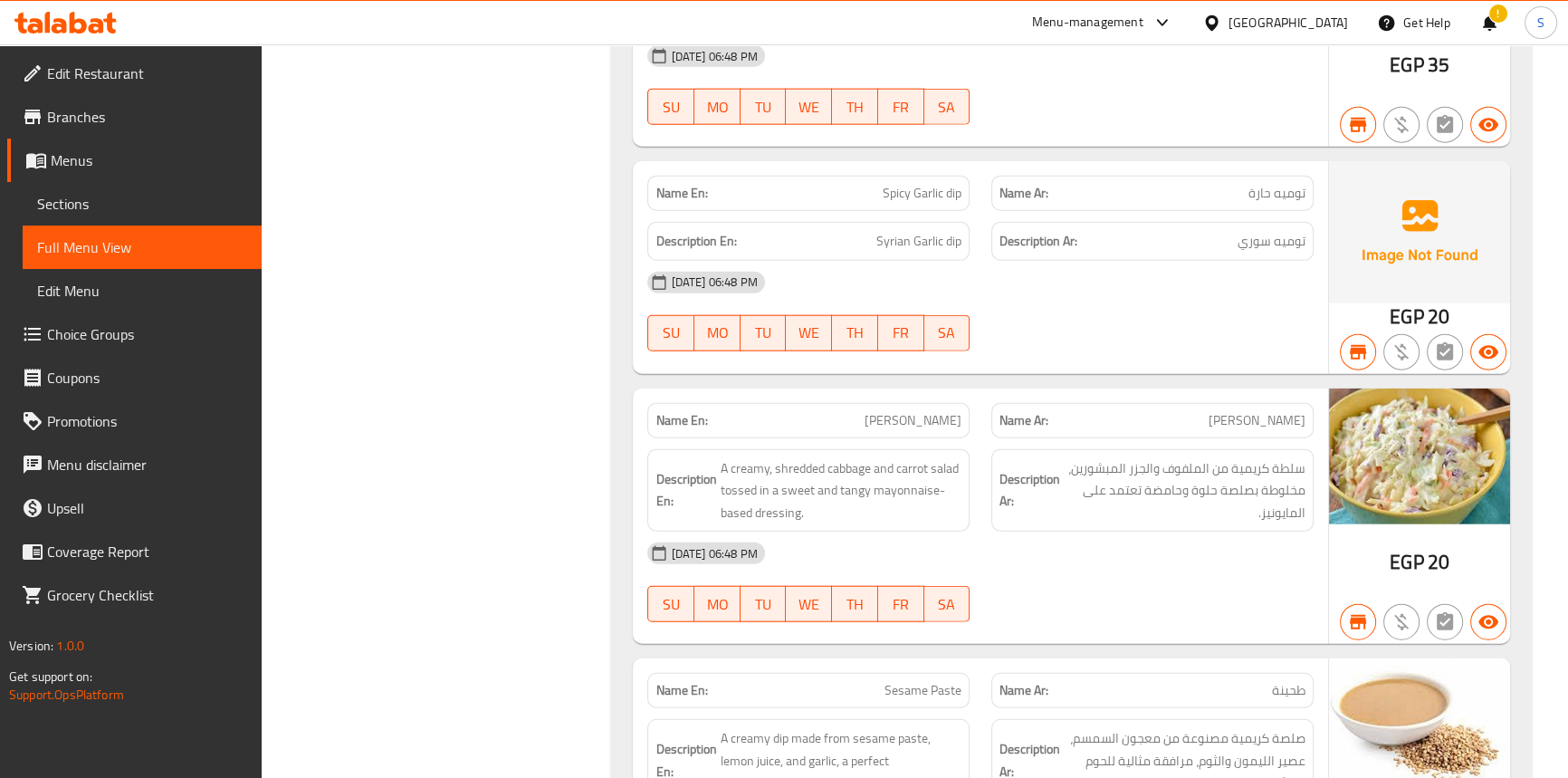
click at [1296, 280] on div "08-09-2025 06:48 PM SU MO TU WE TH FR SA" at bounding box center [980, 311] width 687 height 102
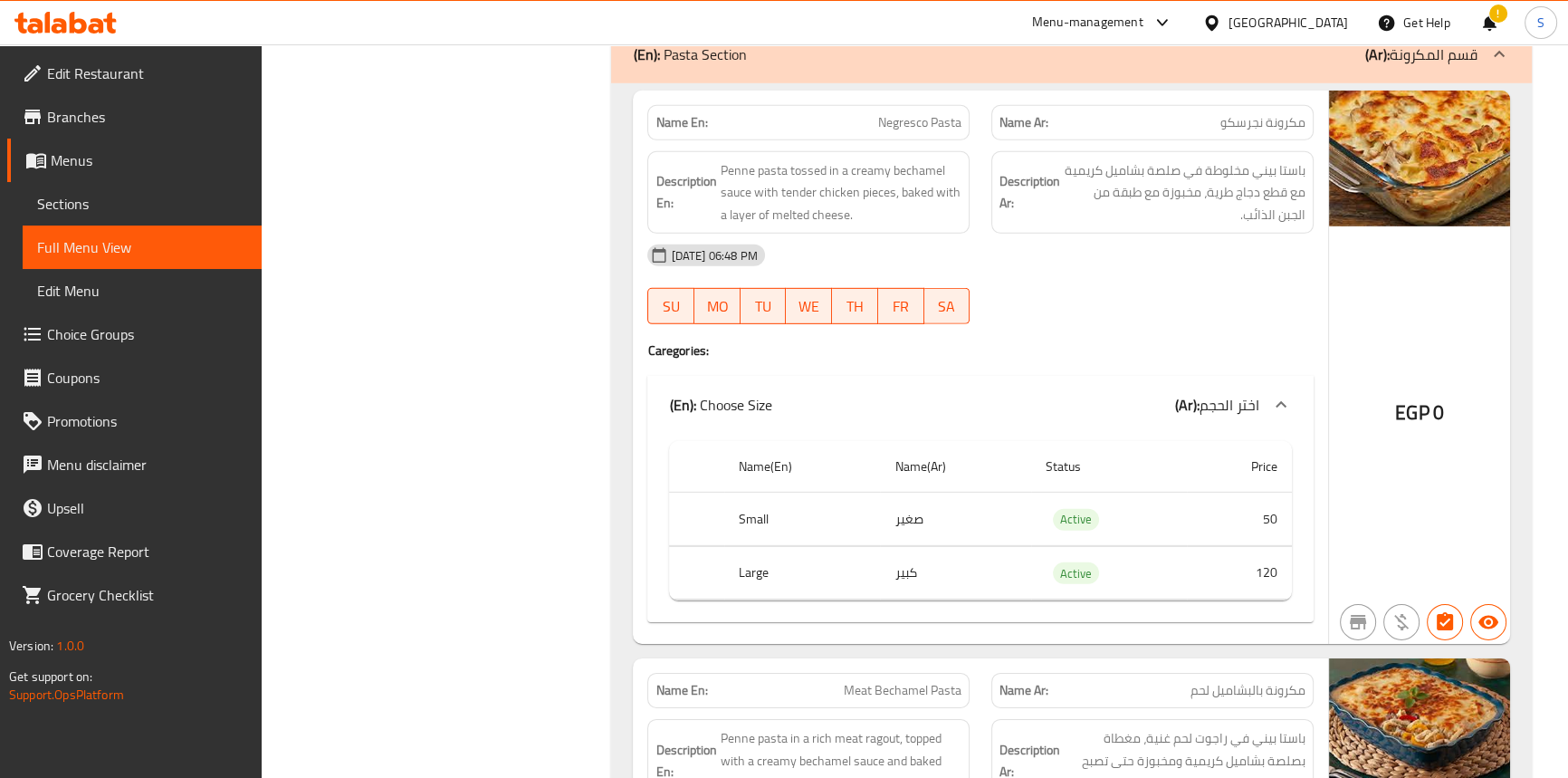
scroll to position [15597, 0]
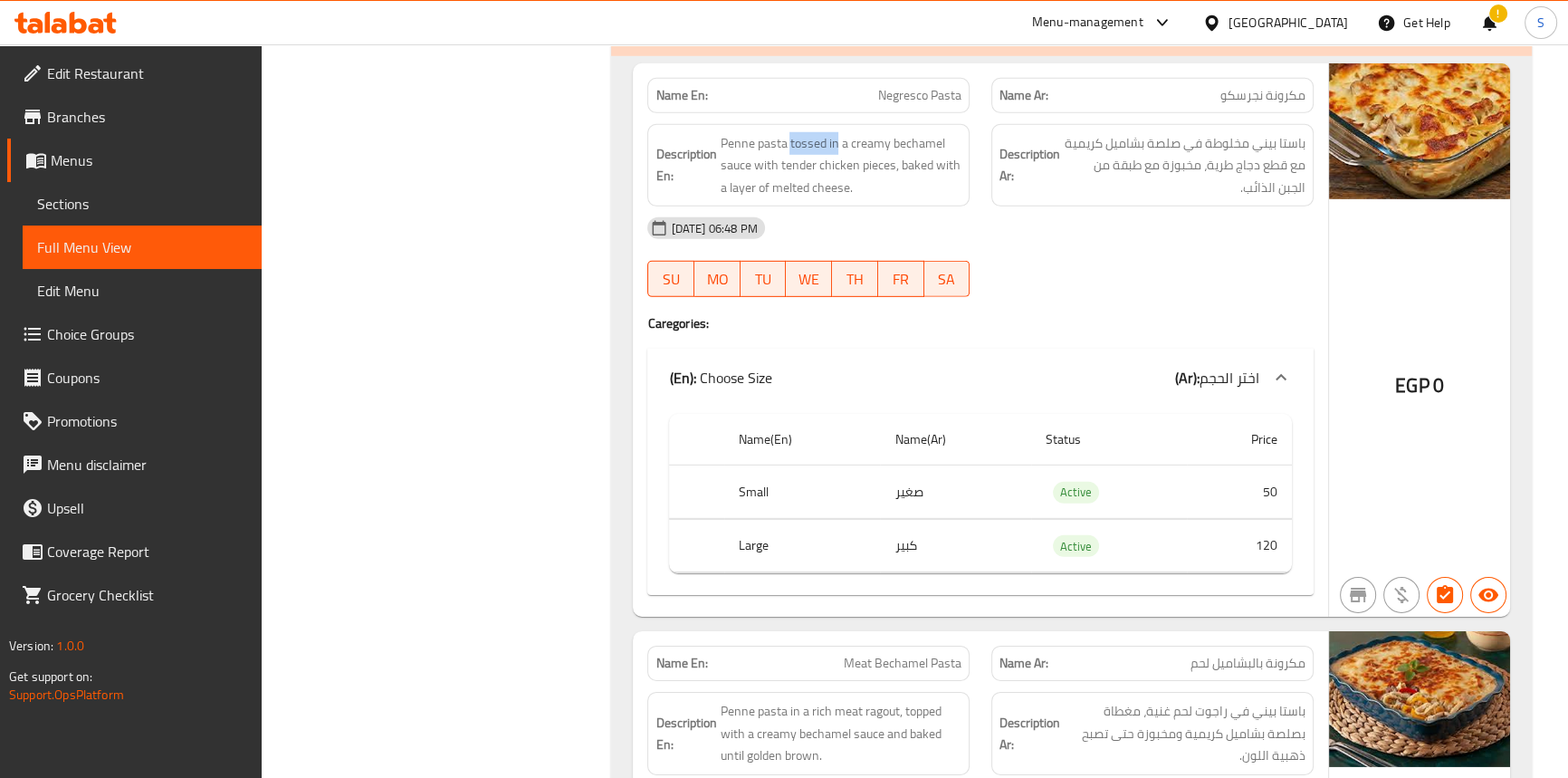
drag, startPoint x: 786, startPoint y: 109, endPoint x: 836, endPoint y: 92, distance: 52.8
click at [836, 124] on div "Description En: Penne pasta tossed in a creamy bechamel sauce with tender chick…" at bounding box center [808, 166] width 323 height 83
copy span "tossed in"
click at [1217, 206] on div "08-09-2025 06:48 PM" at bounding box center [980, 228] width 687 height 43
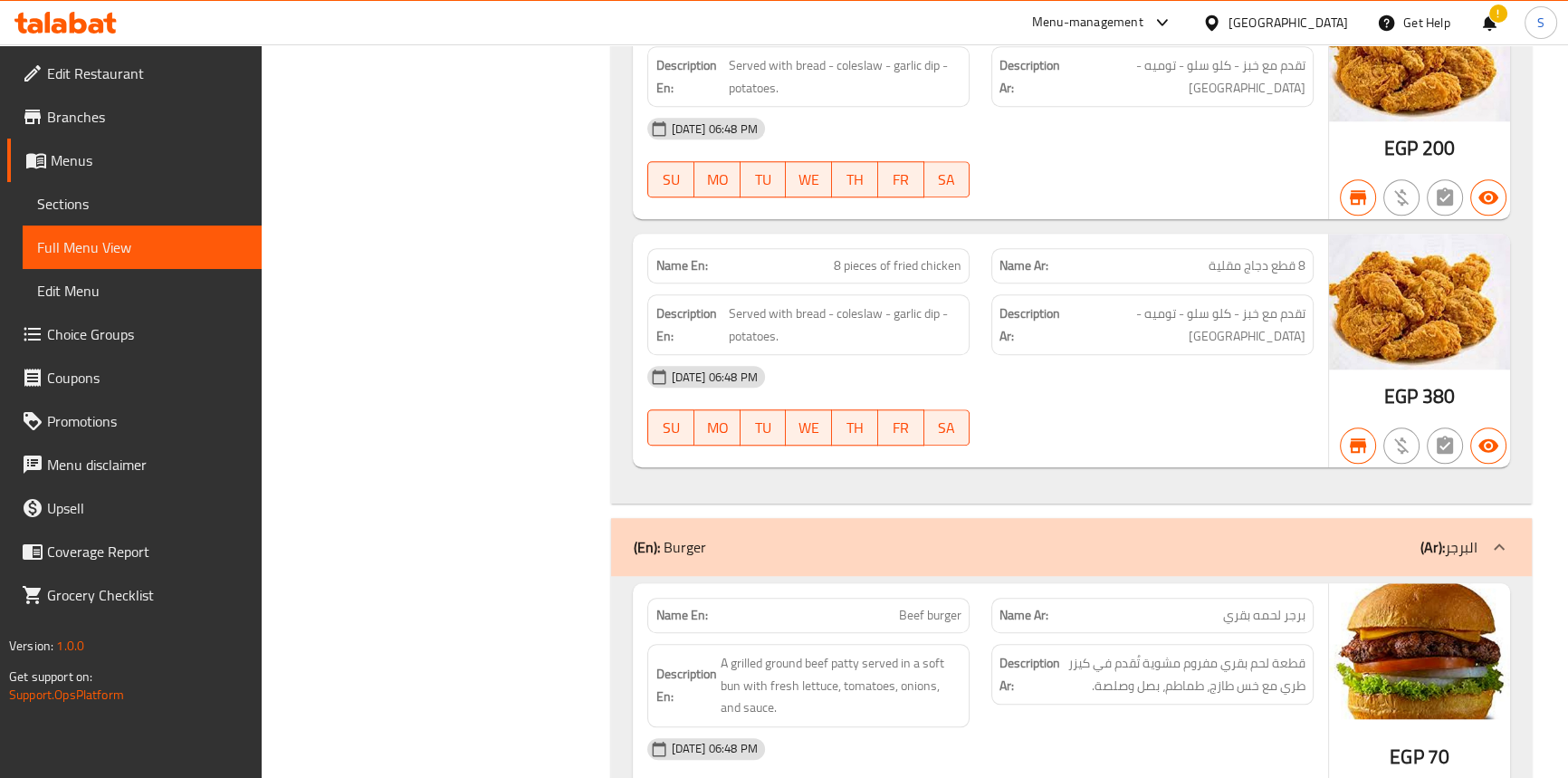
scroll to position [19219, 0]
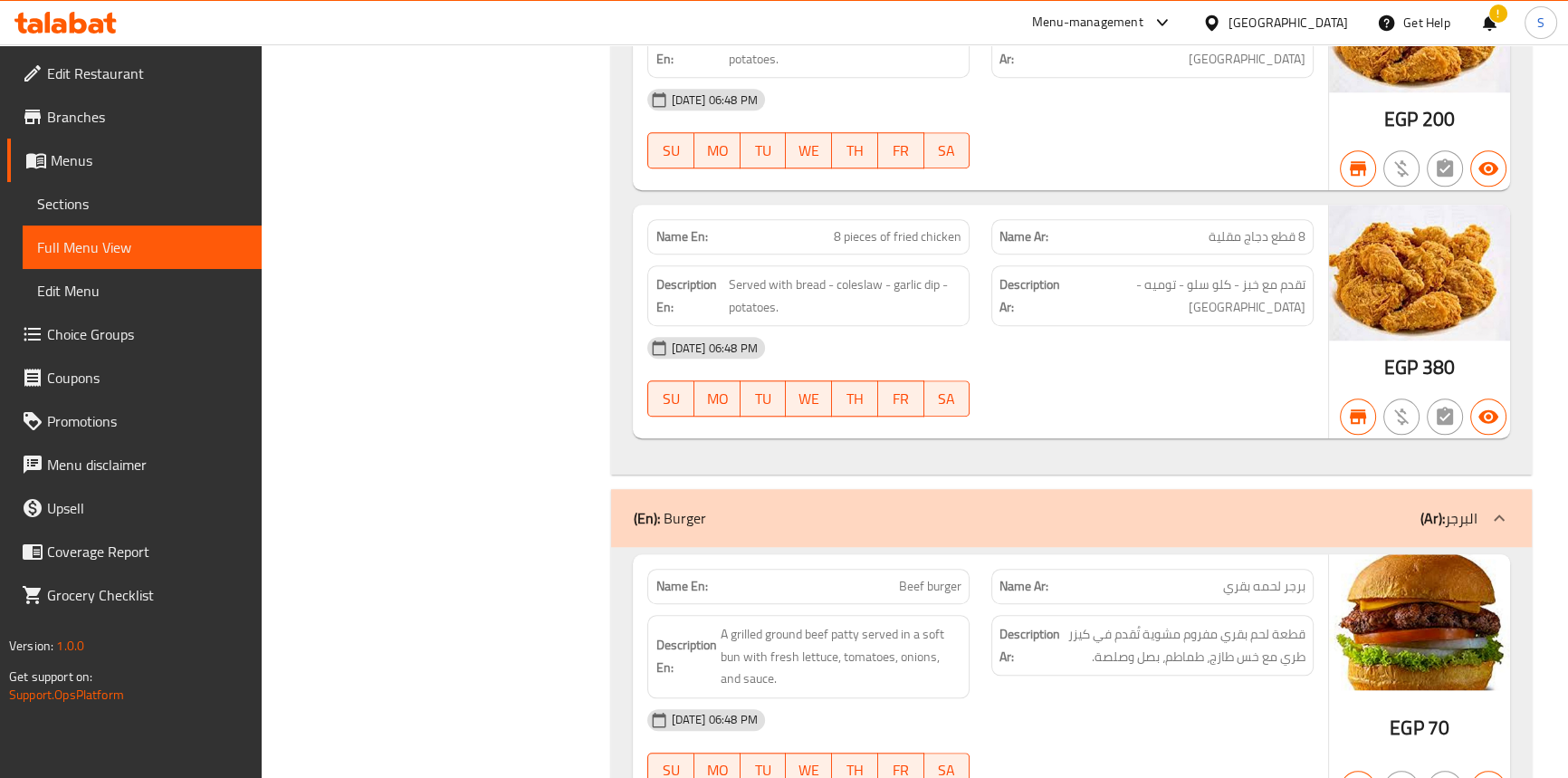
click at [1229, 346] on div "08-09-2025 06:48 PM SU MO TU WE TH FR SA" at bounding box center [980, 376] width 687 height 102
click at [1165, 326] on div "08-09-2025 06:48 PM" at bounding box center [980, 348] width 687 height 43
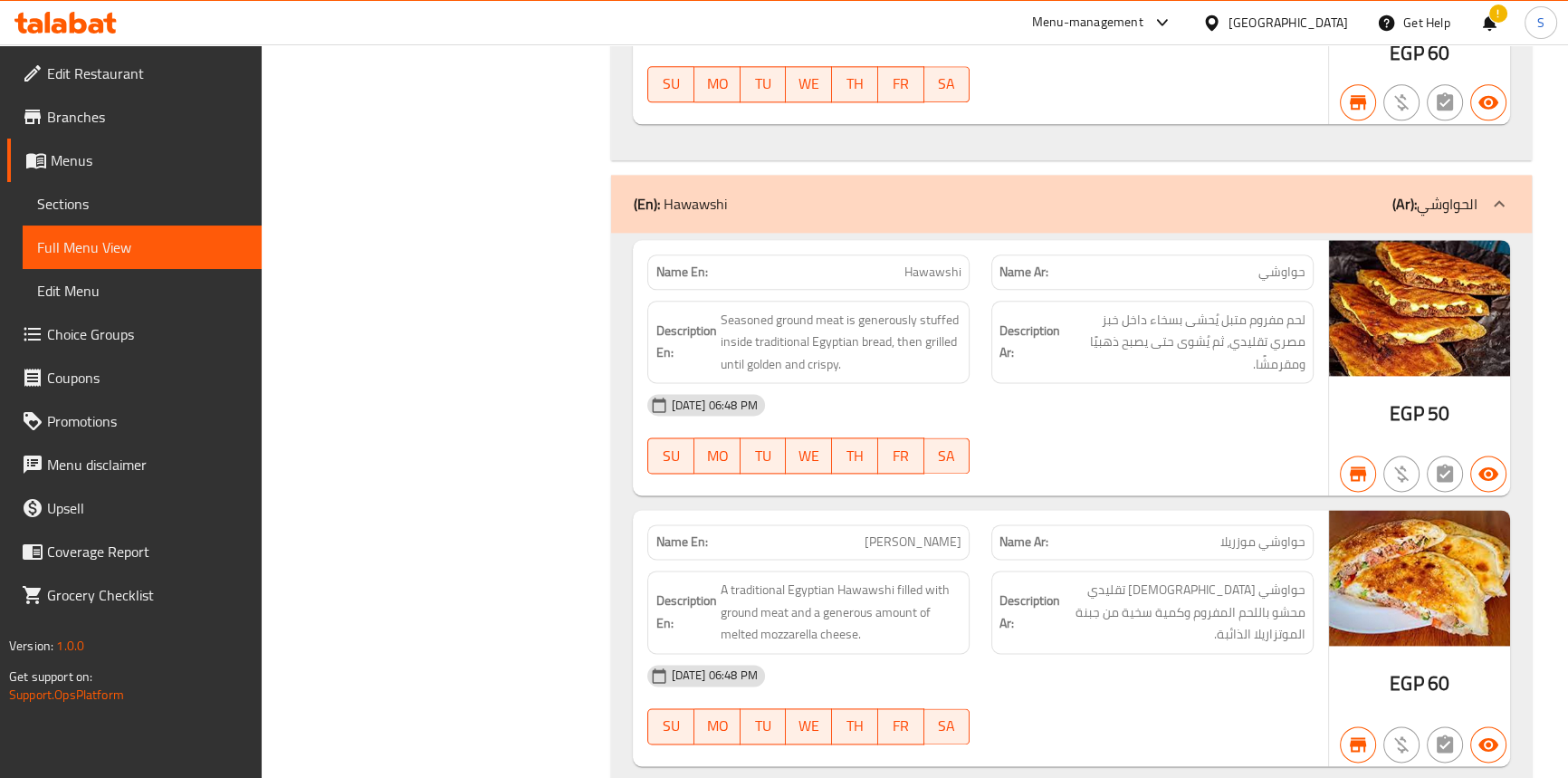
scroll to position [20171, 0]
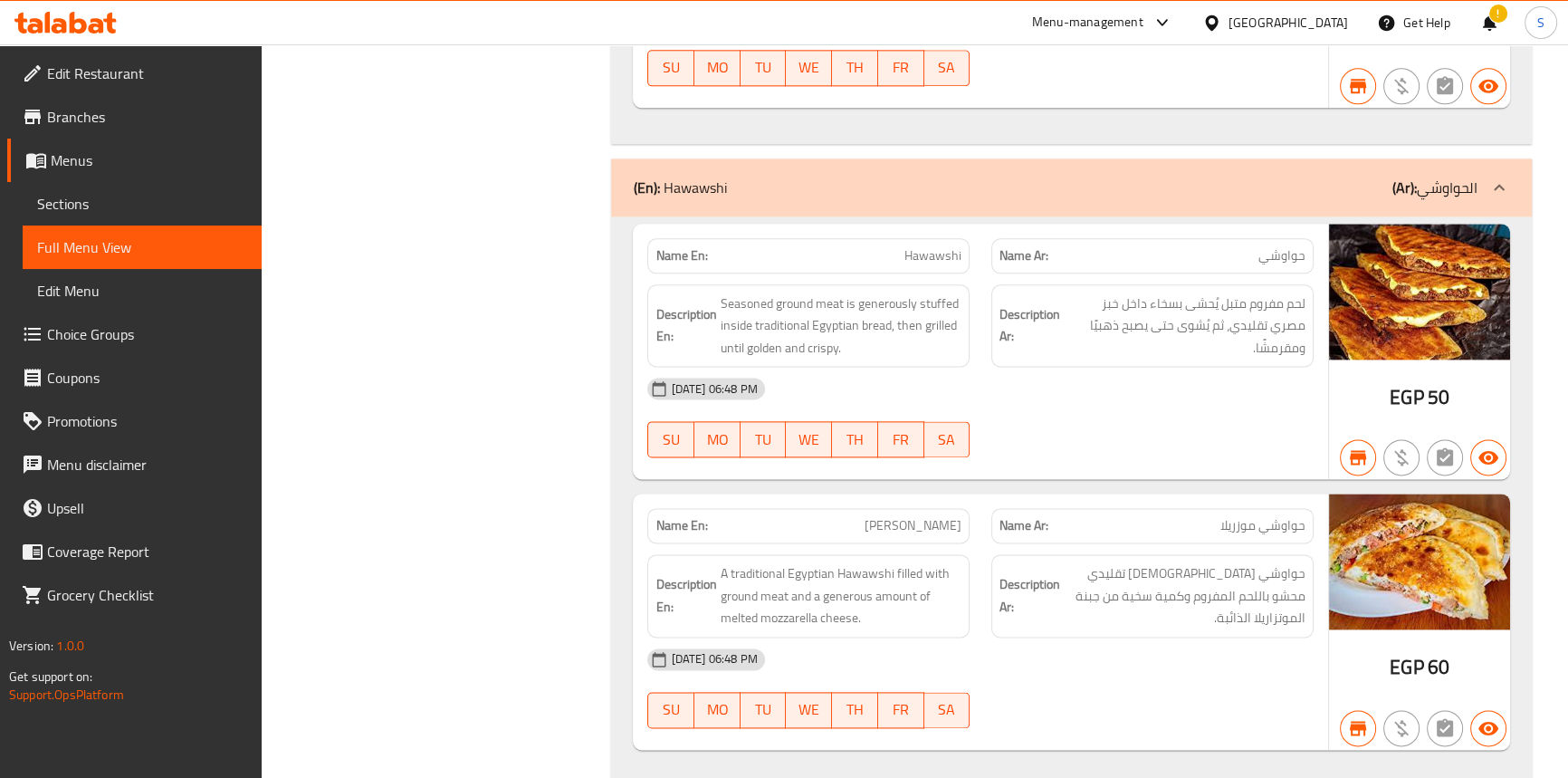
drag, startPoint x: 104, startPoint y: 209, endPoint x: 195, endPoint y: 200, distance: 91.4
click at [104, 209] on span "Sections" at bounding box center [142, 203] width 210 height 22
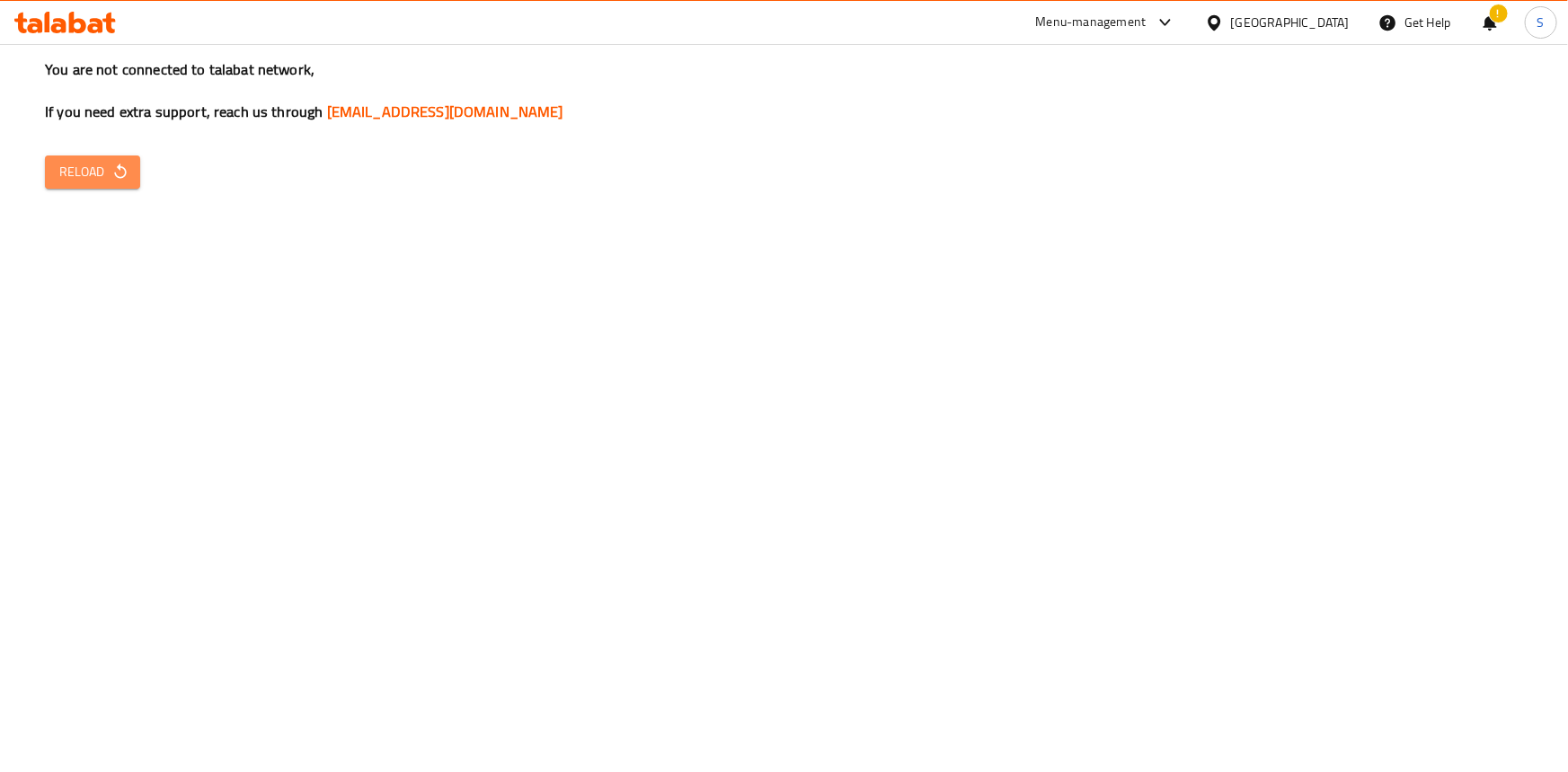
click at [113, 165] on icon "button" at bounding box center [120, 171] width 18 height 18
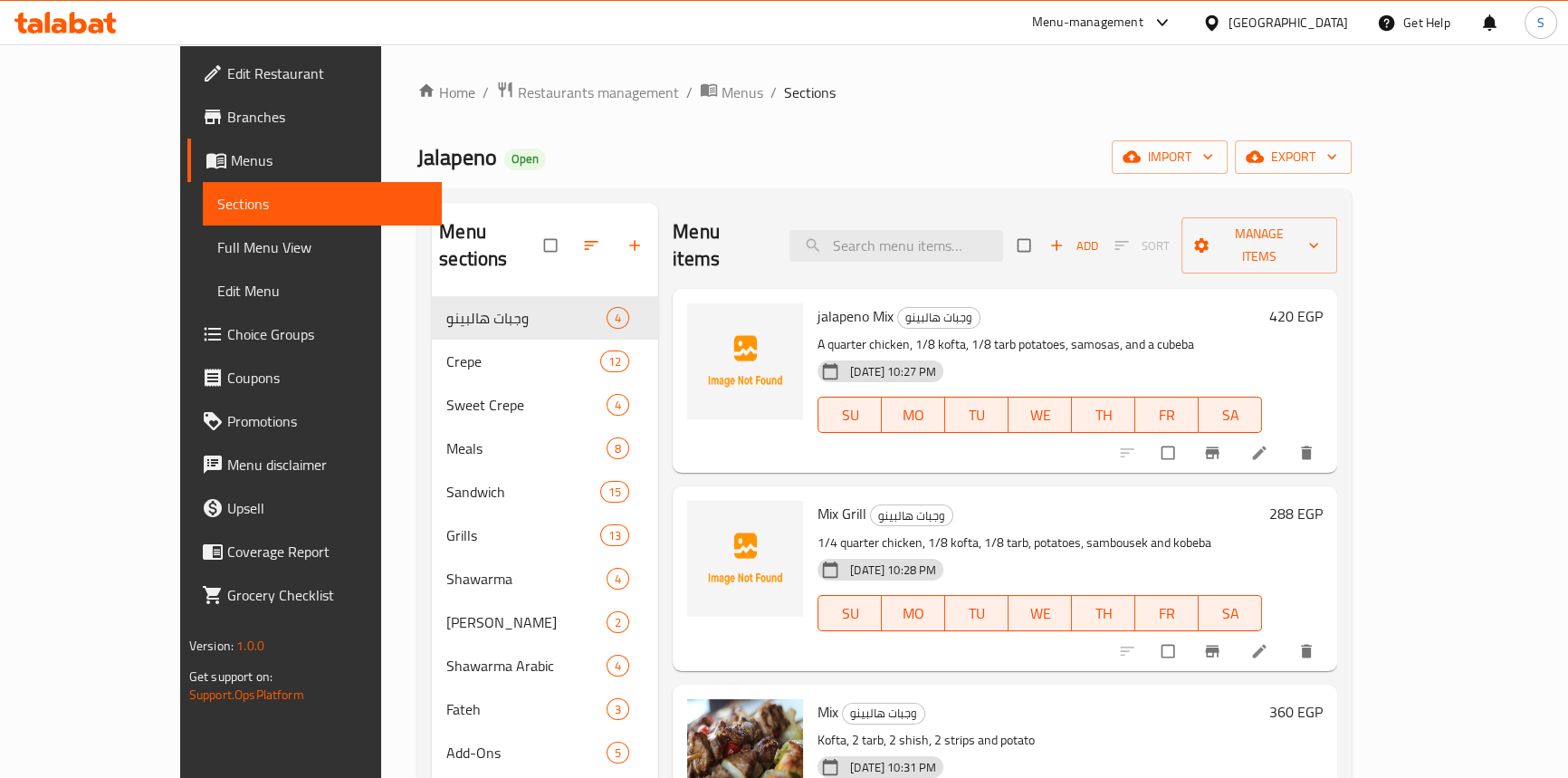
click at [417, 164] on span "Jalapeno" at bounding box center [457, 157] width 80 height 40
copy span "Jalapeno"
